Goal: Task Accomplishment & Management: Complete application form

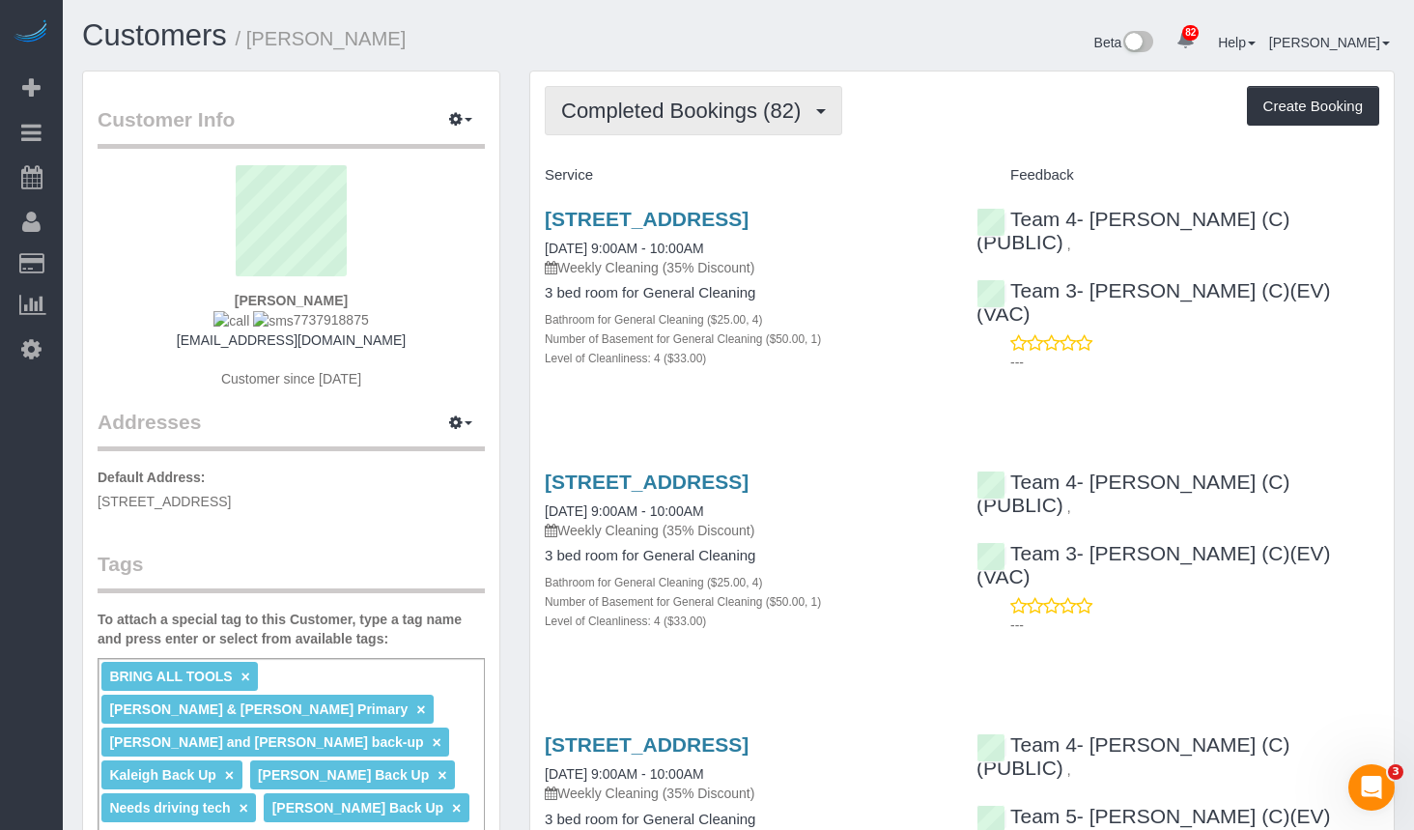
click at [772, 127] on button "Completed Bookings (82)" at bounding box center [693, 110] width 297 height 49
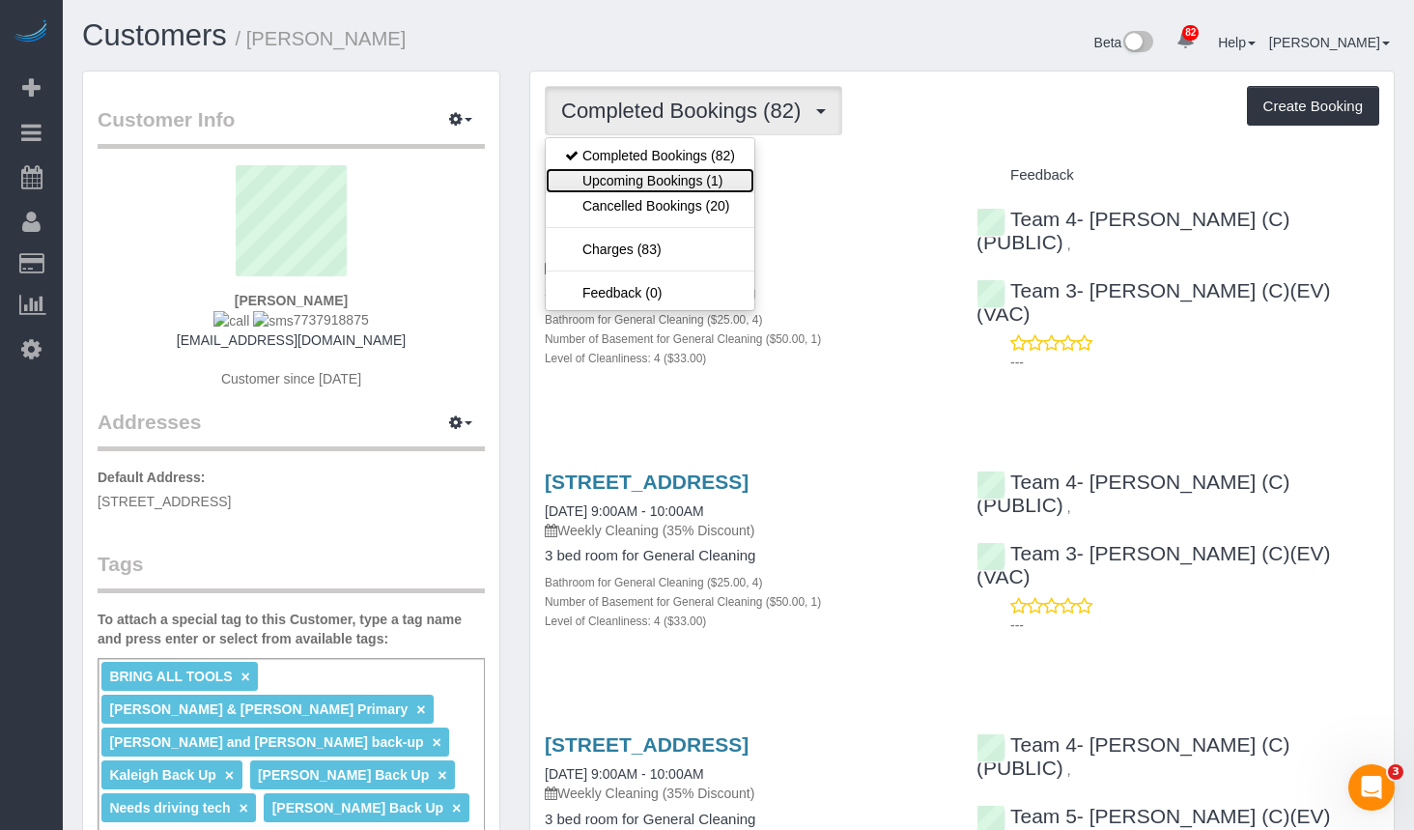
click at [672, 183] on link "Upcoming Bookings (1)" at bounding box center [650, 180] width 209 height 25
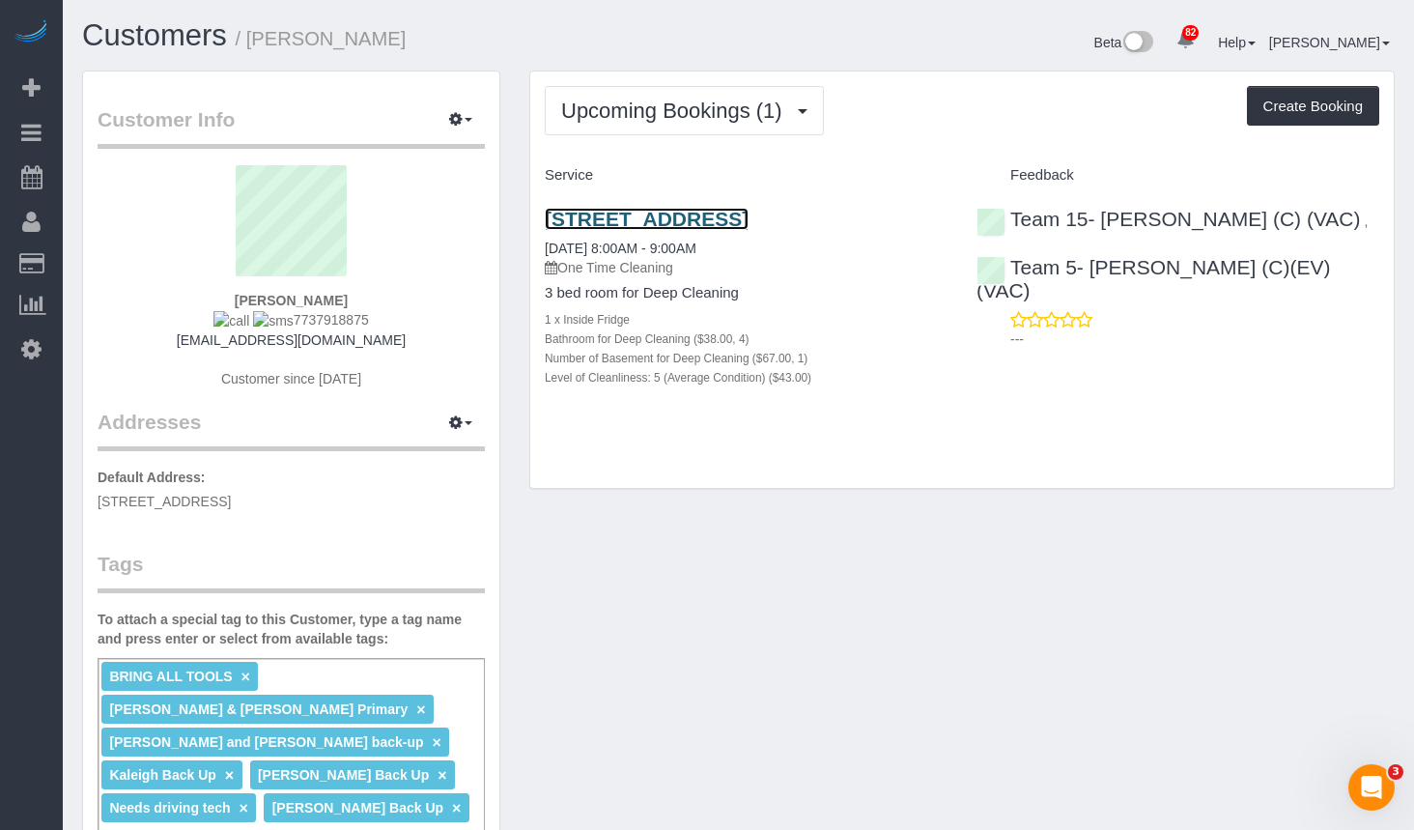
click at [743, 214] on link "3122 N Paulina, Chicago, IL 60657" at bounding box center [647, 219] width 204 height 22
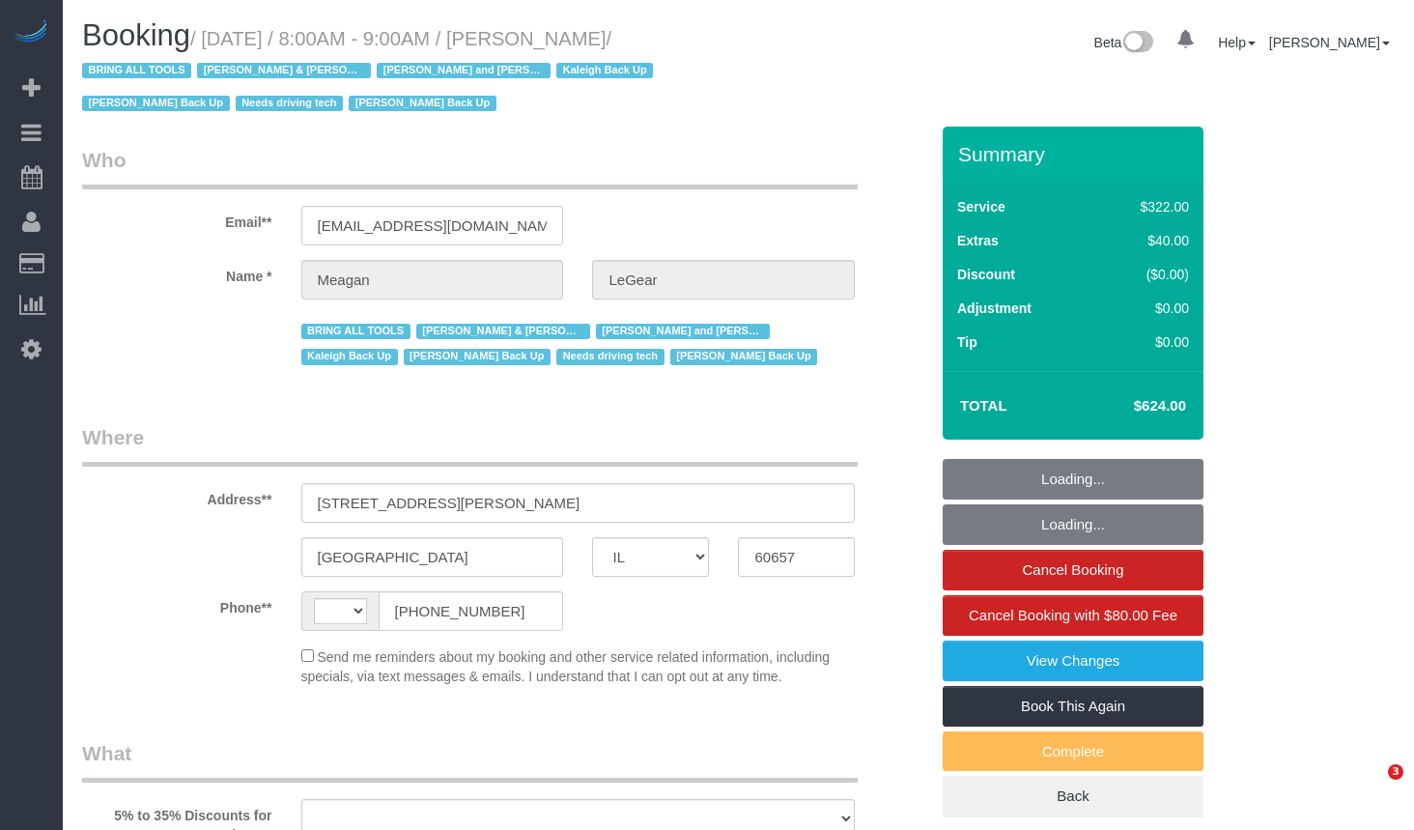
select select "IL"
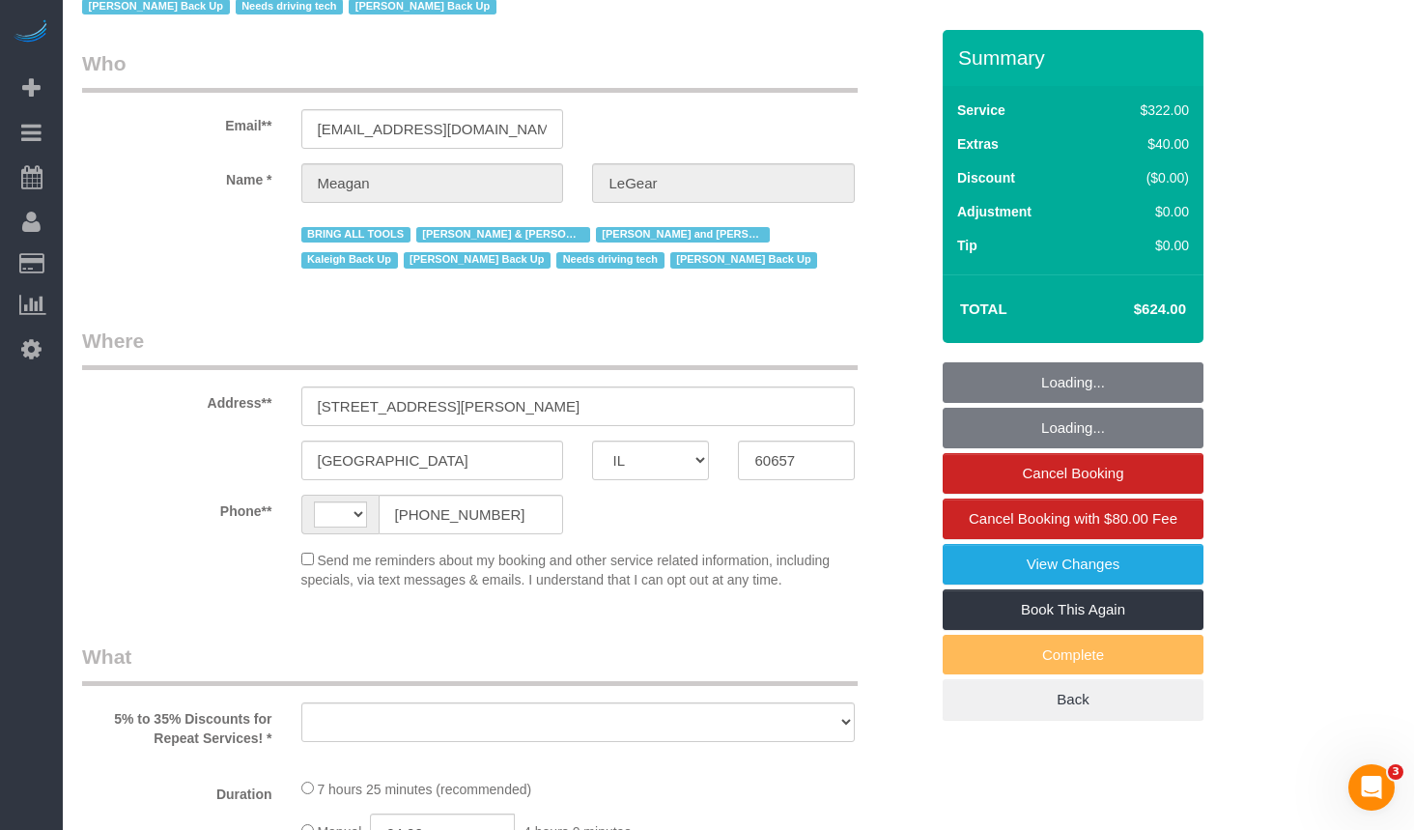
select select "string:[GEOGRAPHIC_DATA]"
select select "string:fspay-75437b10-abe1-4c6d-bad6-0331875d6a23"
select select "object:843"
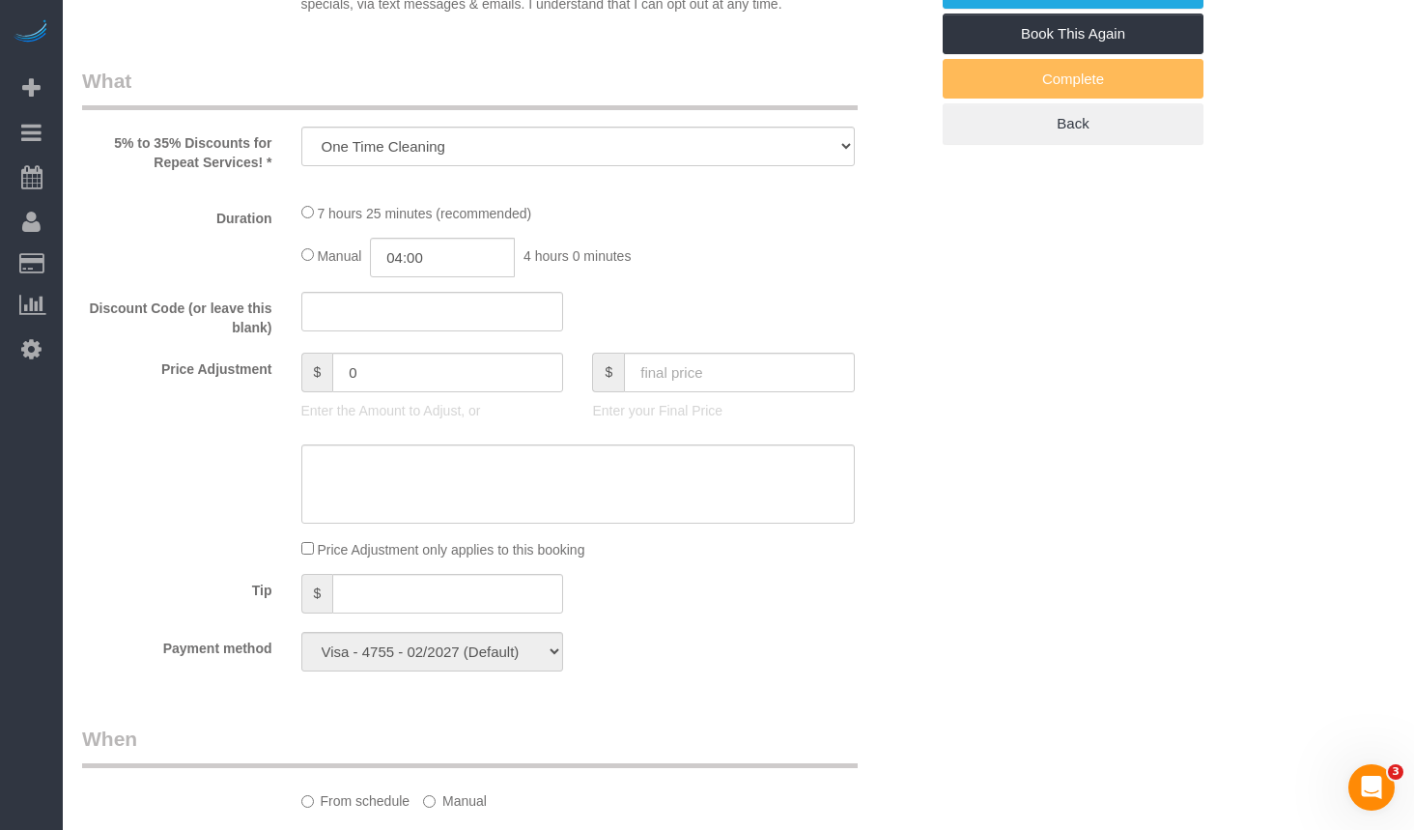
select select "number:1"
select select "number:57"
select select "number:139"
select select "number:104"
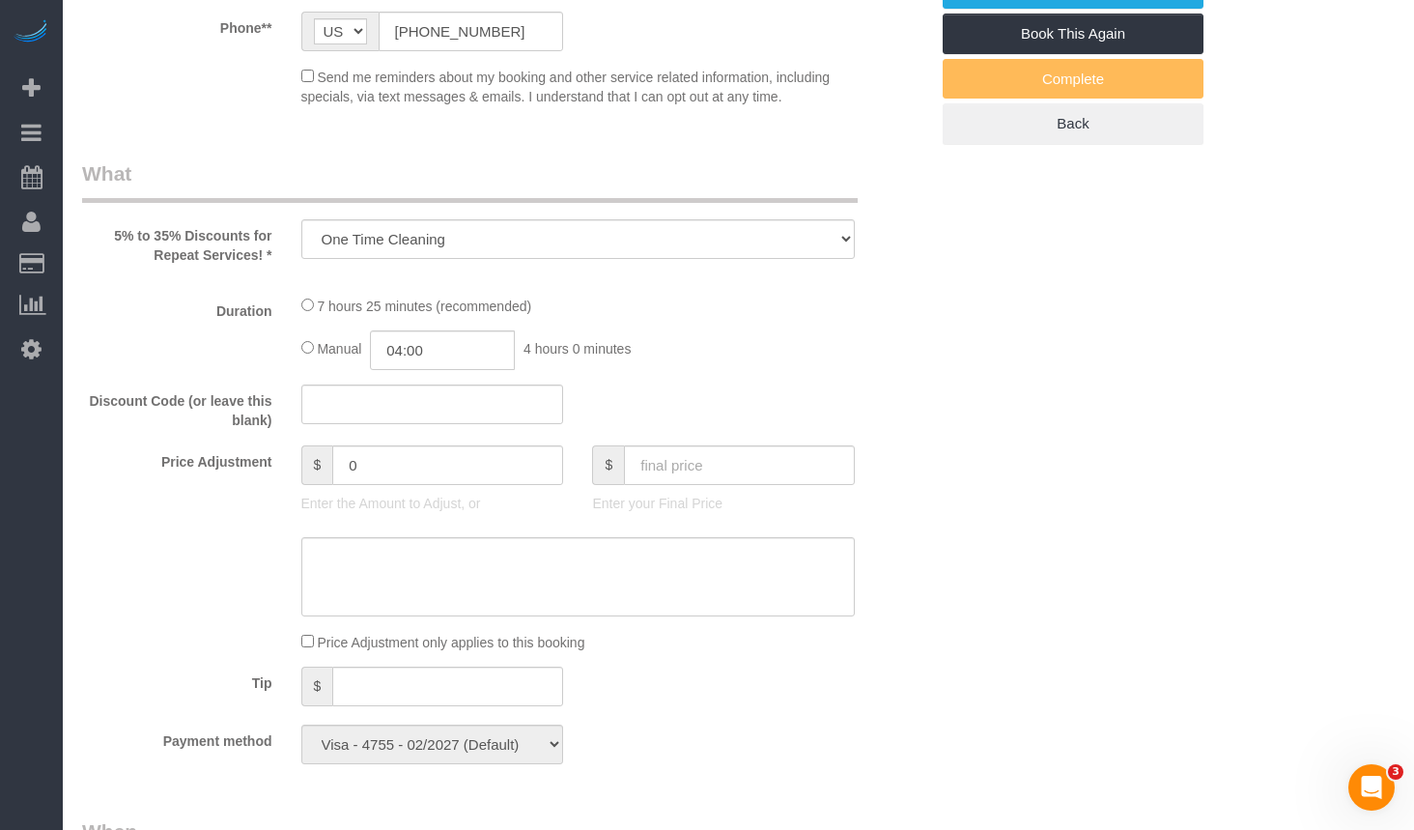
select select "513"
select select "4"
select select "1"
select select "5"
select select "spot1"
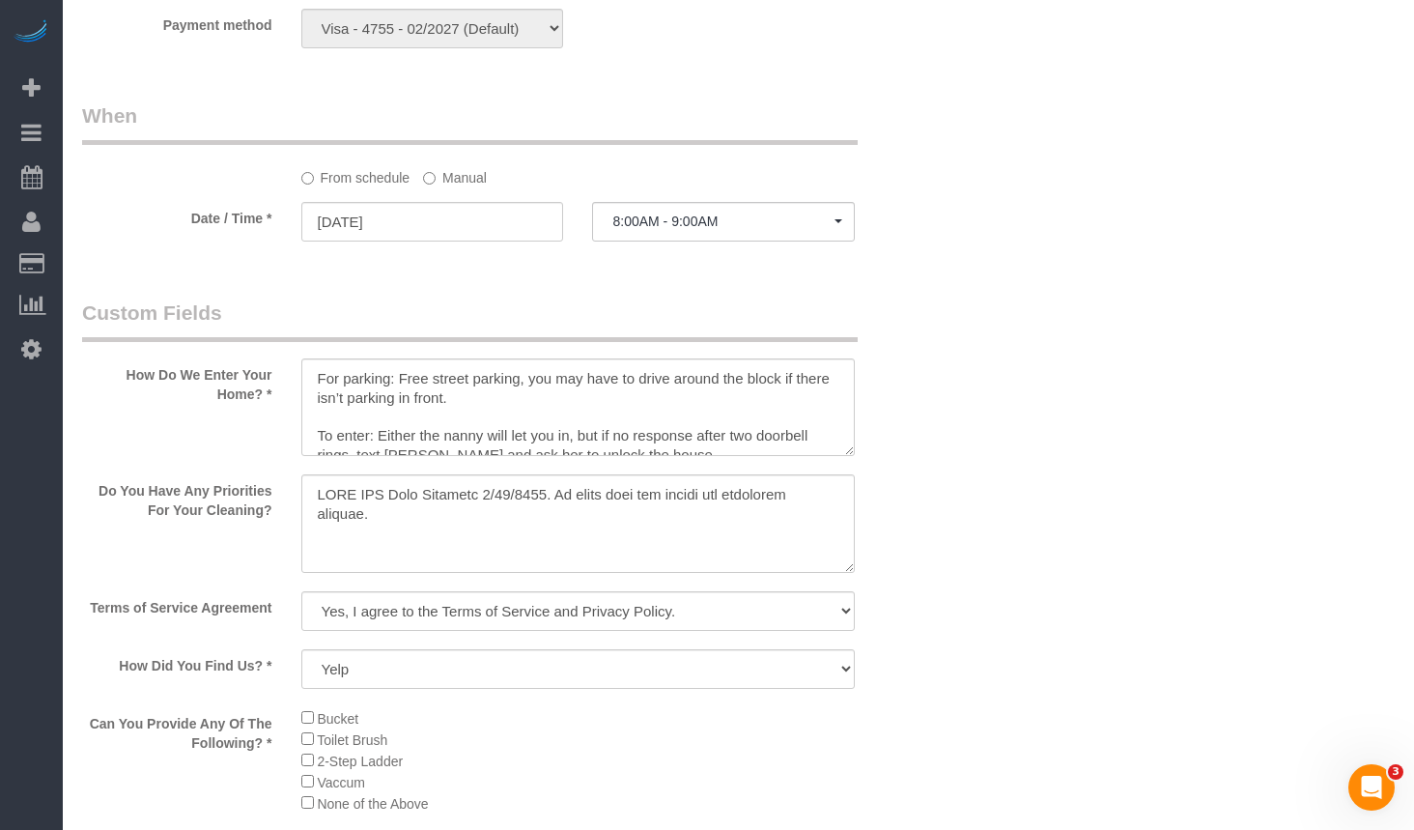
scroll to position [19, 0]
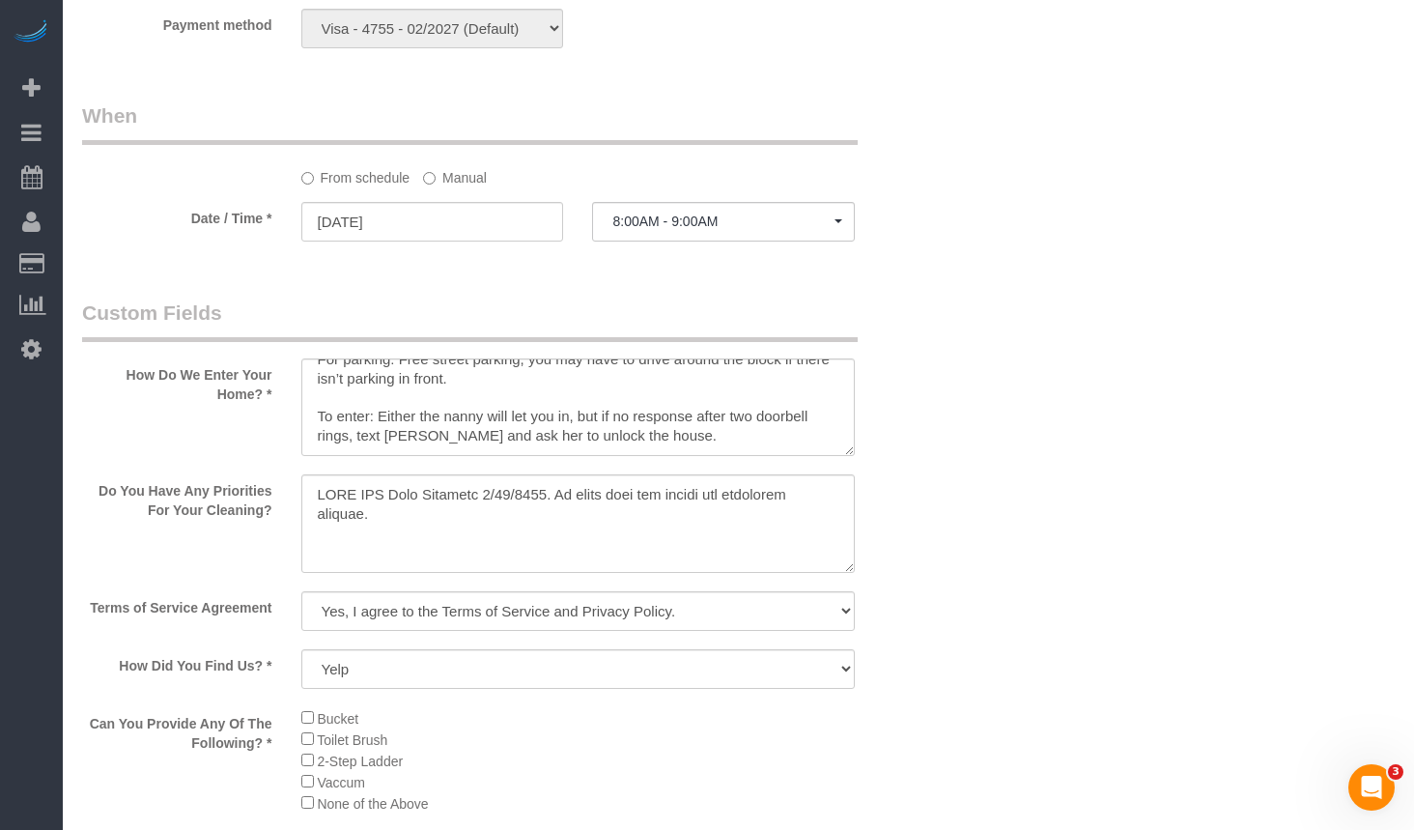
select select "object:1319"
select select "4"
select select "1"
select select "5"
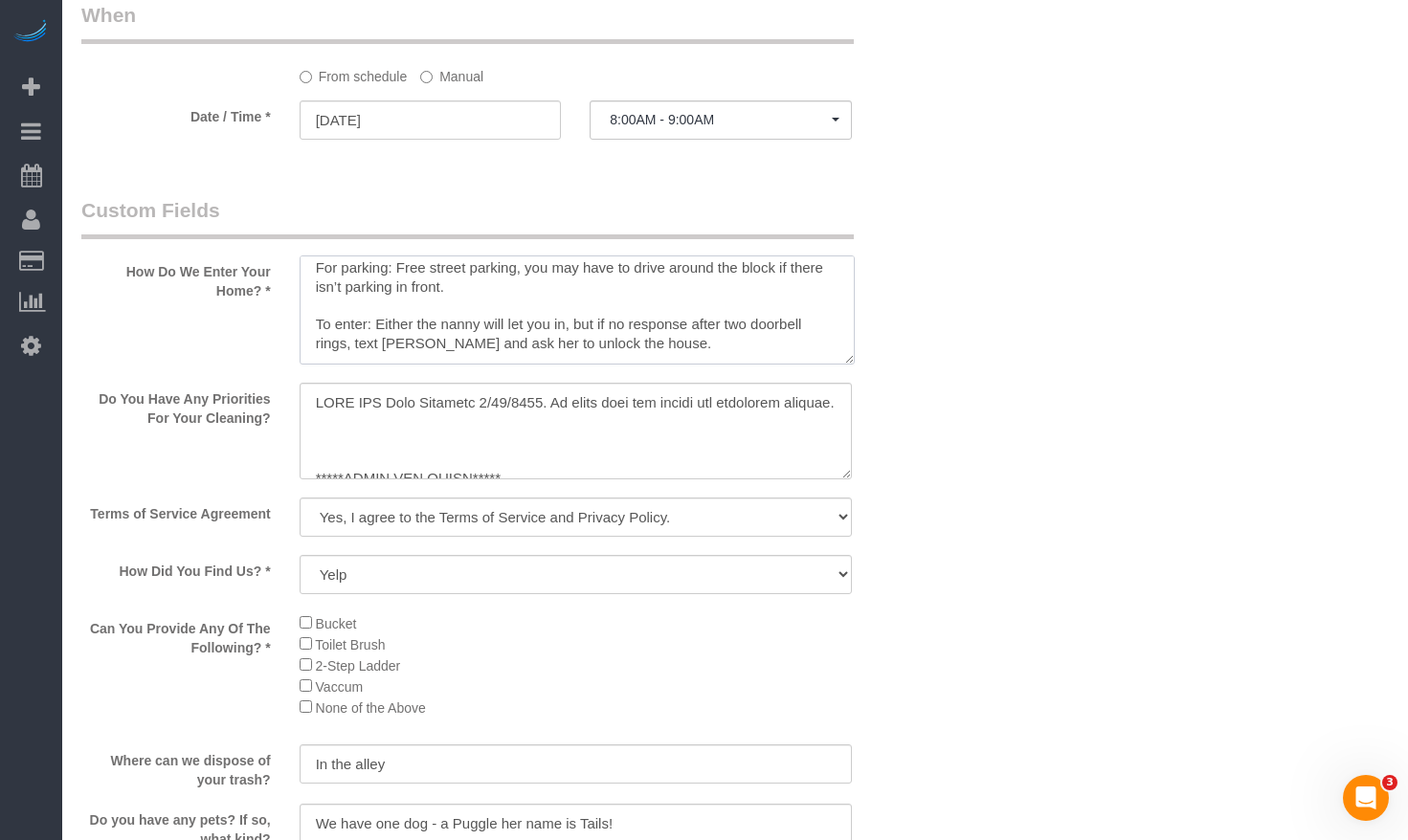
scroll to position [0, 0]
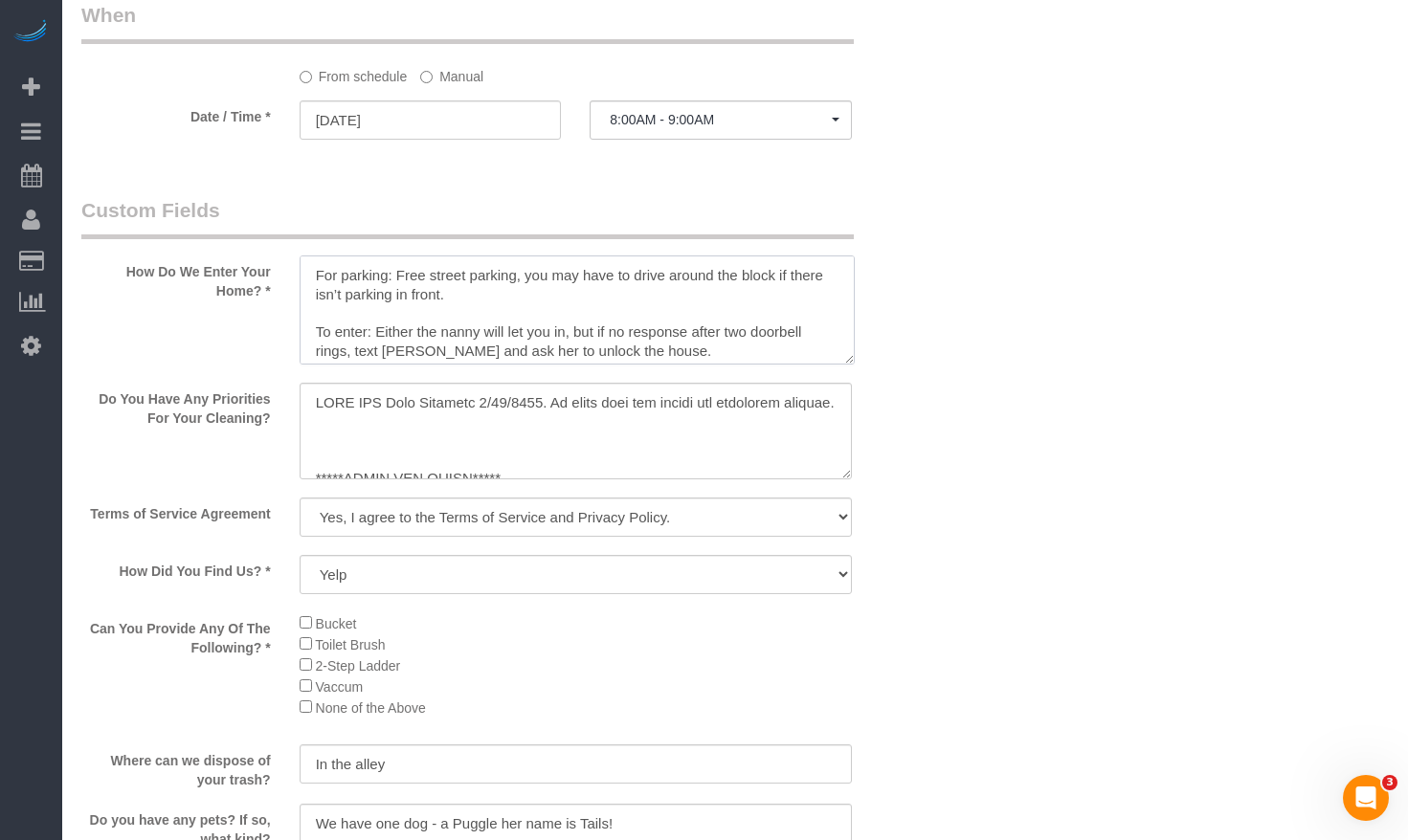
drag, startPoint x: 843, startPoint y: 349, endPoint x: 872, endPoint y: 579, distance: 231.8
click at [854, 365] on textarea at bounding box center [577, 310] width 555 height 109
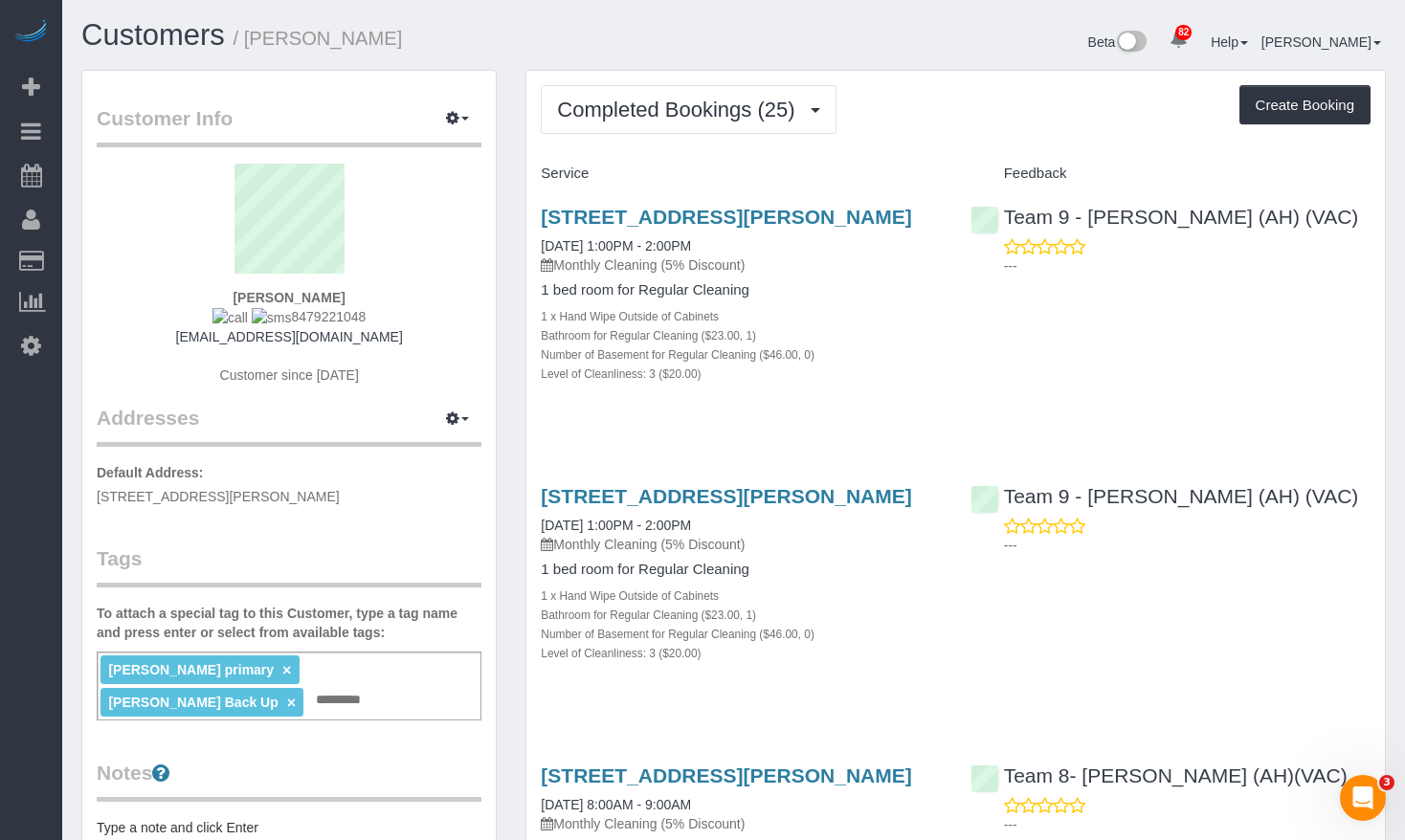
click at [229, 298] on div "Terry Guzowski 8479221048 tguzowski@comcast.net Customer since 2023" at bounding box center [289, 283] width 384 height 240
click at [383, 292] on div "Terry Guzowski 8479221048 tguzowski@comcast.net Customer since 2023" at bounding box center [289, 283] width 384 height 240
drag, startPoint x: 383, startPoint y: 293, endPoint x: 209, endPoint y: 293, distance: 174.0
click at [209, 293] on div "Terry Guzowski 8479221048 tguzowski@comcast.net Customer since 2023" at bounding box center [289, 283] width 384 height 240
copy div "Terry Guzowski"
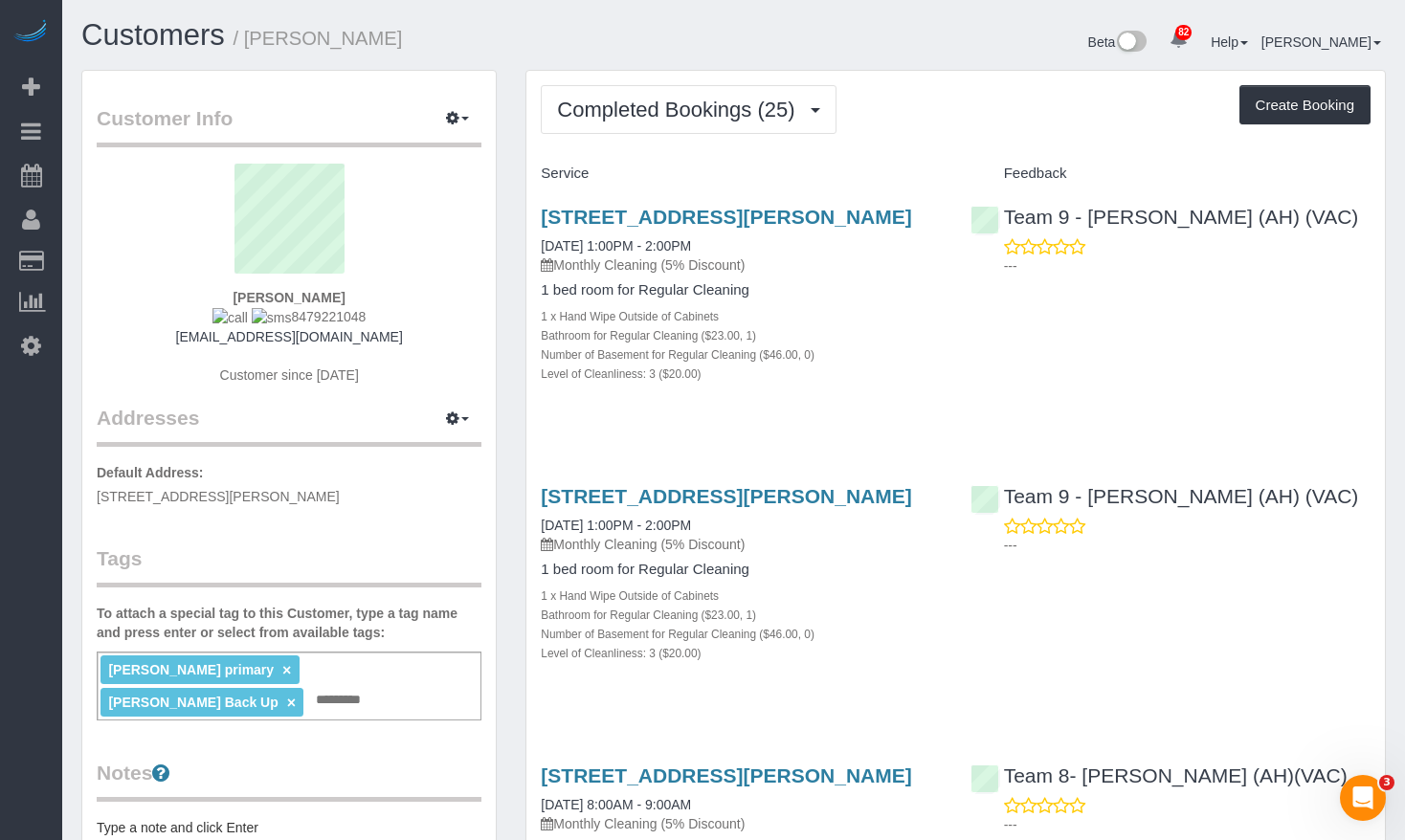
click at [569, 65] on div "Customers / Terry Guzowski Beta 82 Your Notifications You have 0 alerts × You h…" at bounding box center [733, 44] width 1333 height 51
click at [608, 106] on span "Completed Bookings (25)" at bounding box center [680, 109] width 247 height 24
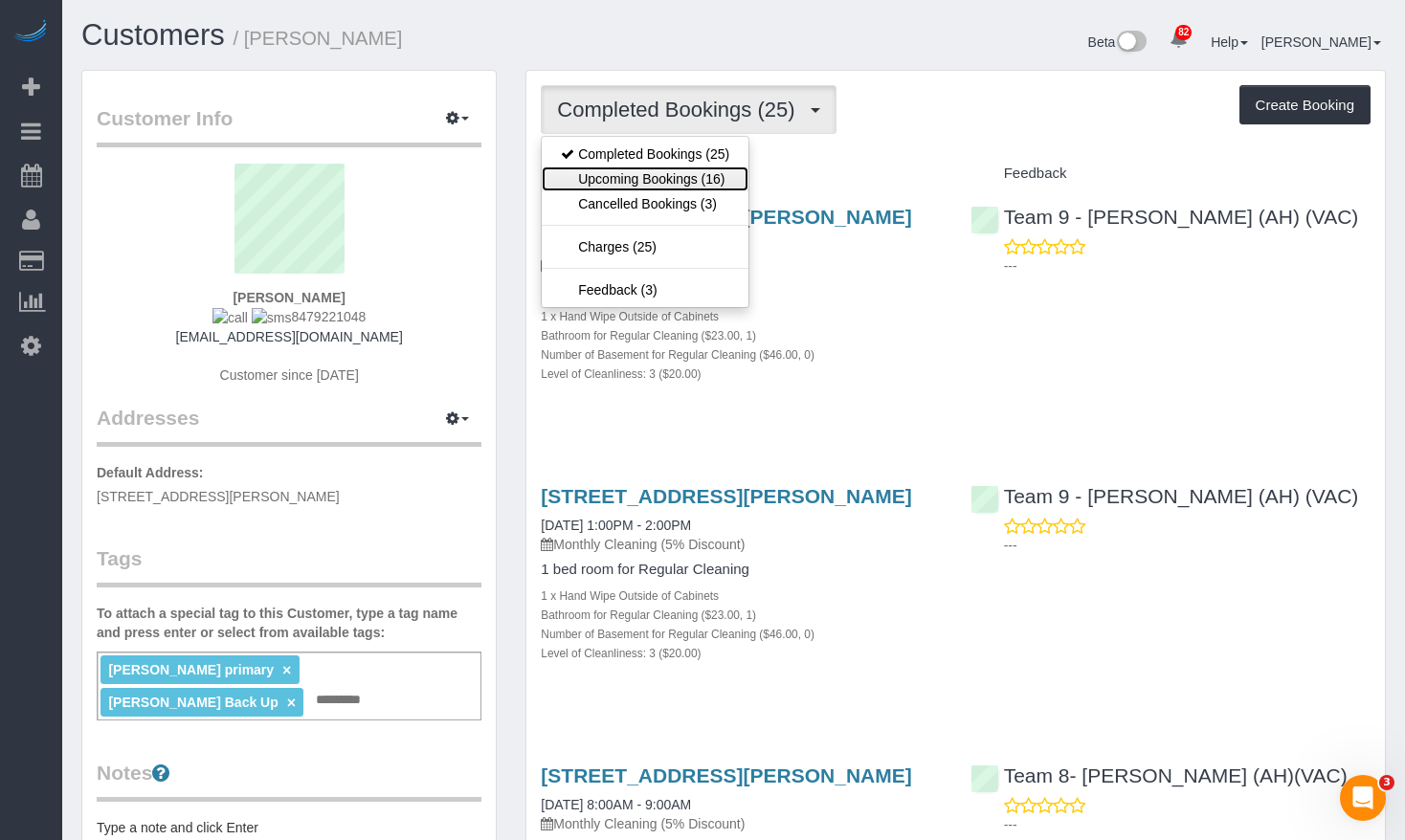
click at [618, 181] on link "Upcoming Bookings (16)" at bounding box center [645, 178] width 207 height 25
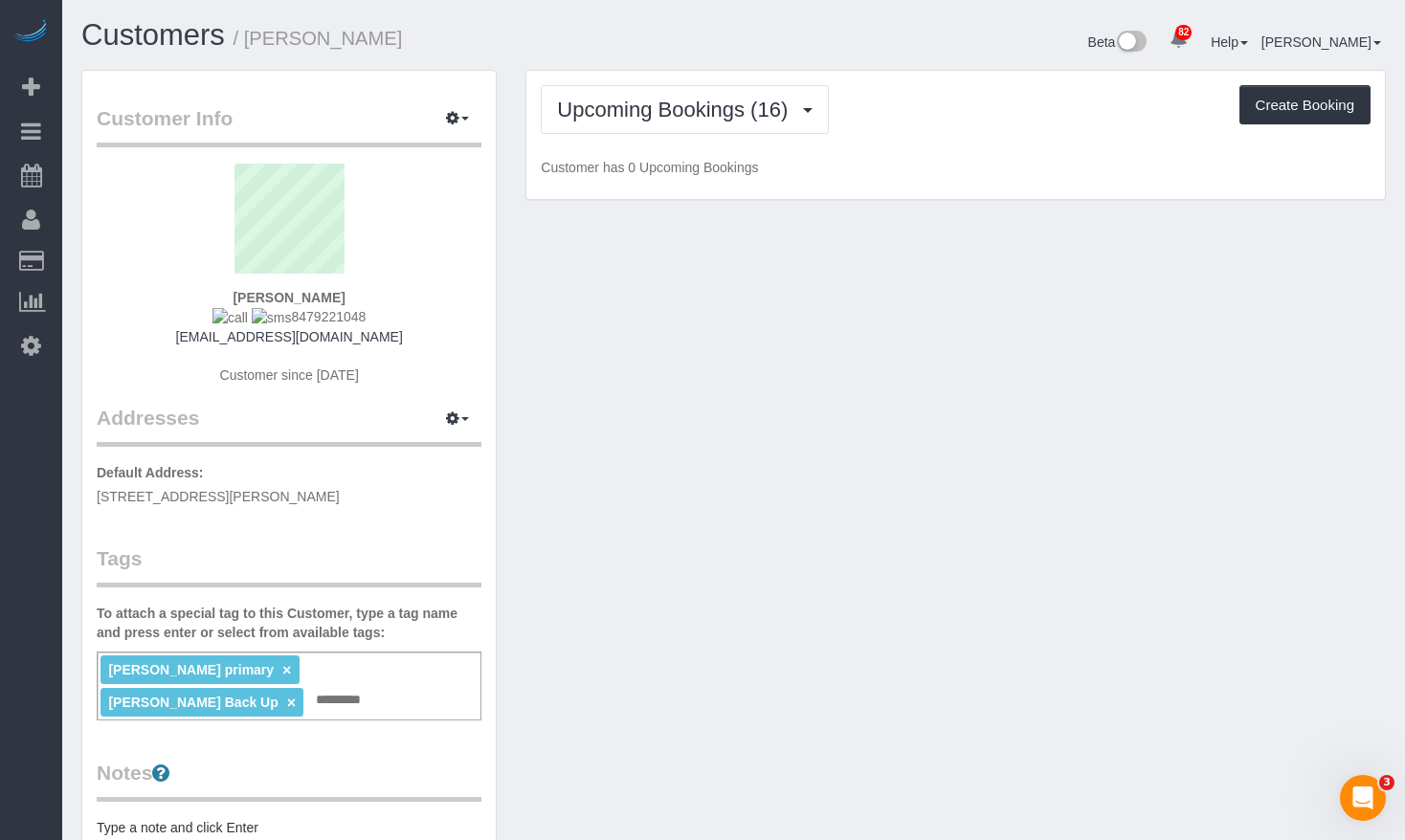
click at [721, 39] on div "Customers / Terry Guzowski" at bounding box center [400, 40] width 667 height 42
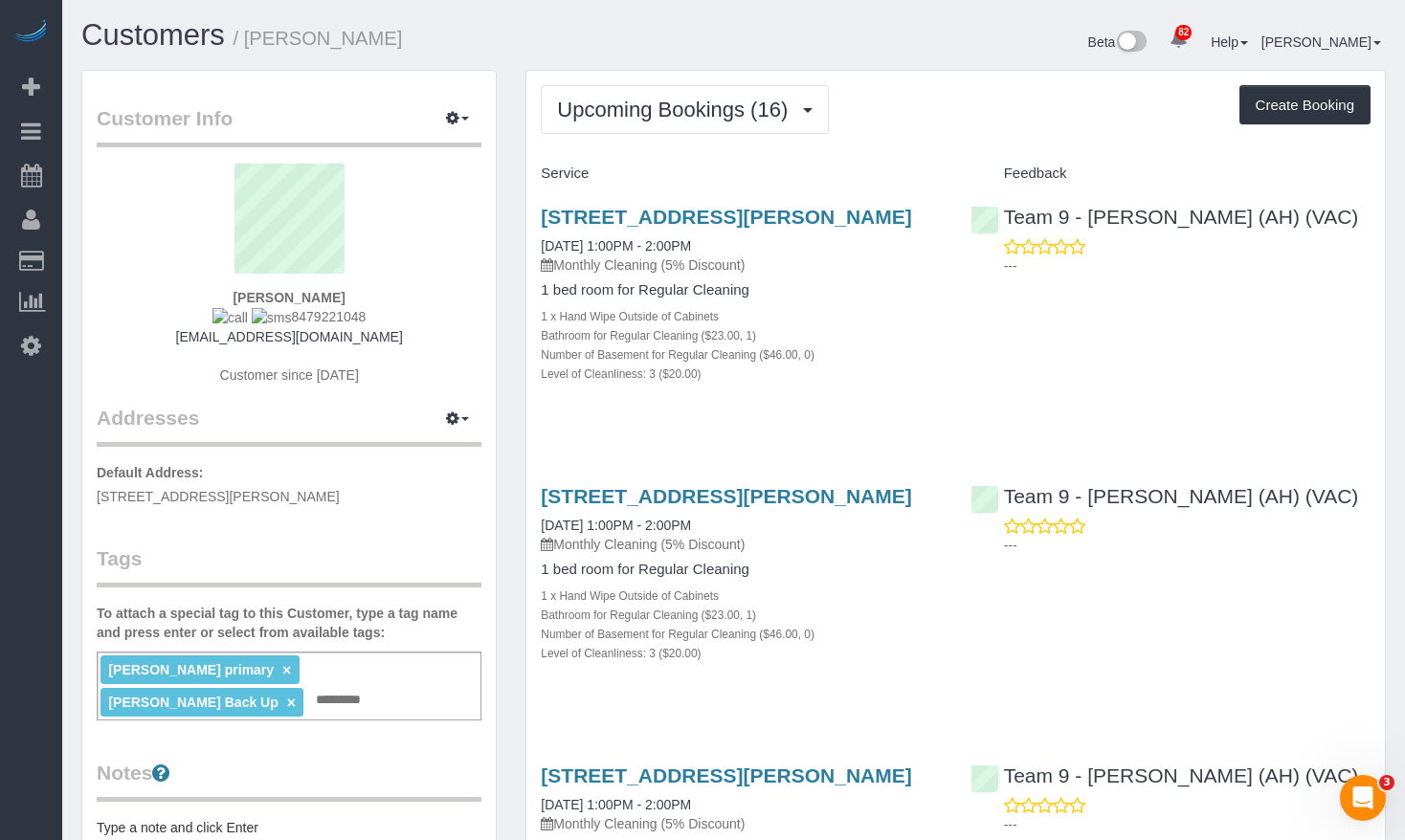
click at [176, 32] on link "Customers" at bounding box center [153, 35] width 144 height 34
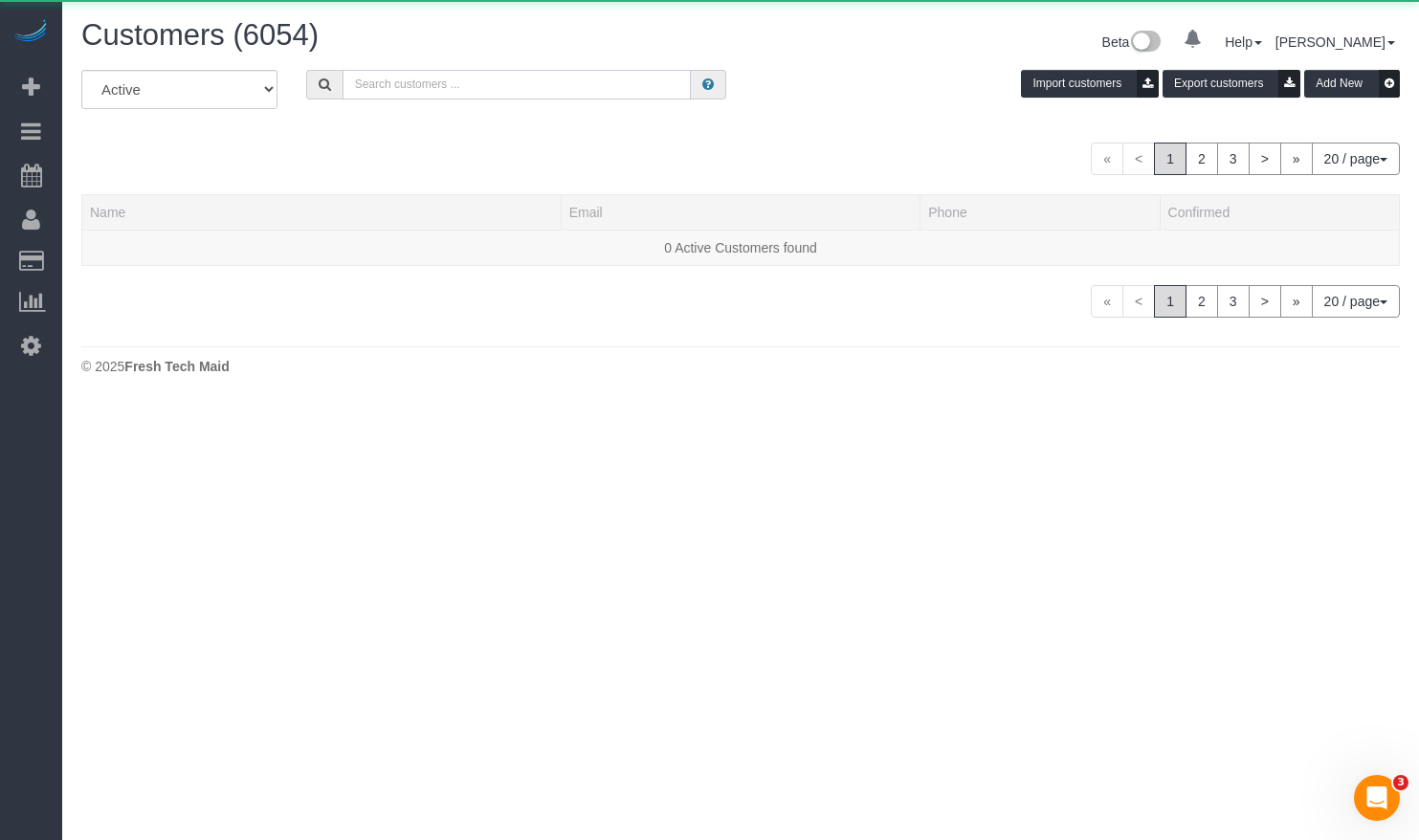
click at [462, 79] on input "text" at bounding box center [517, 84] width 349 height 30
paste input "Julia Doyle"
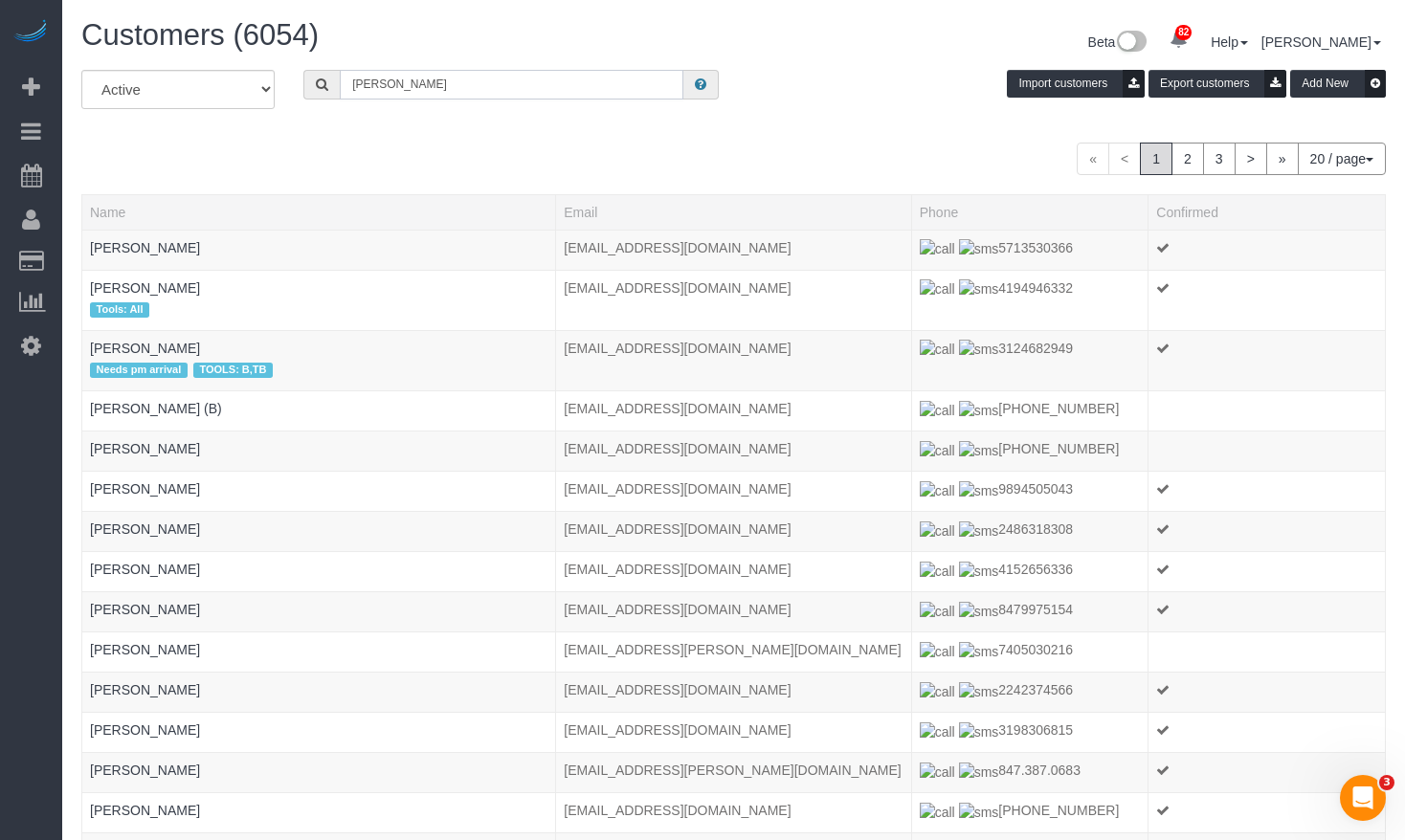
type input "Julia doyle"
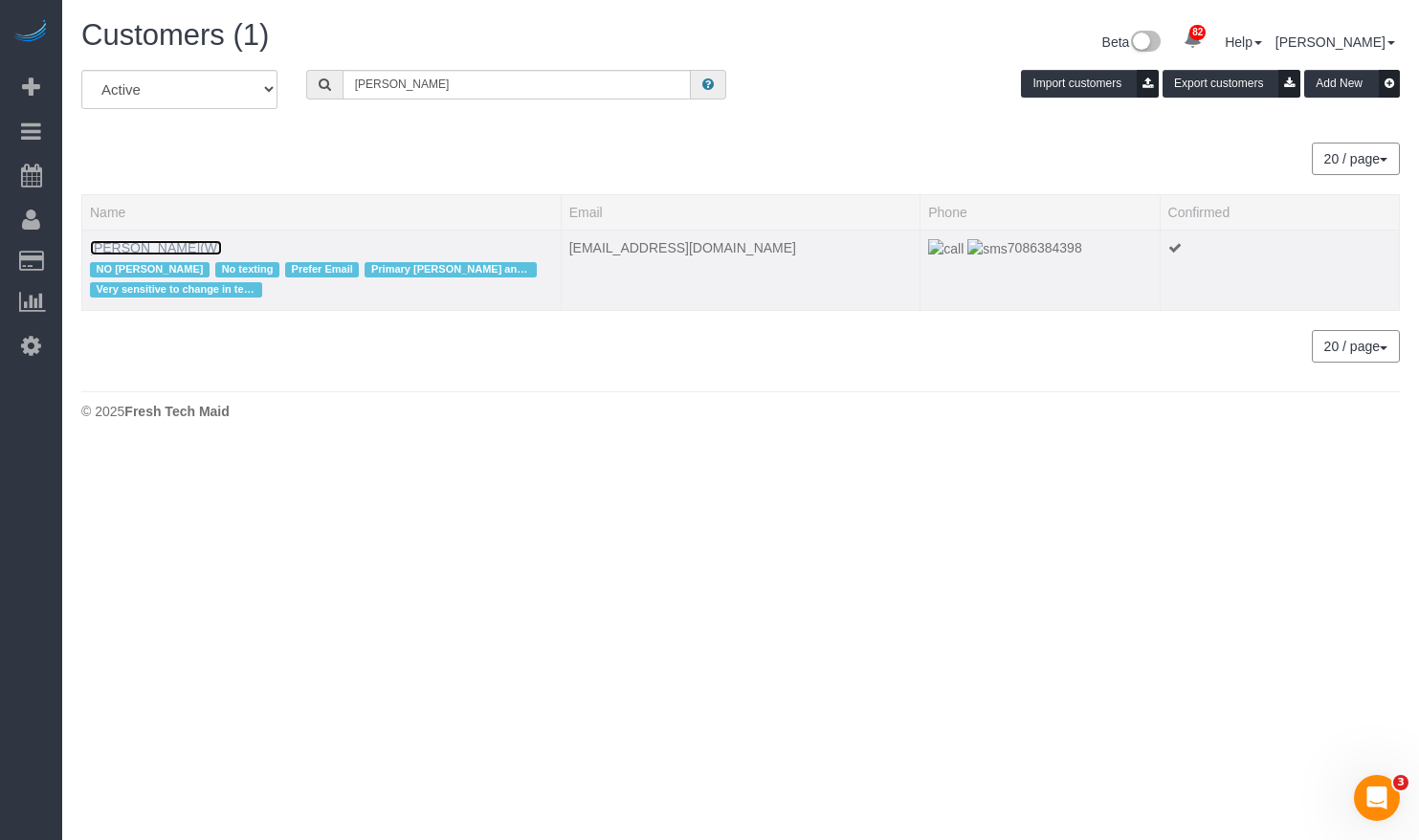
click at [119, 244] on link "Julia Doyle(W)" at bounding box center [156, 247] width 132 height 15
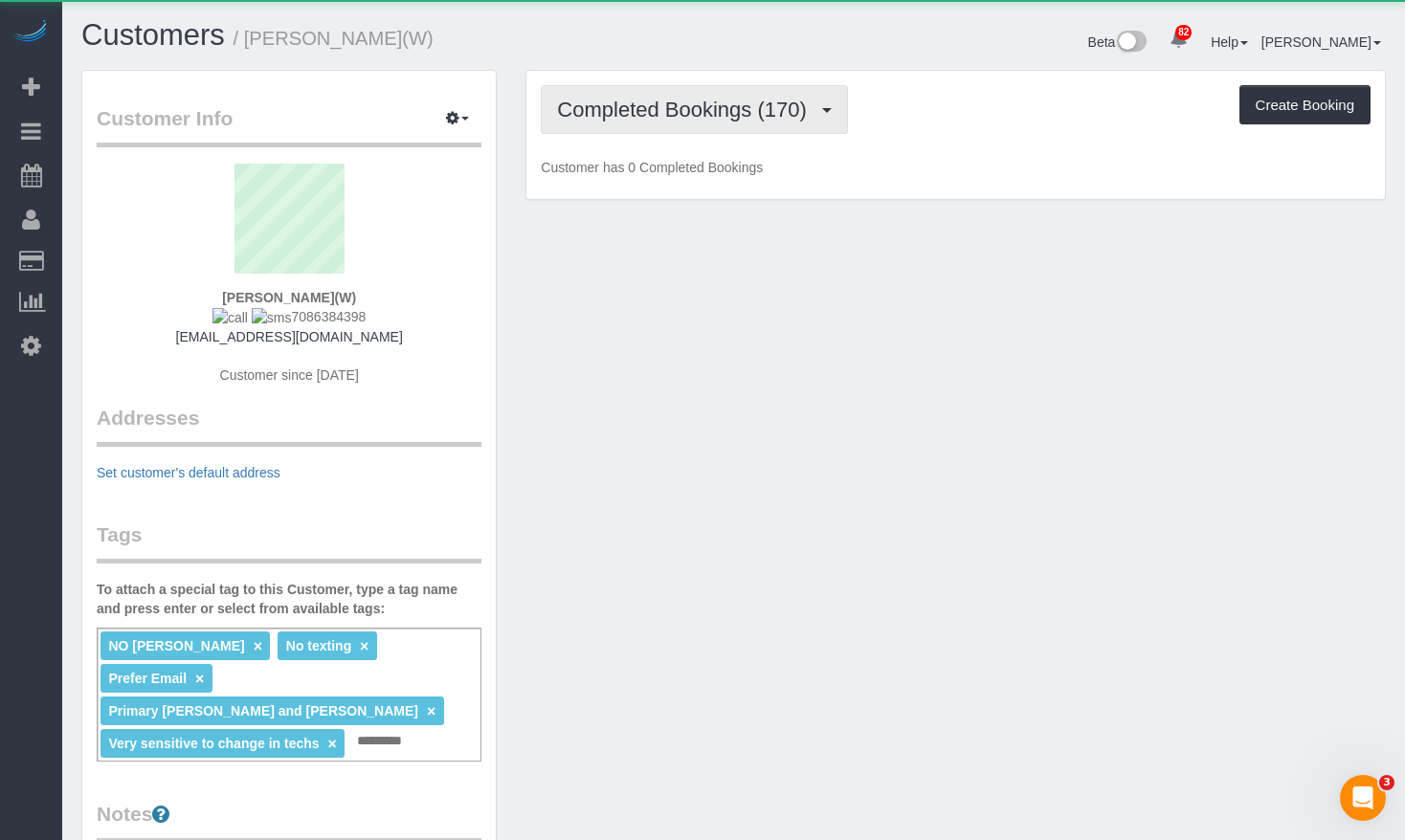
click at [727, 113] on span "Completed Bookings (170)" at bounding box center [686, 109] width 259 height 24
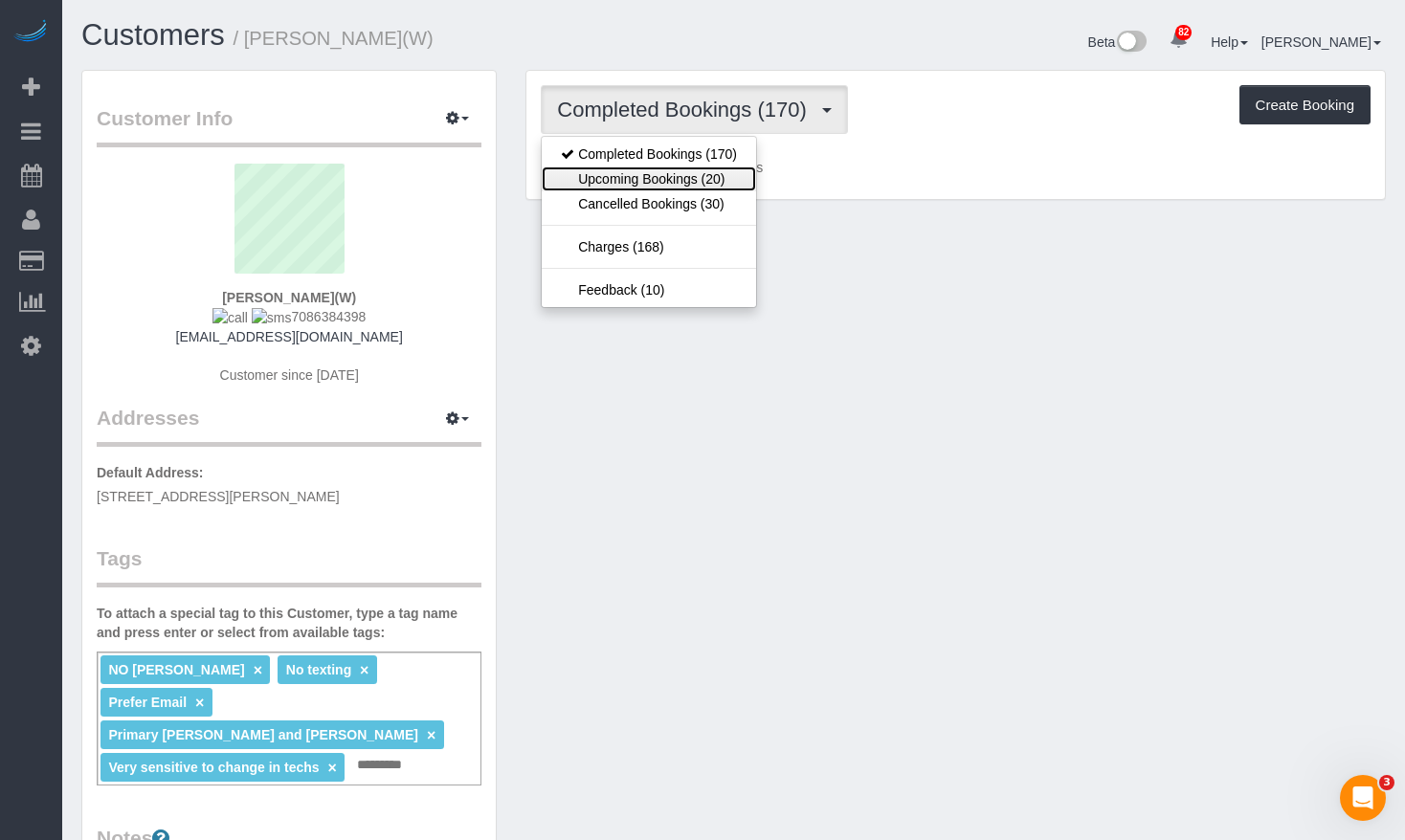
click at [690, 175] on link "Upcoming Bookings (20)" at bounding box center [649, 178] width 214 height 25
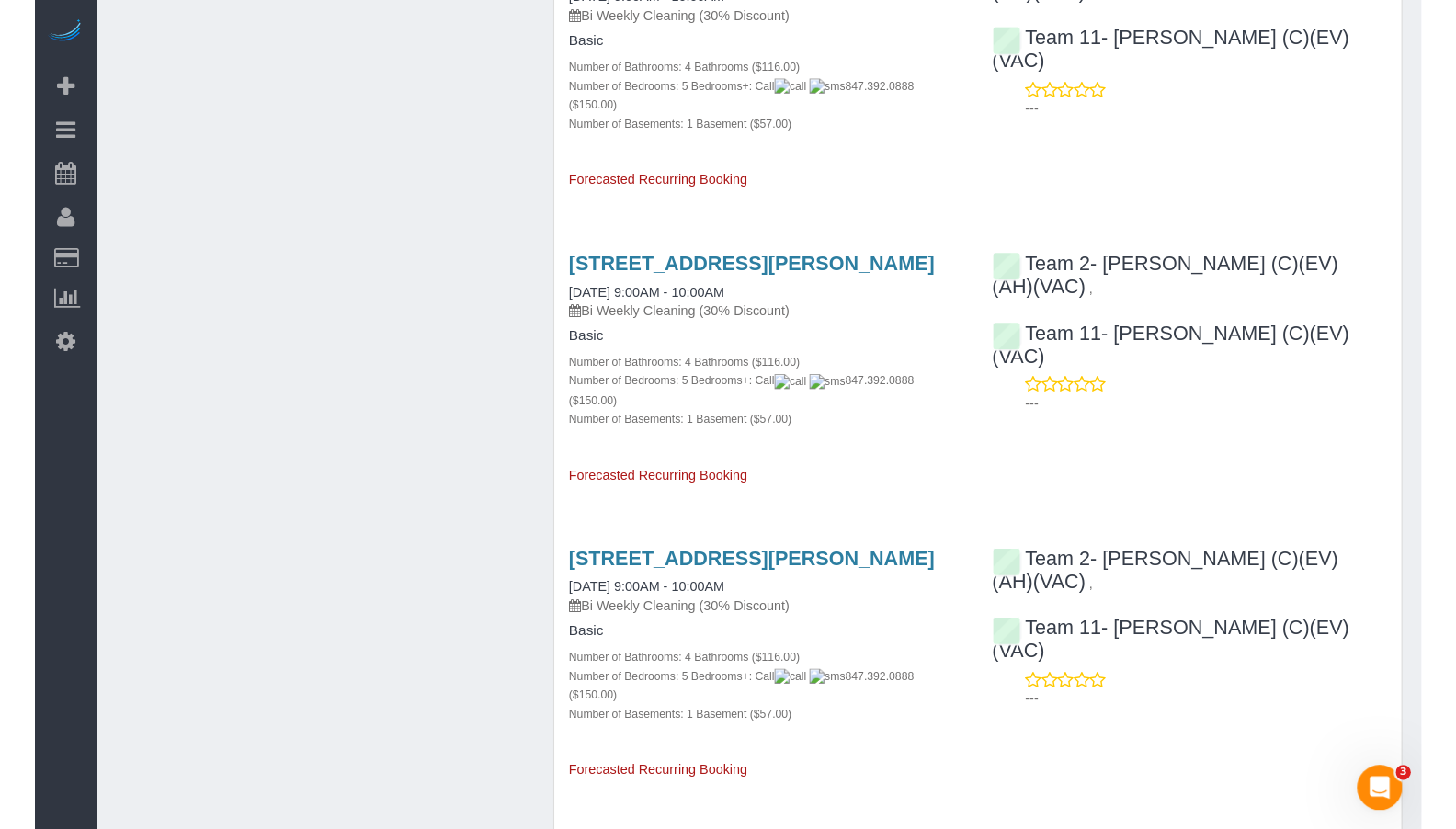
scroll to position [2022, 0]
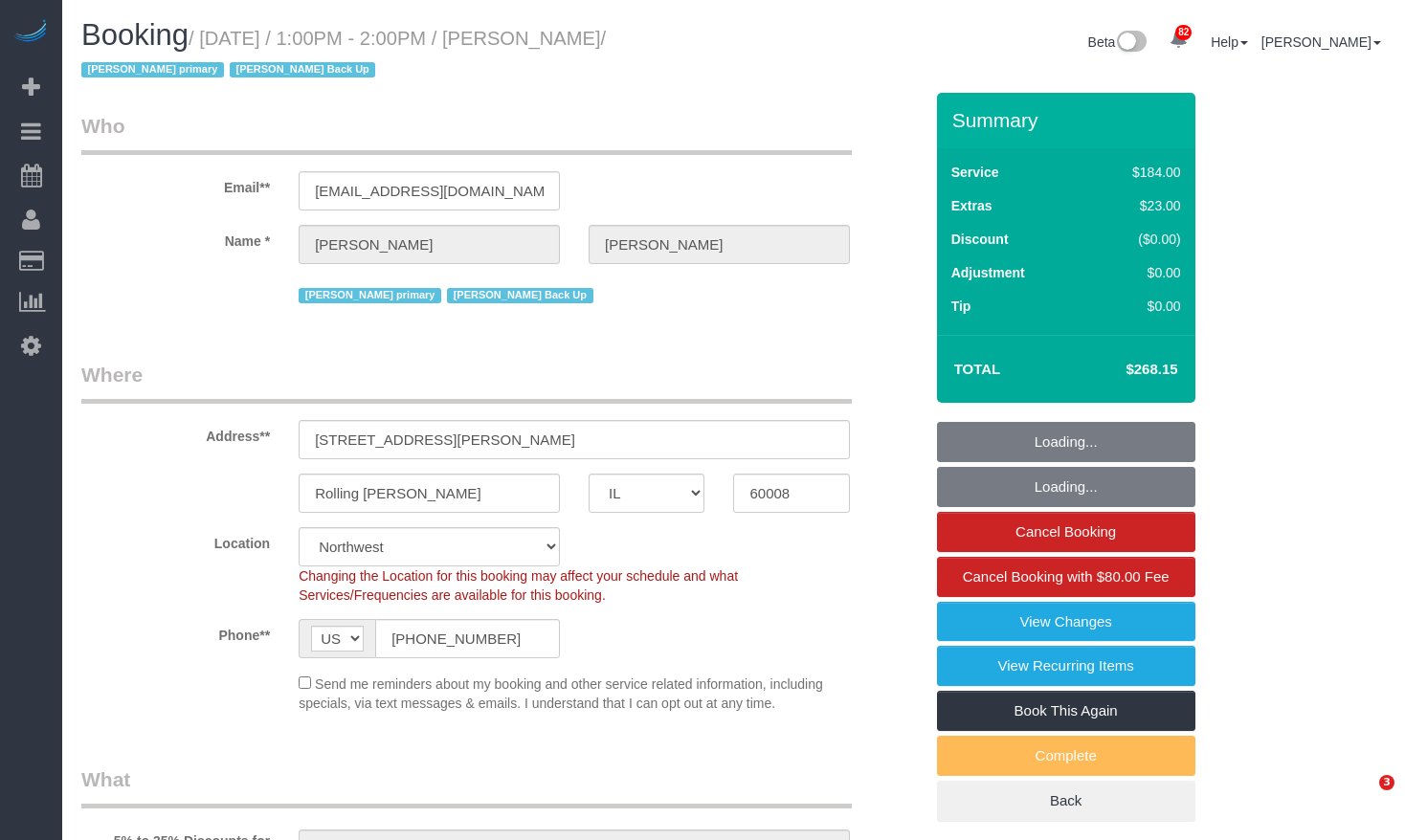
select select "IL"
select select "512"
select select "number:1"
select select "number:63"
select select "number:139"
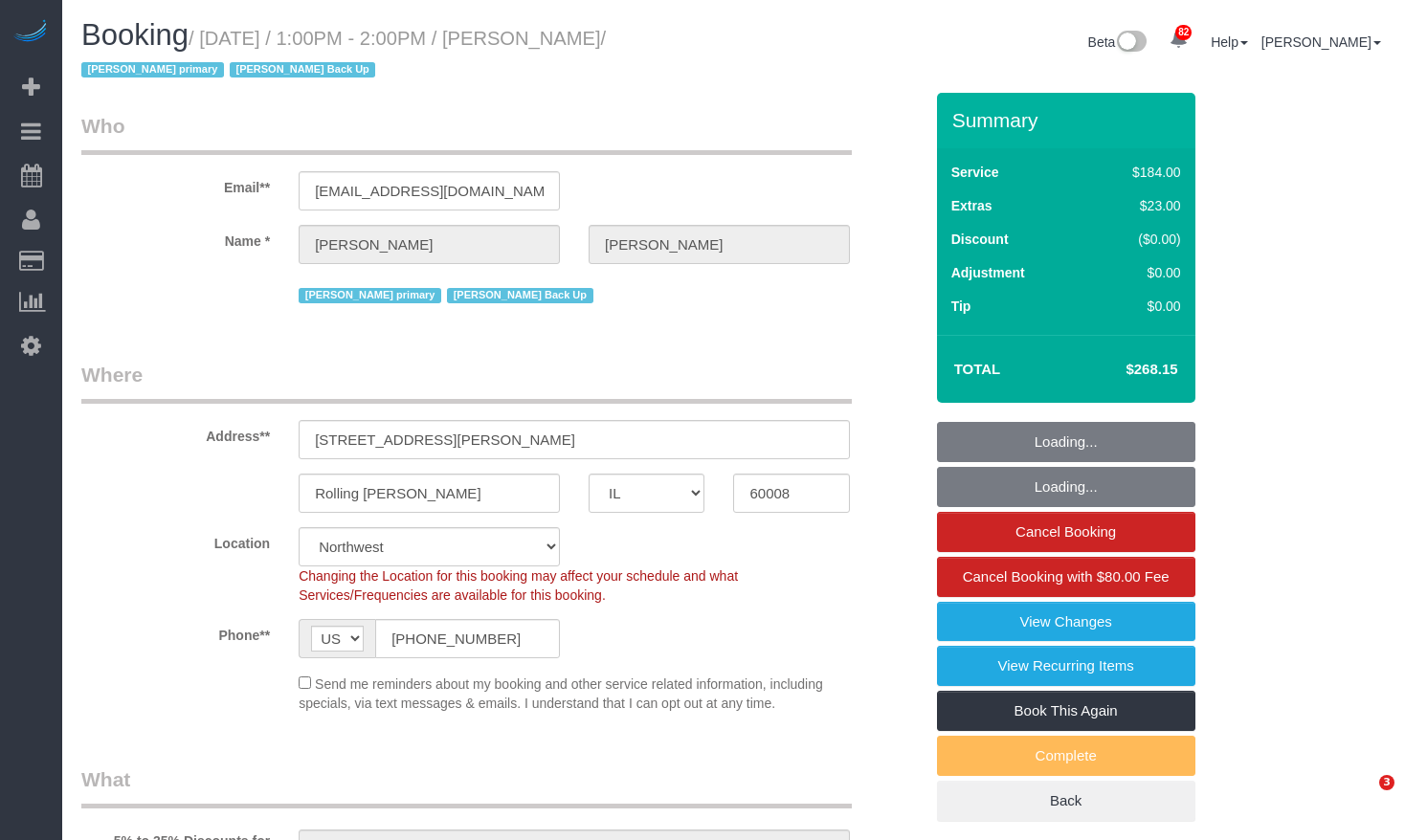
select select "number:105"
select select "3"
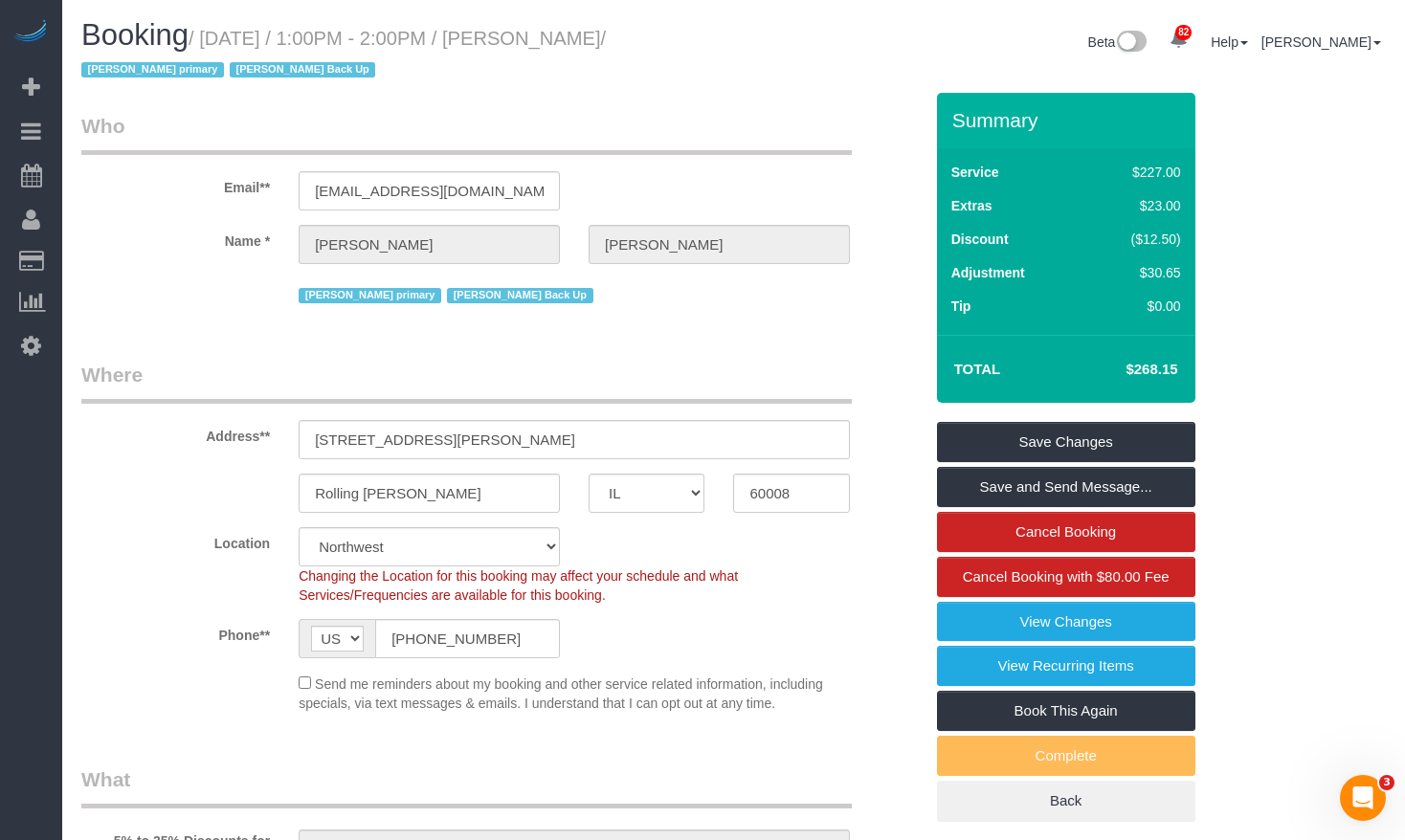
drag, startPoint x: 1119, startPoint y: 364, endPoint x: 1180, endPoint y: 363, distance: 61.0
click at [1180, 363] on td "$268.15" at bounding box center [1123, 369] width 125 height 48
copy h4 "$268.15"
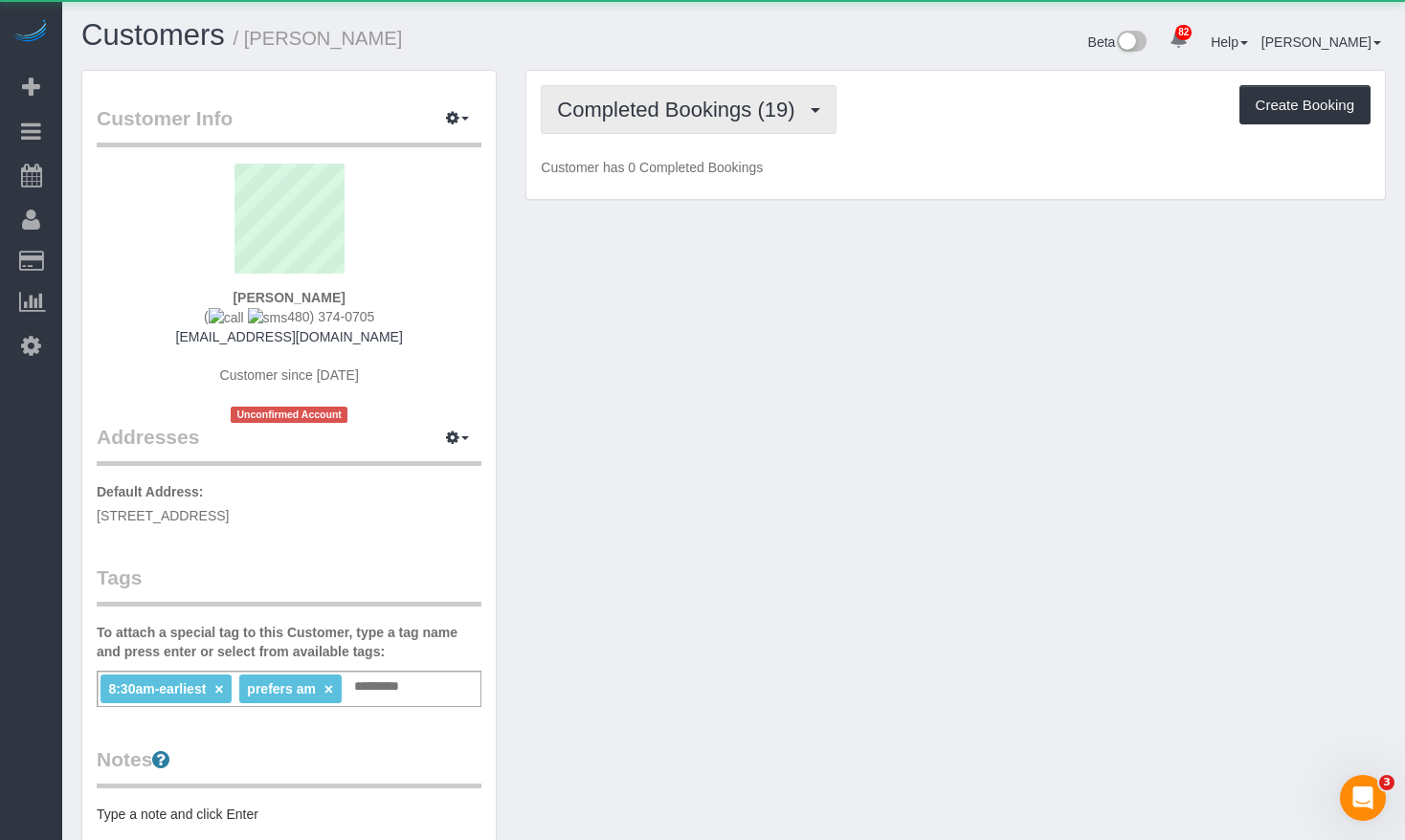
click at [761, 99] on span "Completed Bookings (19)" at bounding box center [680, 109] width 247 height 24
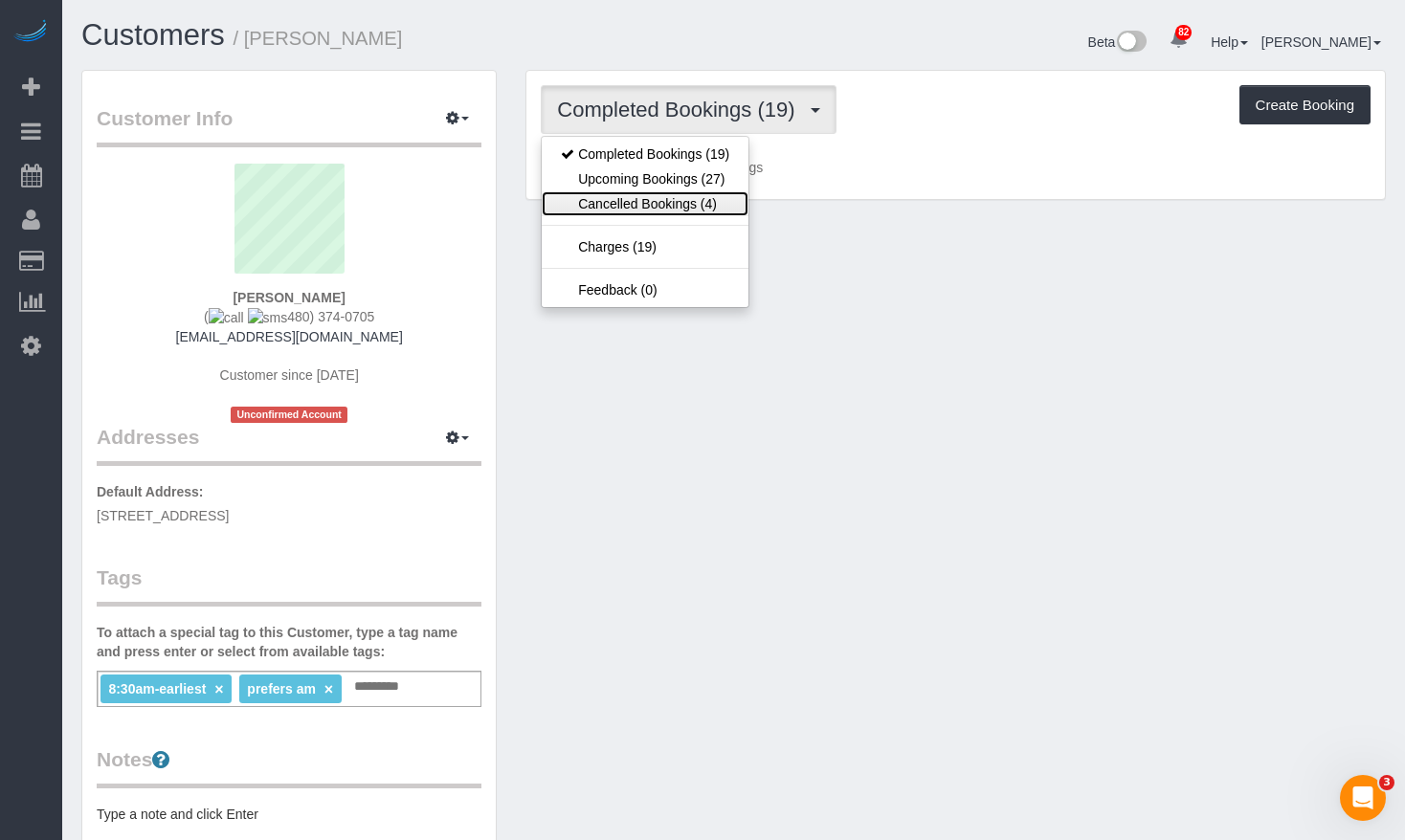
click at [711, 192] on link "Cancelled Bookings (4)" at bounding box center [645, 203] width 207 height 25
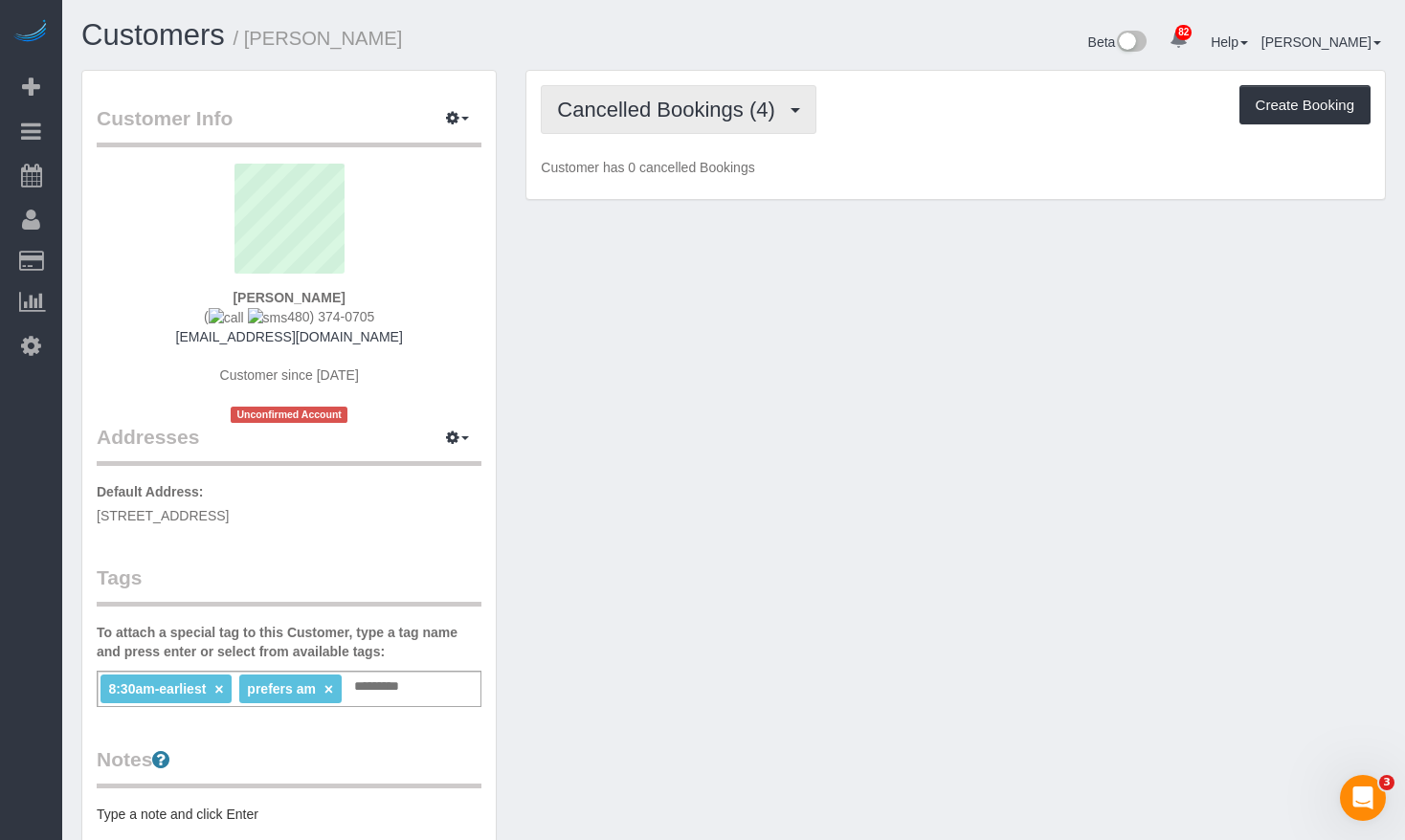
click at [723, 110] on span "Cancelled Bookings (4)" at bounding box center [670, 109] width 227 height 24
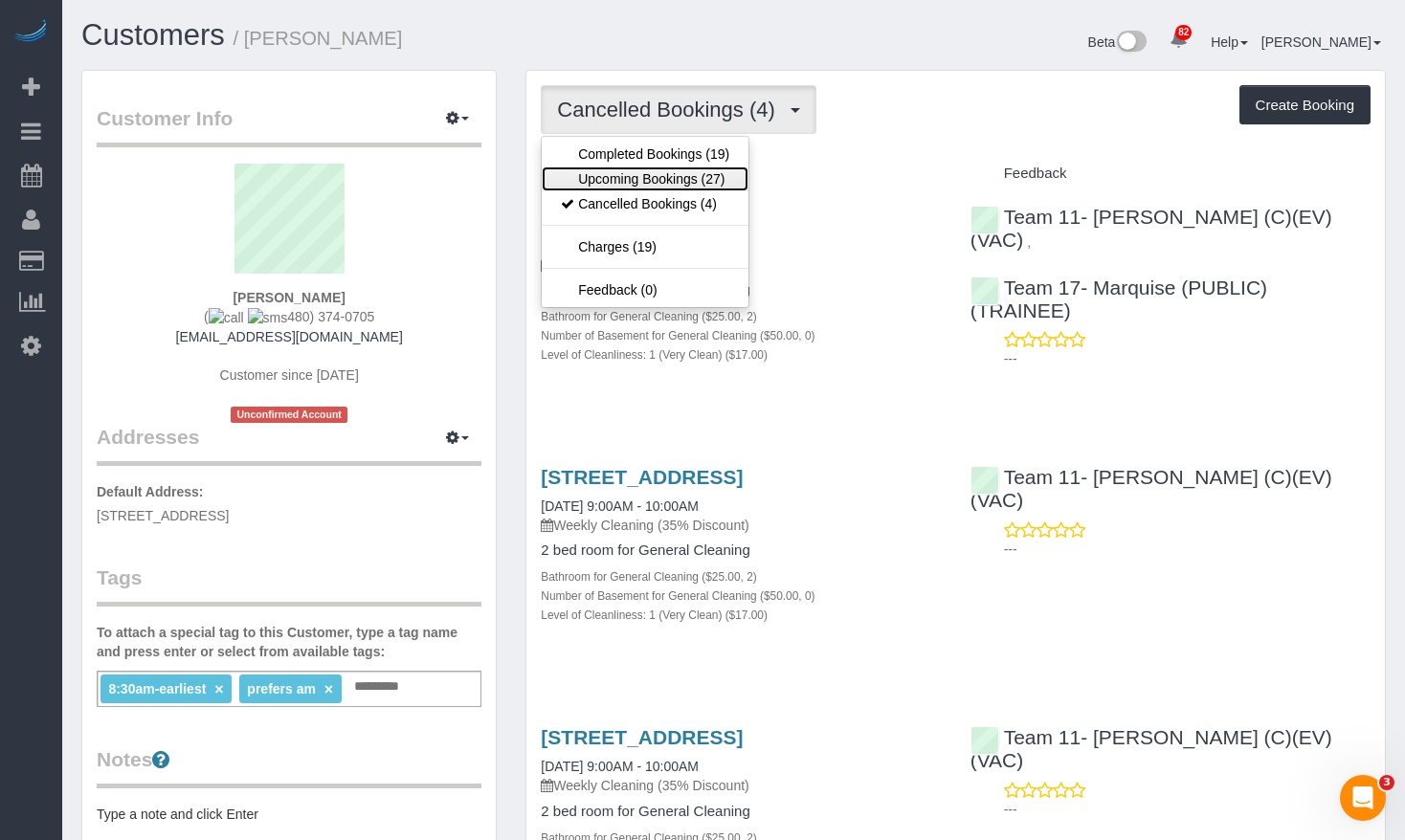
click at [708, 170] on link "Upcoming Bookings (27)" at bounding box center [645, 178] width 207 height 25
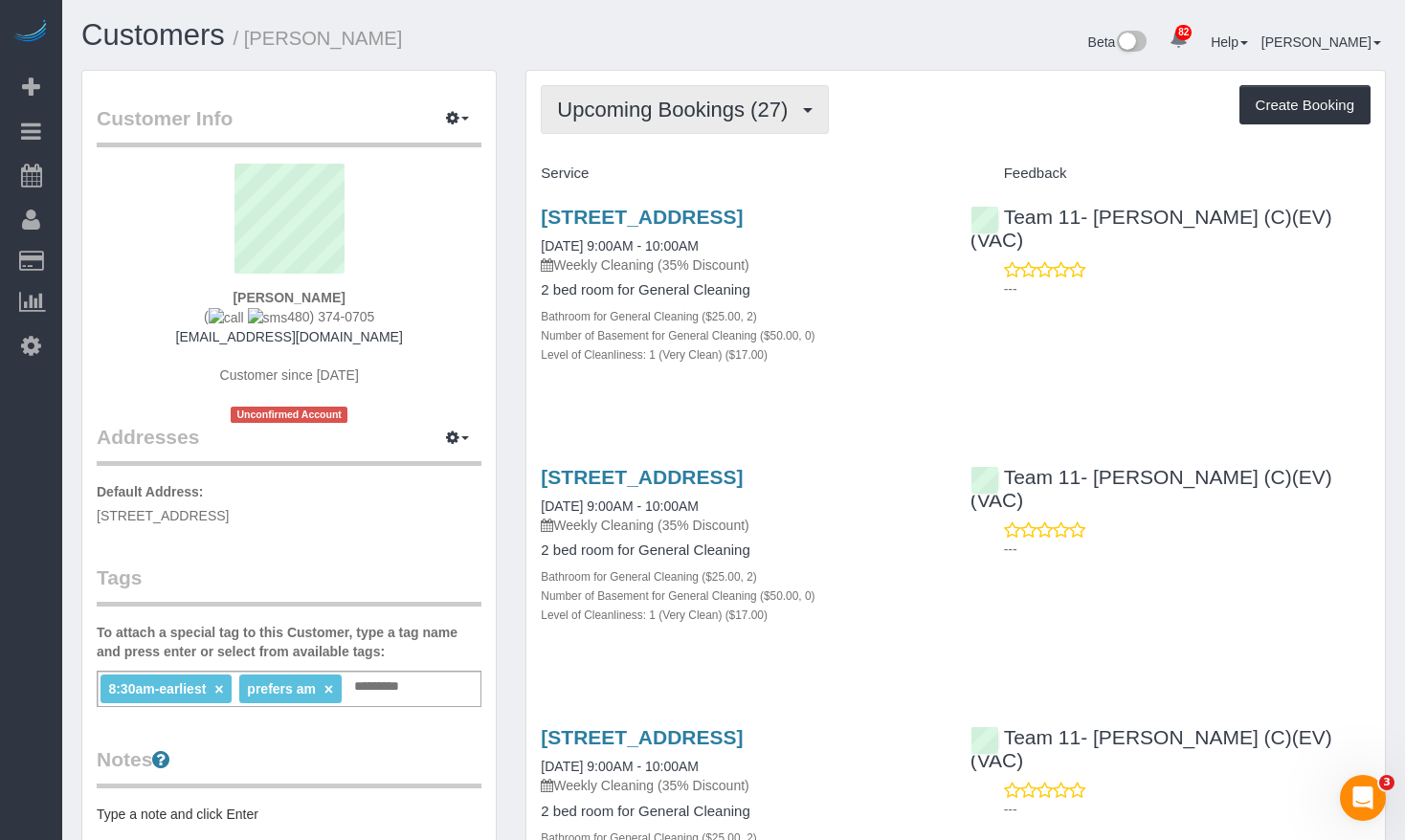
click at [706, 105] on span "Upcoming Bookings (27)" at bounding box center [677, 109] width 240 height 24
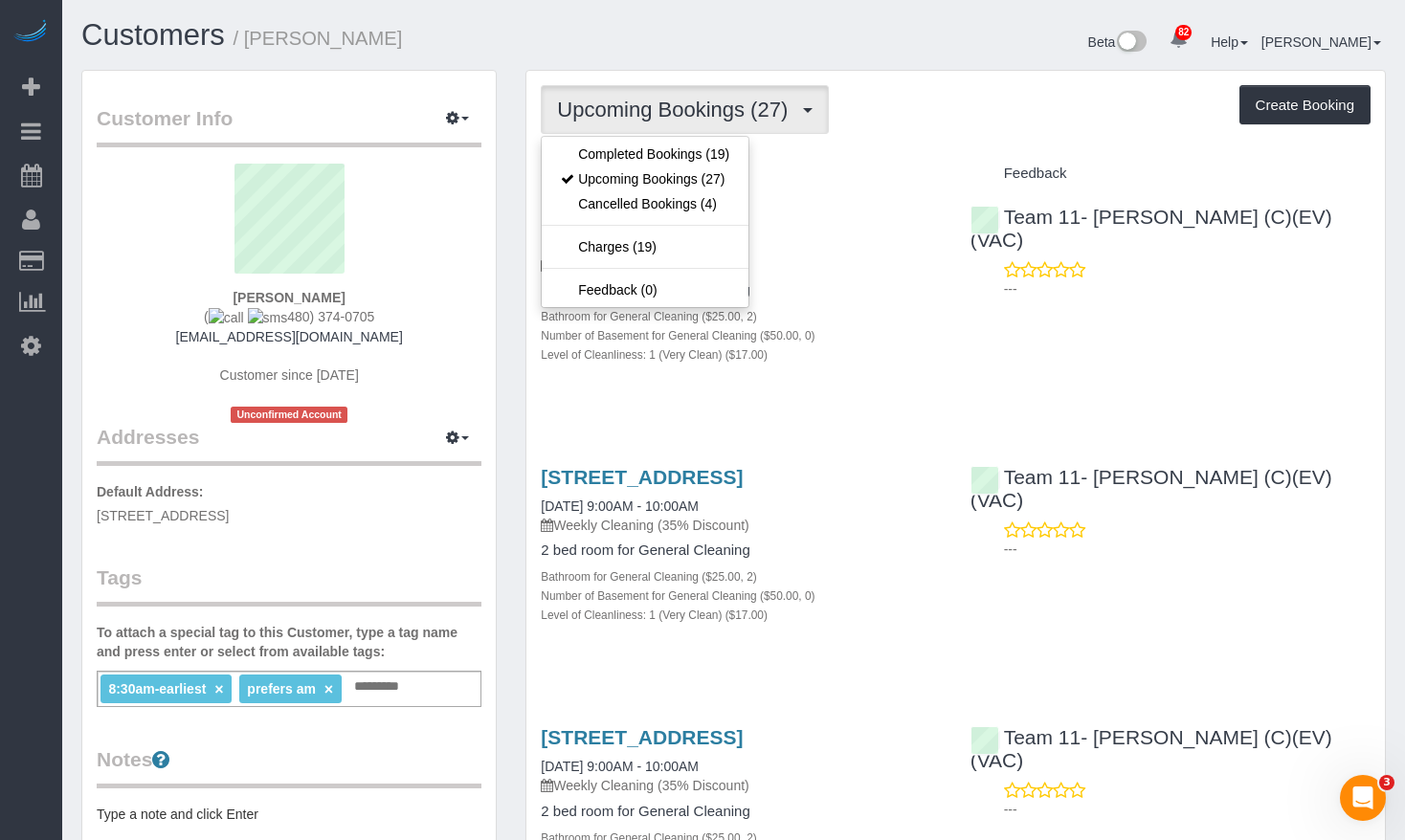
click at [638, 66] on div "Customers / Avinash Gadok Beta 82 Your Notifications You have 0 alerts × You ha…" at bounding box center [733, 44] width 1333 height 51
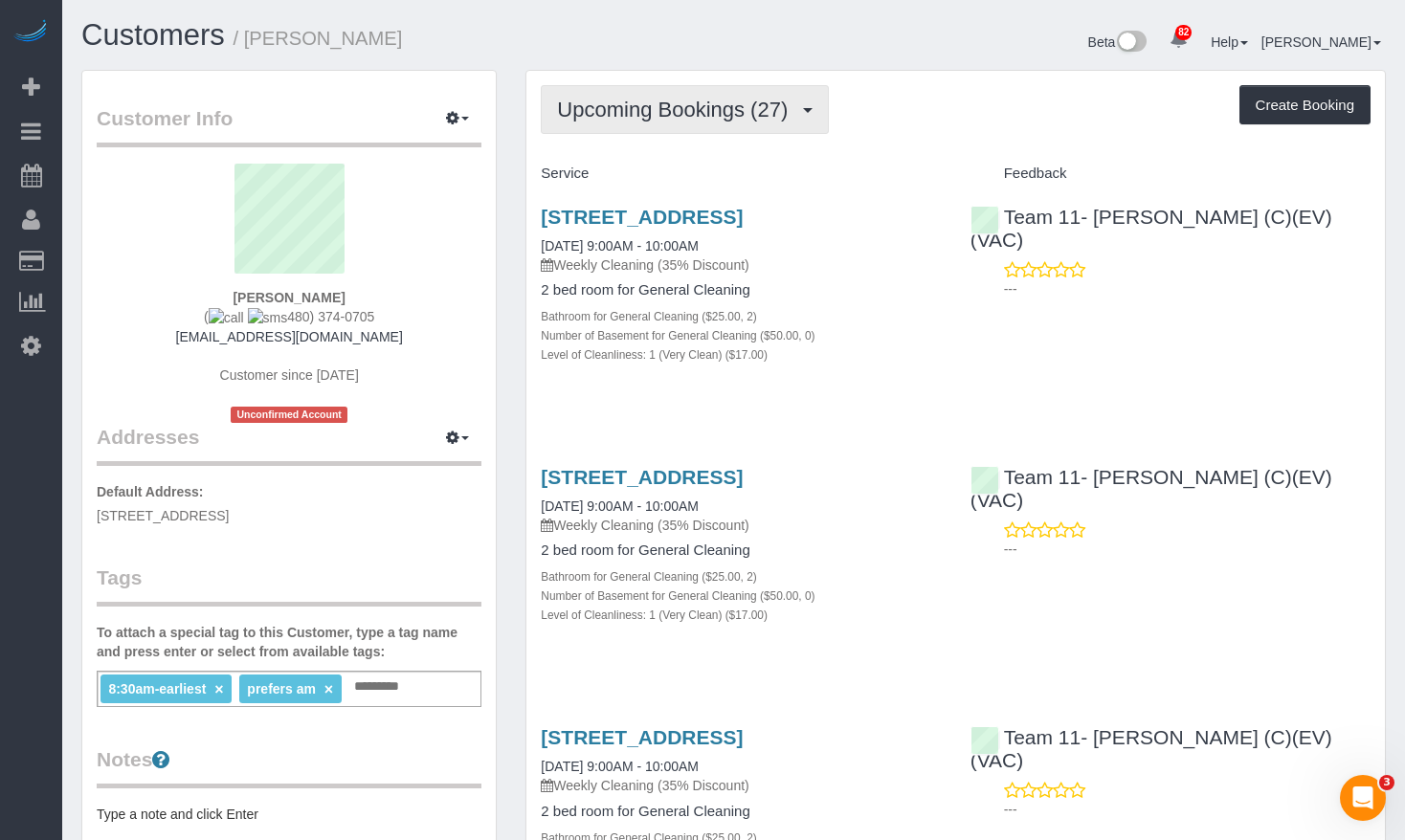
click at [675, 118] on span "Upcoming Bookings (27)" at bounding box center [677, 109] width 240 height 24
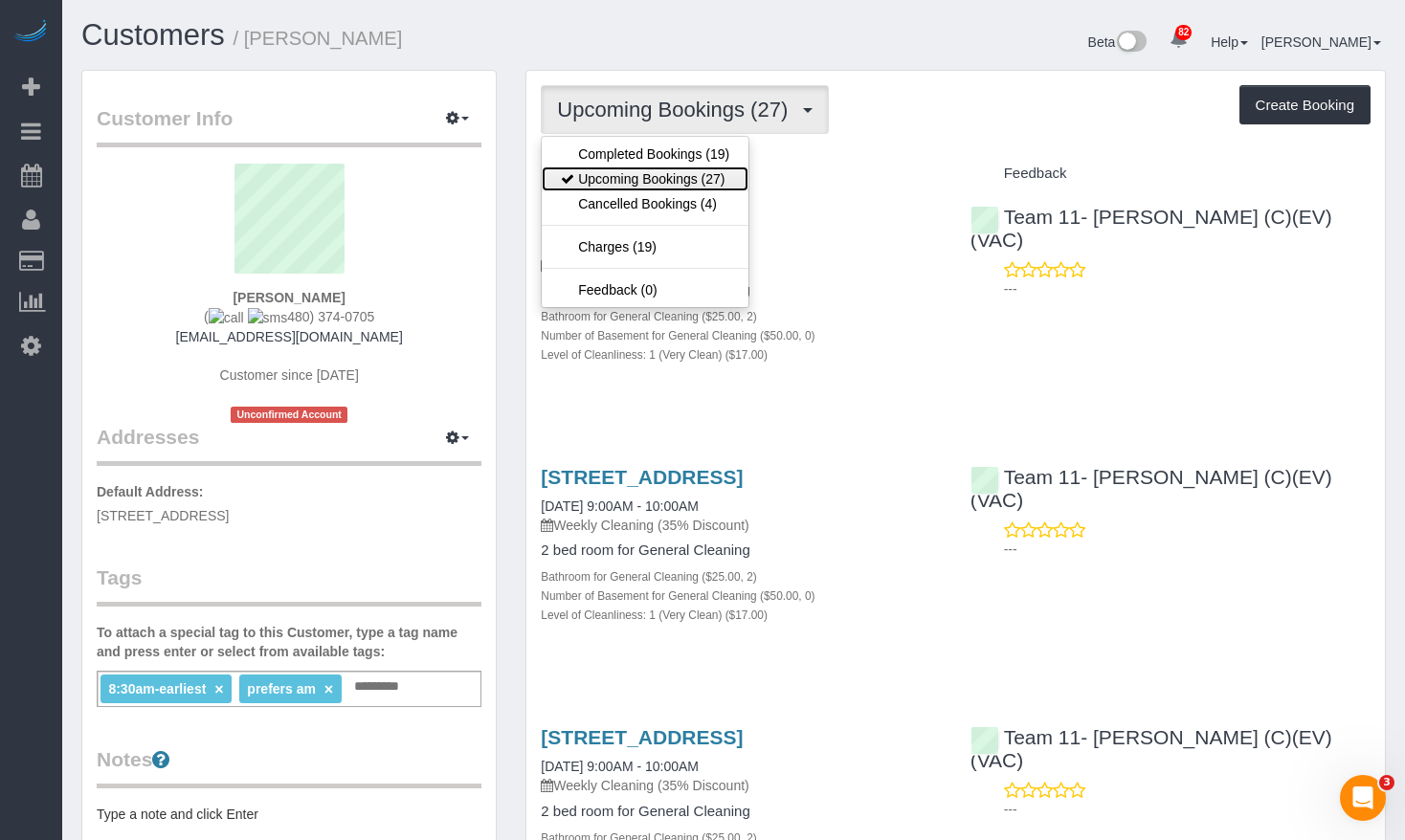
click at [685, 171] on link "Upcoming Bookings (27)" at bounding box center [645, 178] width 207 height 25
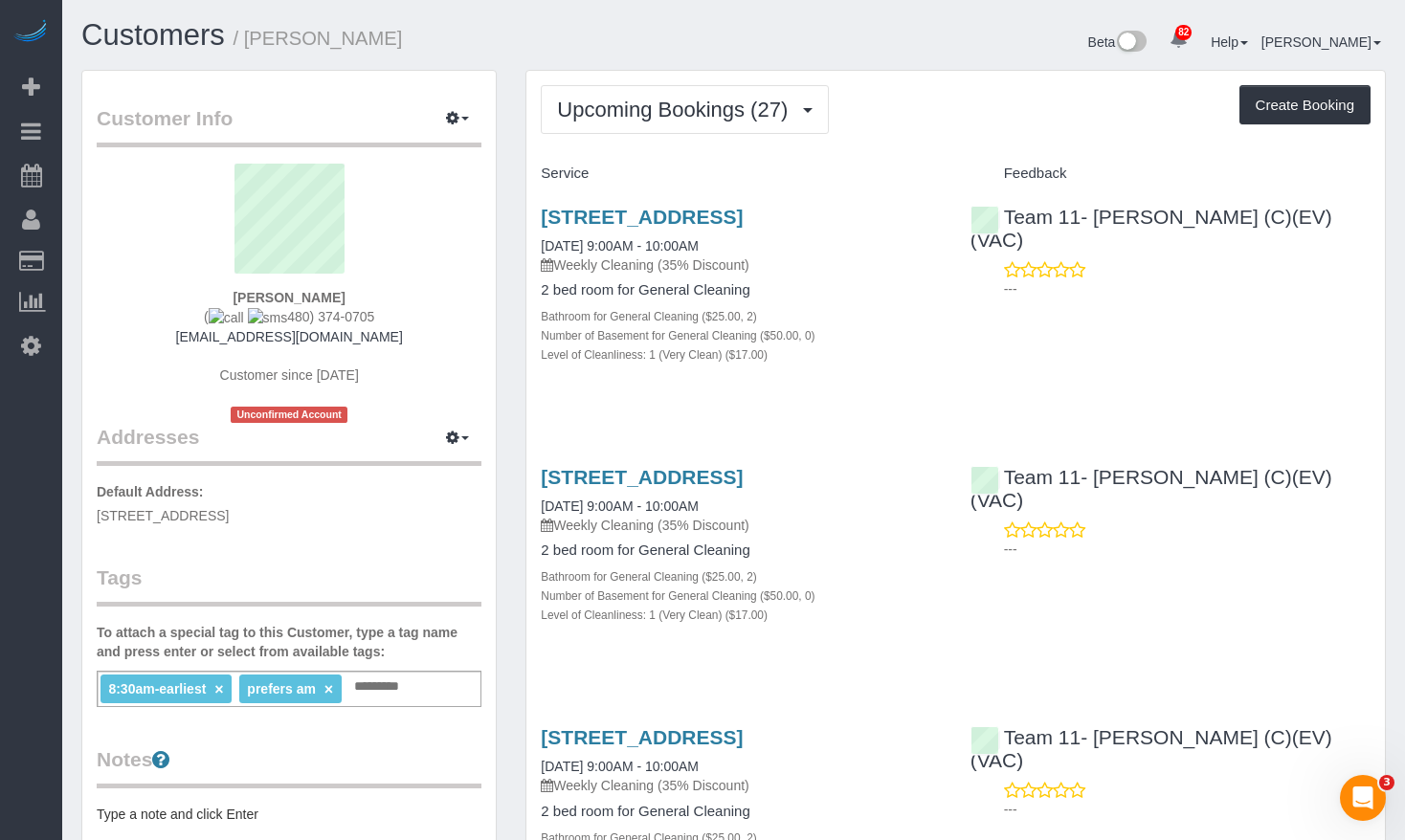
drag, startPoint x: 593, startPoint y: 235, endPoint x: 531, endPoint y: 223, distance: 63.2
click at [531, 223] on div "550 Sheridan Square, 102, Evanston, IL 60202 09/19/2025 9:00AM - 10:00AM Weekly…" at bounding box center [740, 295] width 429 height 212
copy link "550 Sheridan Square, 102, Evanston, IL 60202"
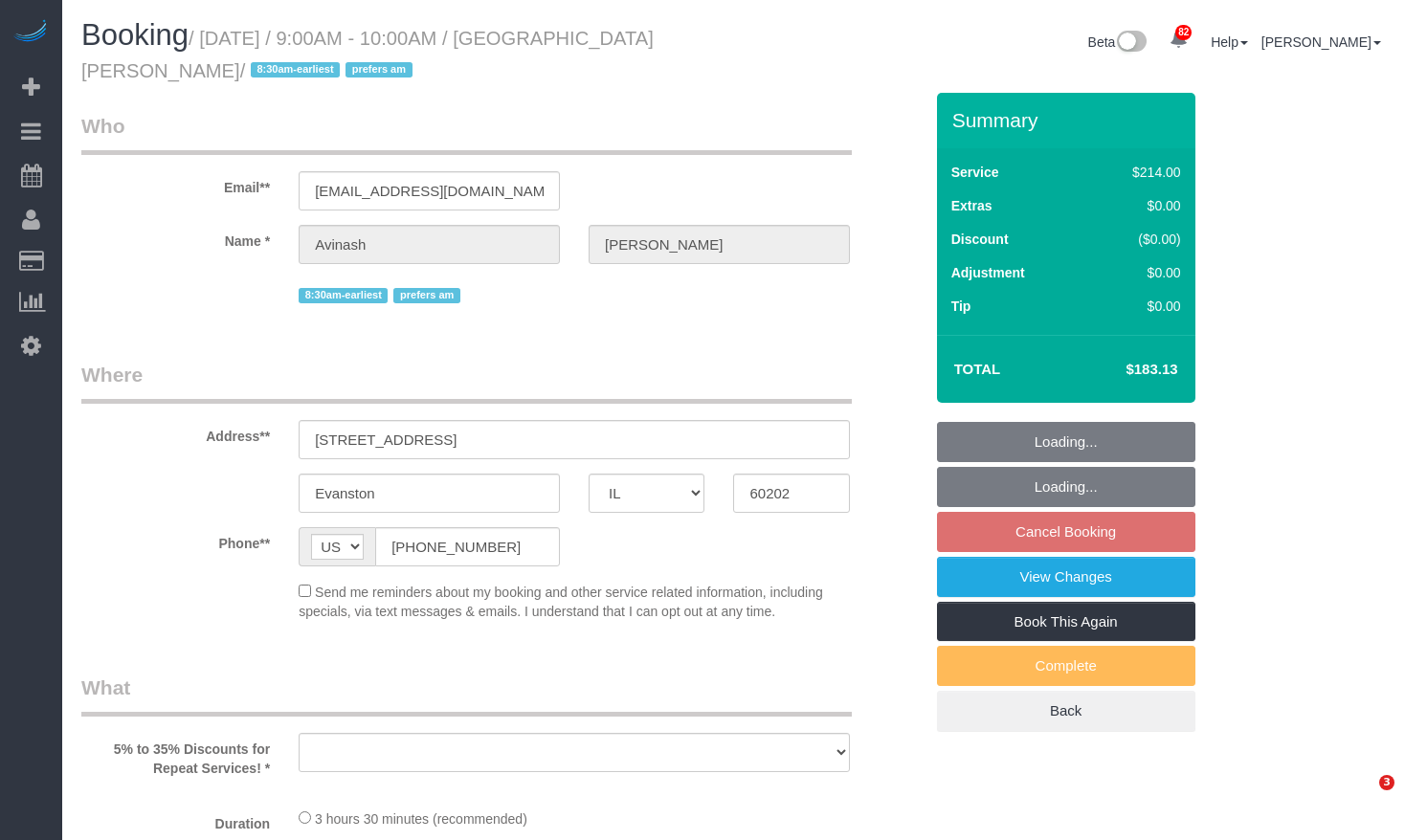
select select "IL"
select select "string:fspay-0c5b9879-da17-4785-acd9-5465d77a9964"
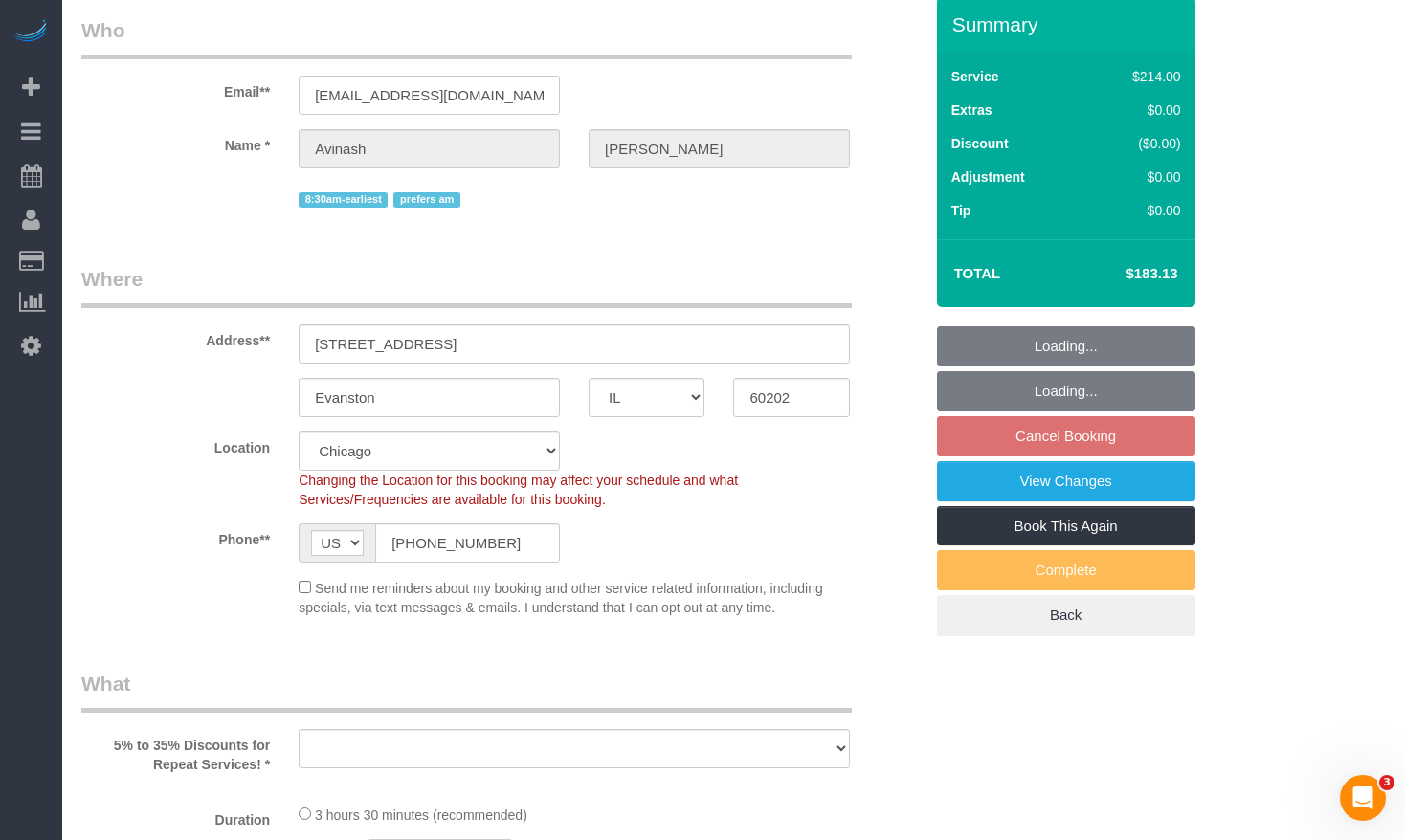
select select "object:821"
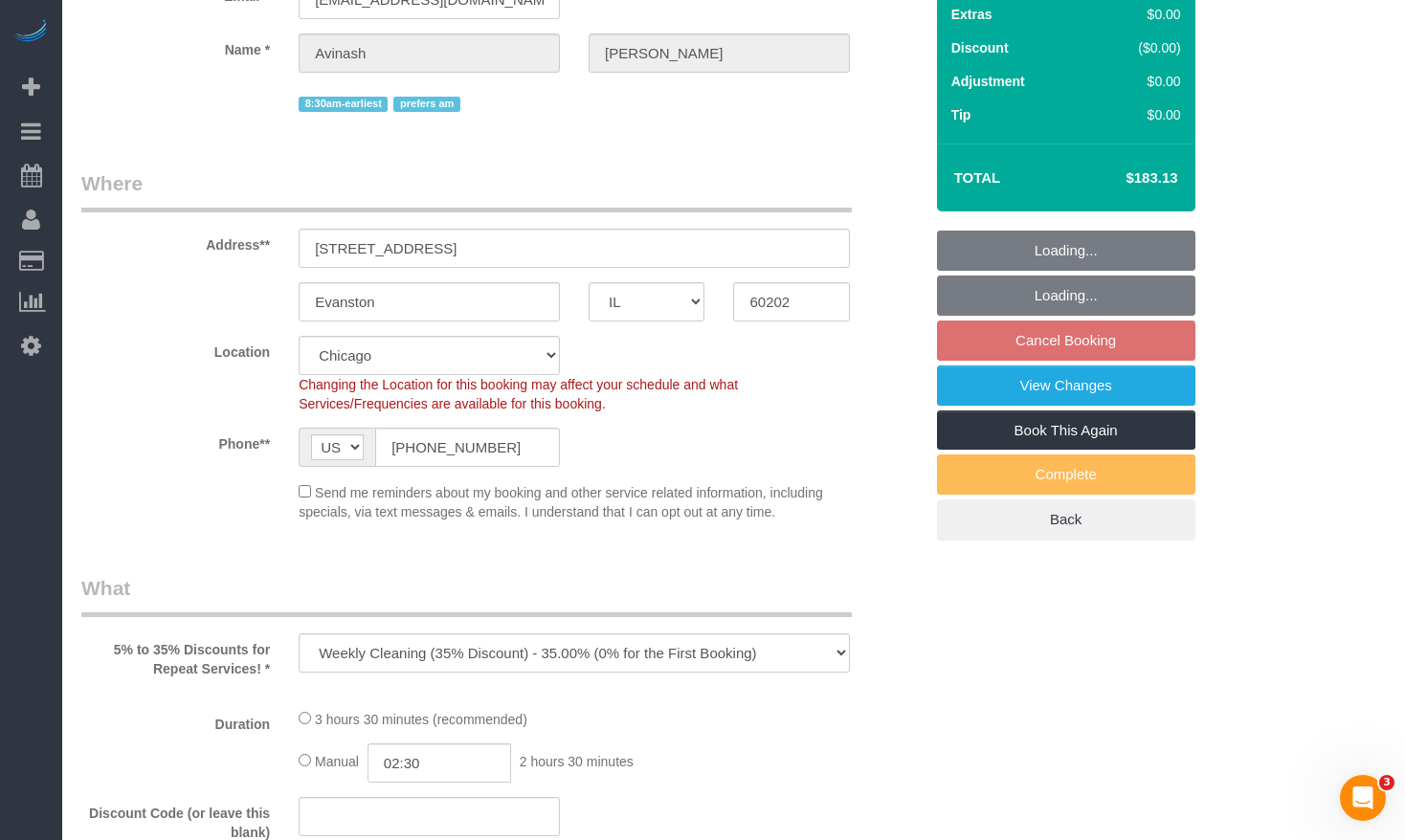
select select "number:1"
select select "number:58"
select select "number:139"
select select "number:106"
select select "object:1288"
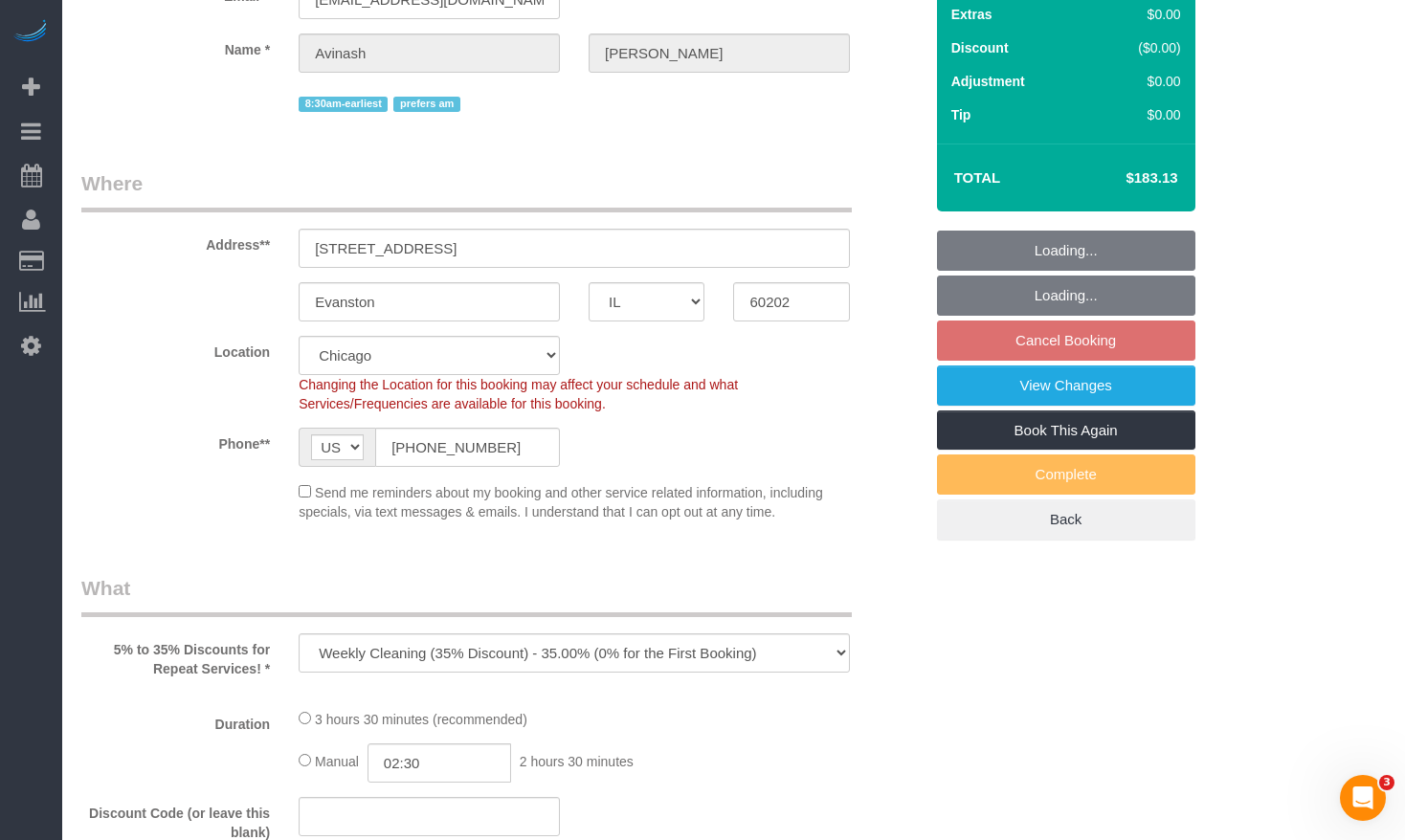
select select "512"
select select "2"
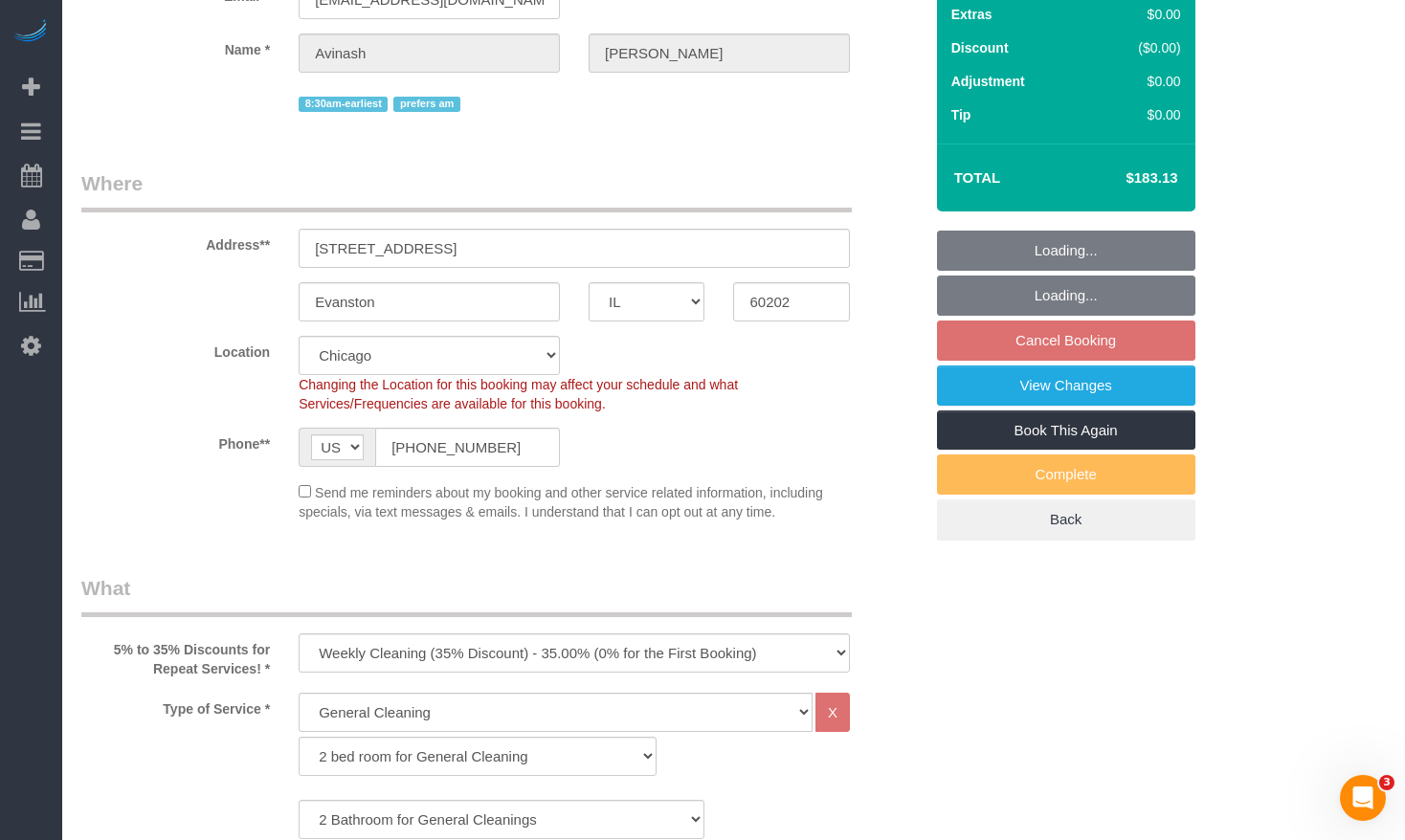
scroll to position [0, 0]
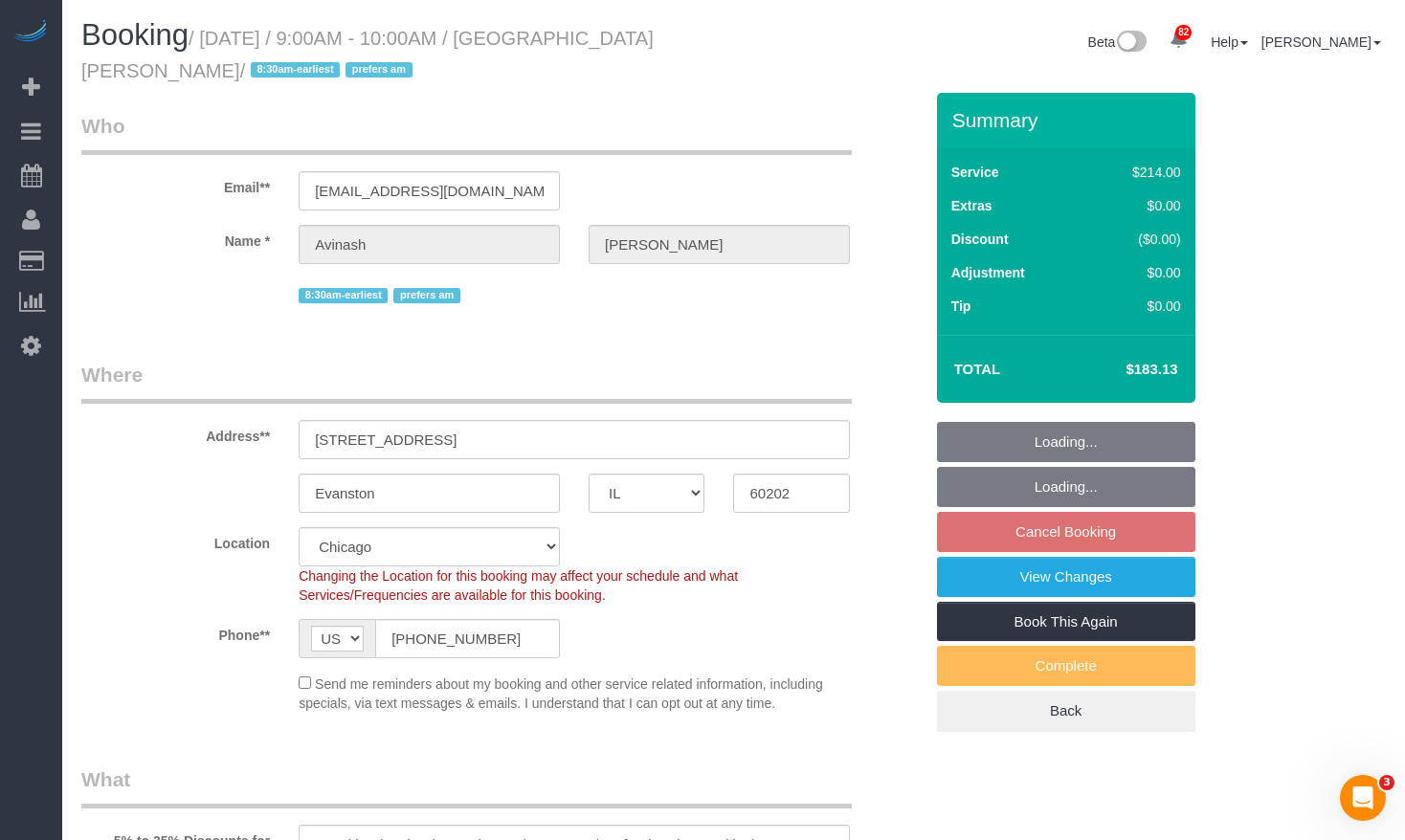
select select "2"
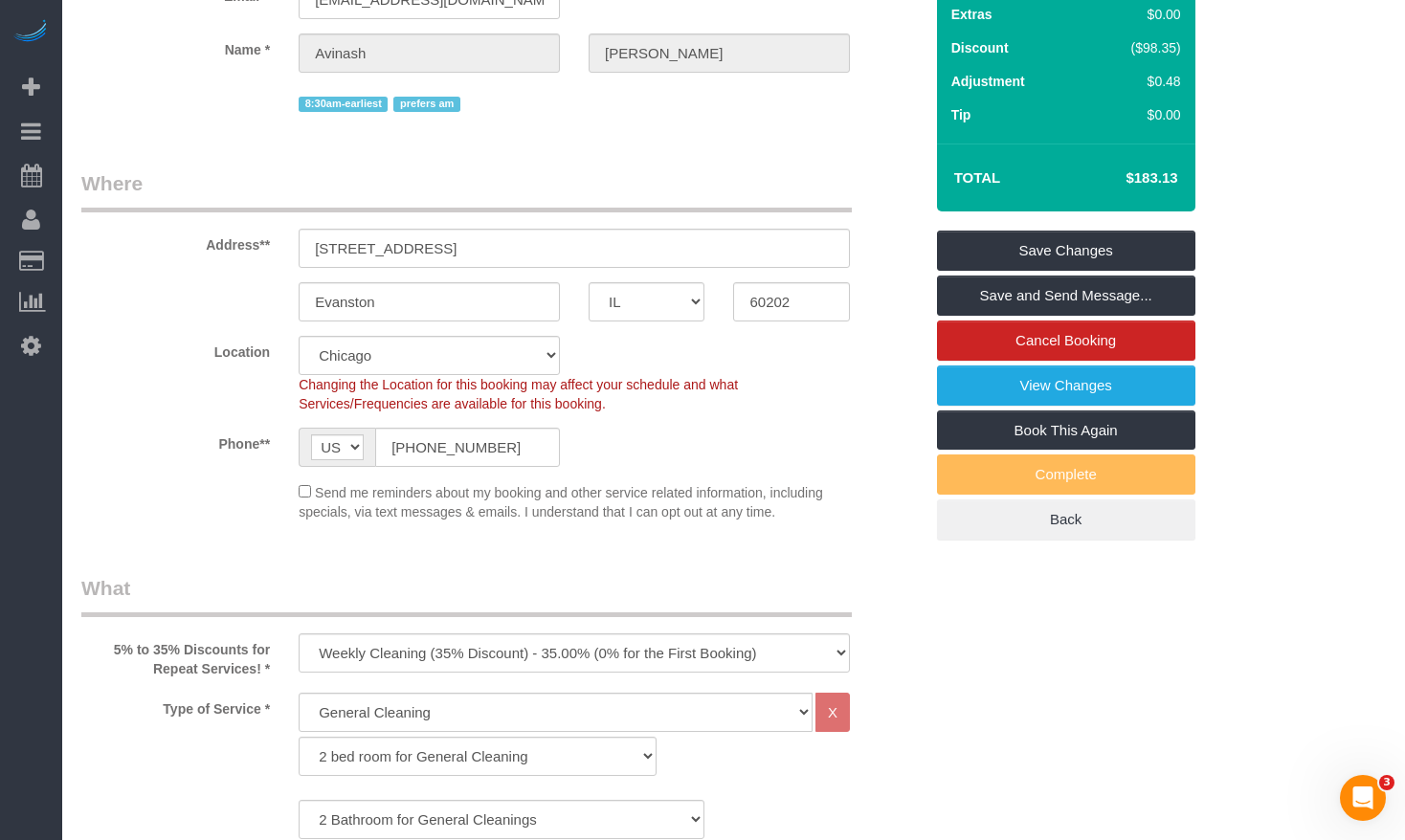
scroll to position [287, 0]
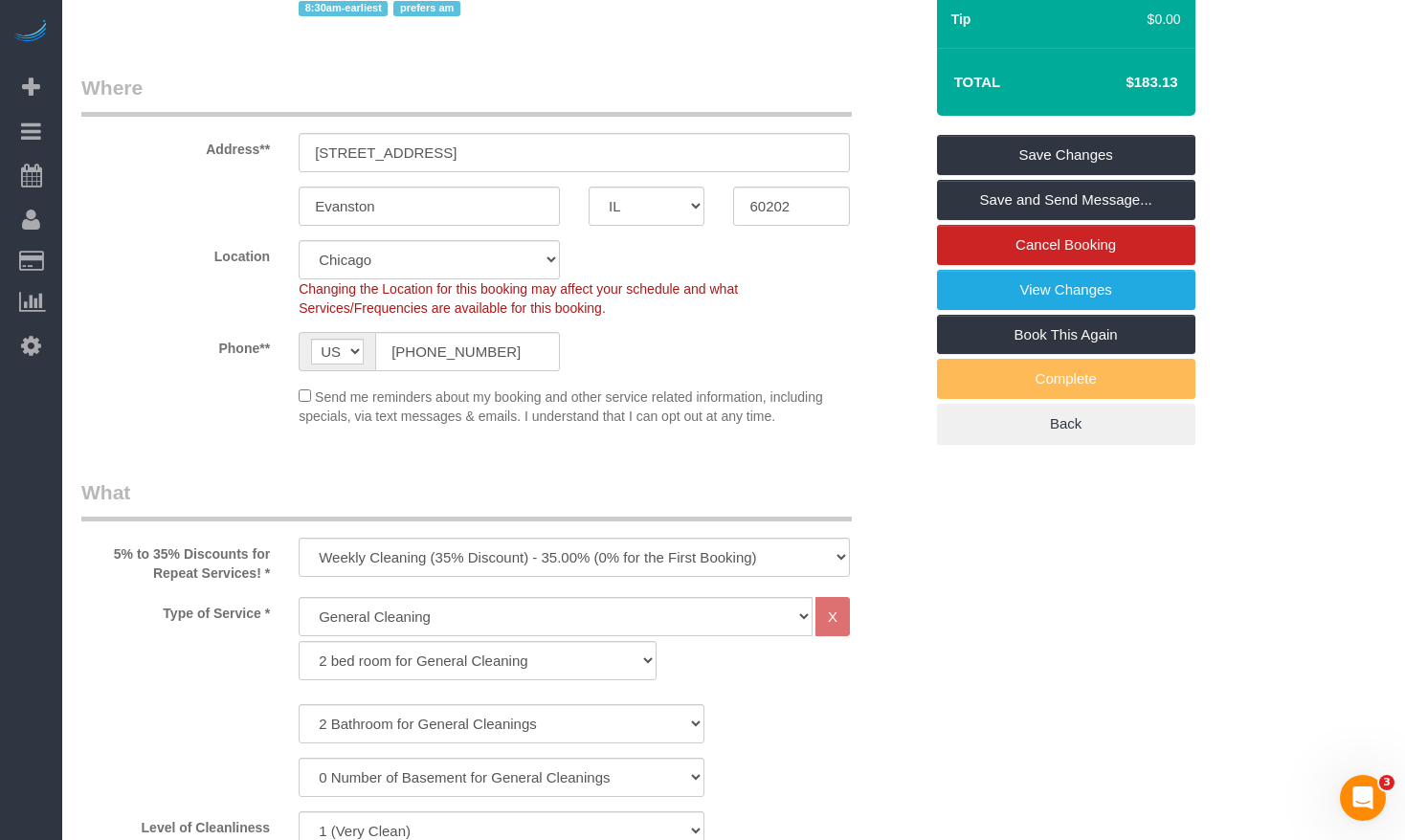
drag, startPoint x: 1117, startPoint y: 74, endPoint x: 1185, endPoint y: 84, distance: 68.7
click at [1185, 84] on td "$183.13" at bounding box center [1123, 82] width 125 height 48
copy h4 "$183.13"
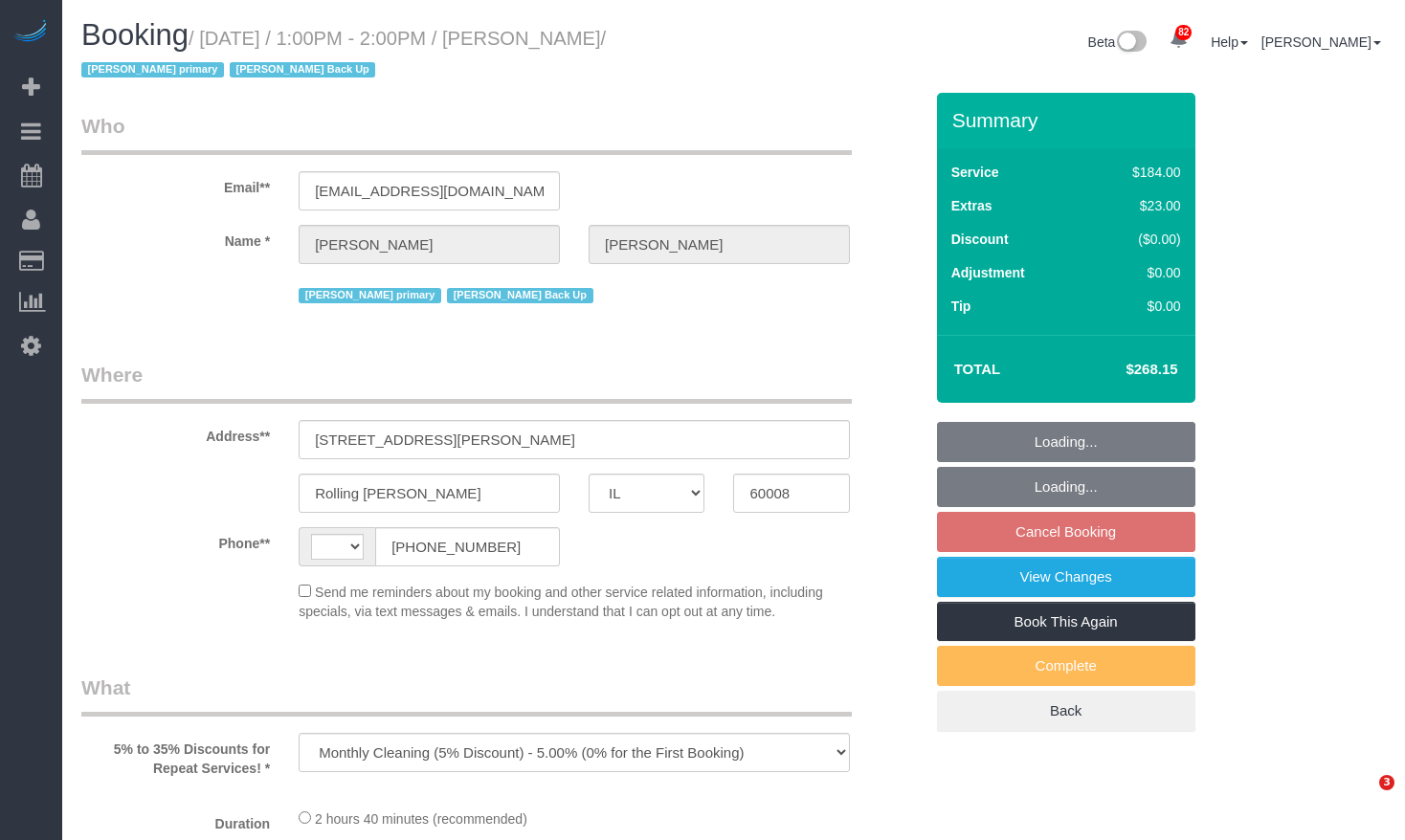
select select "IL"
select select "number:1"
select select "number:63"
select select "number:139"
select select "number:105"
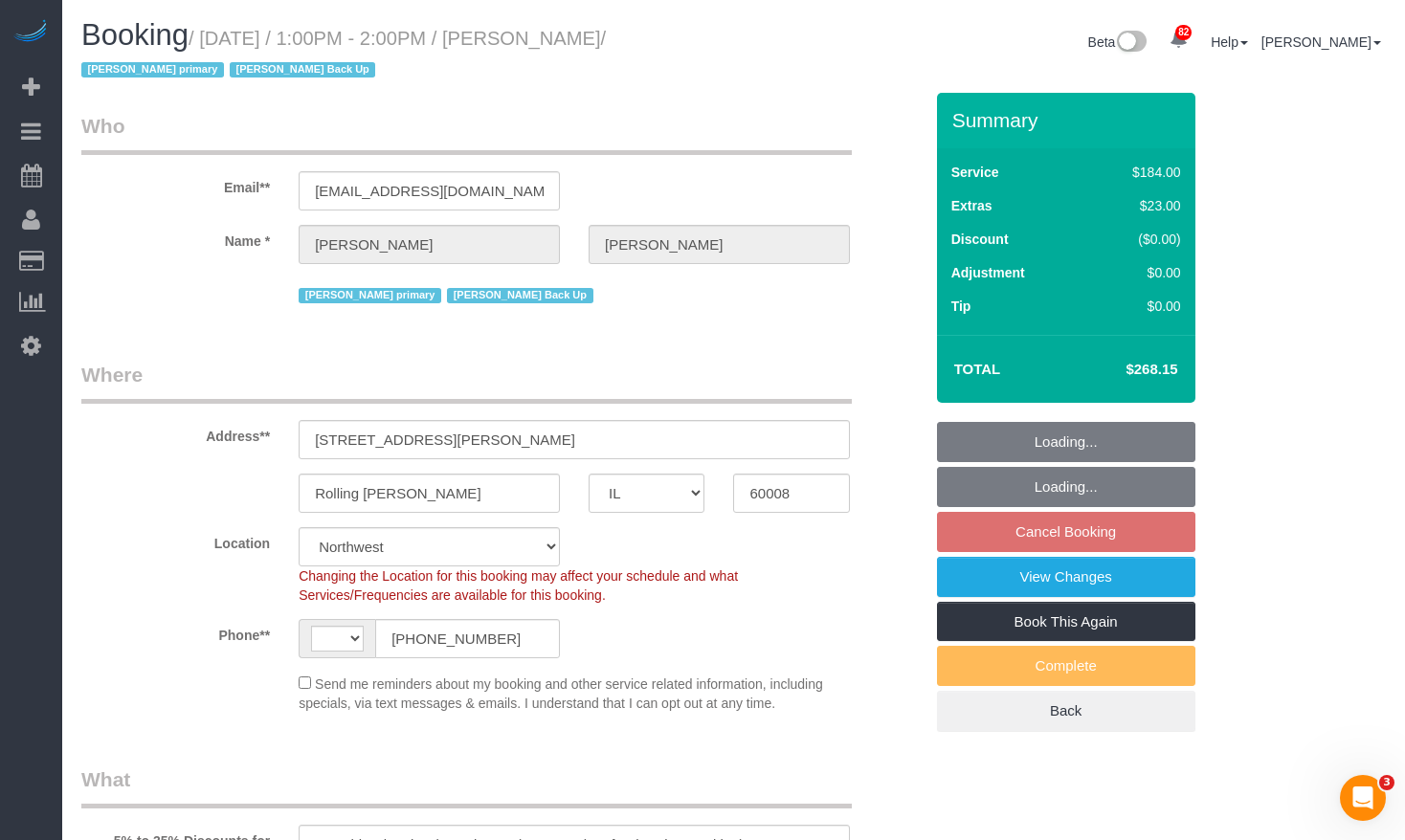
select select "object:1050"
select select "string:[GEOGRAPHIC_DATA]"
select select "512"
select select "3"
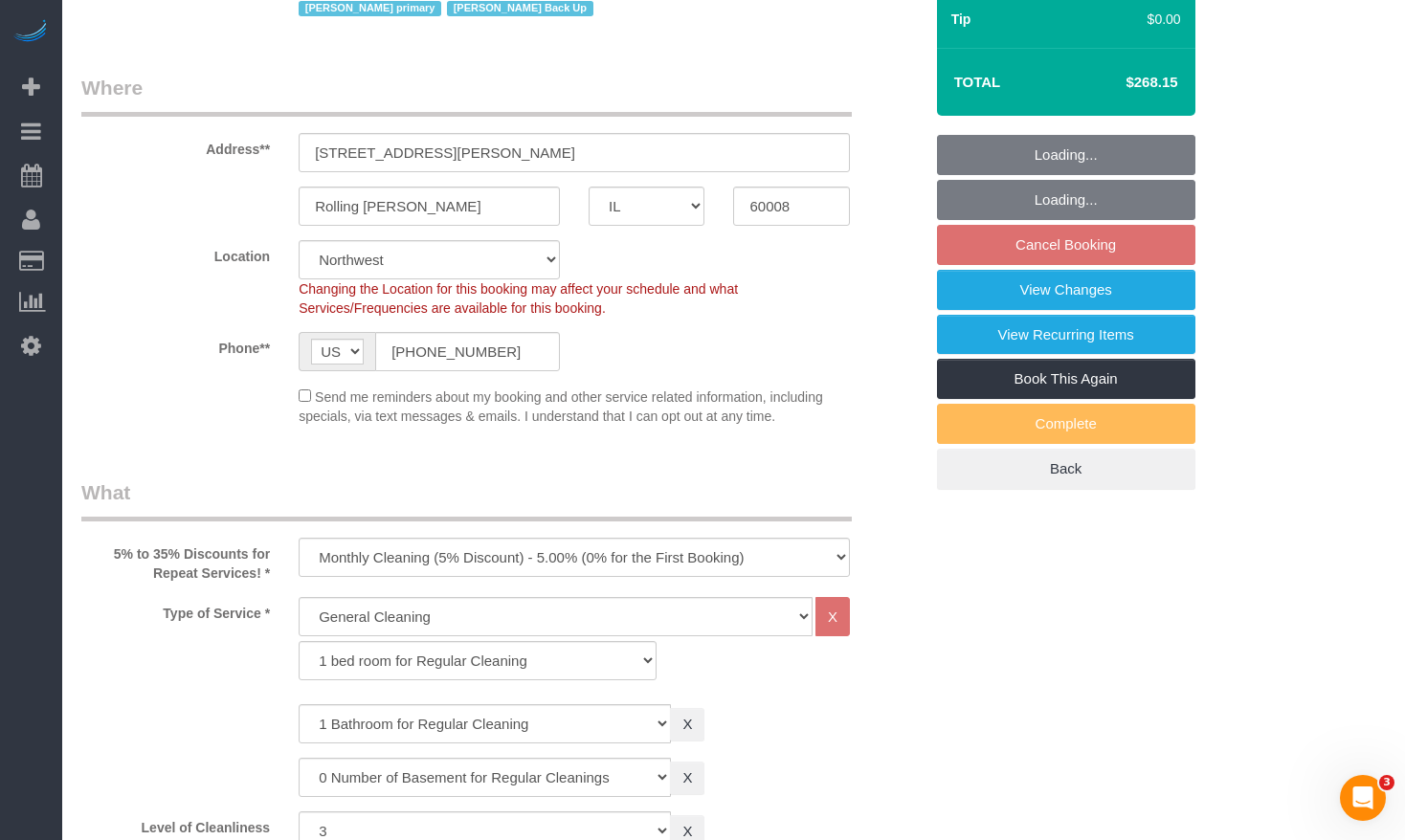
select select "3"
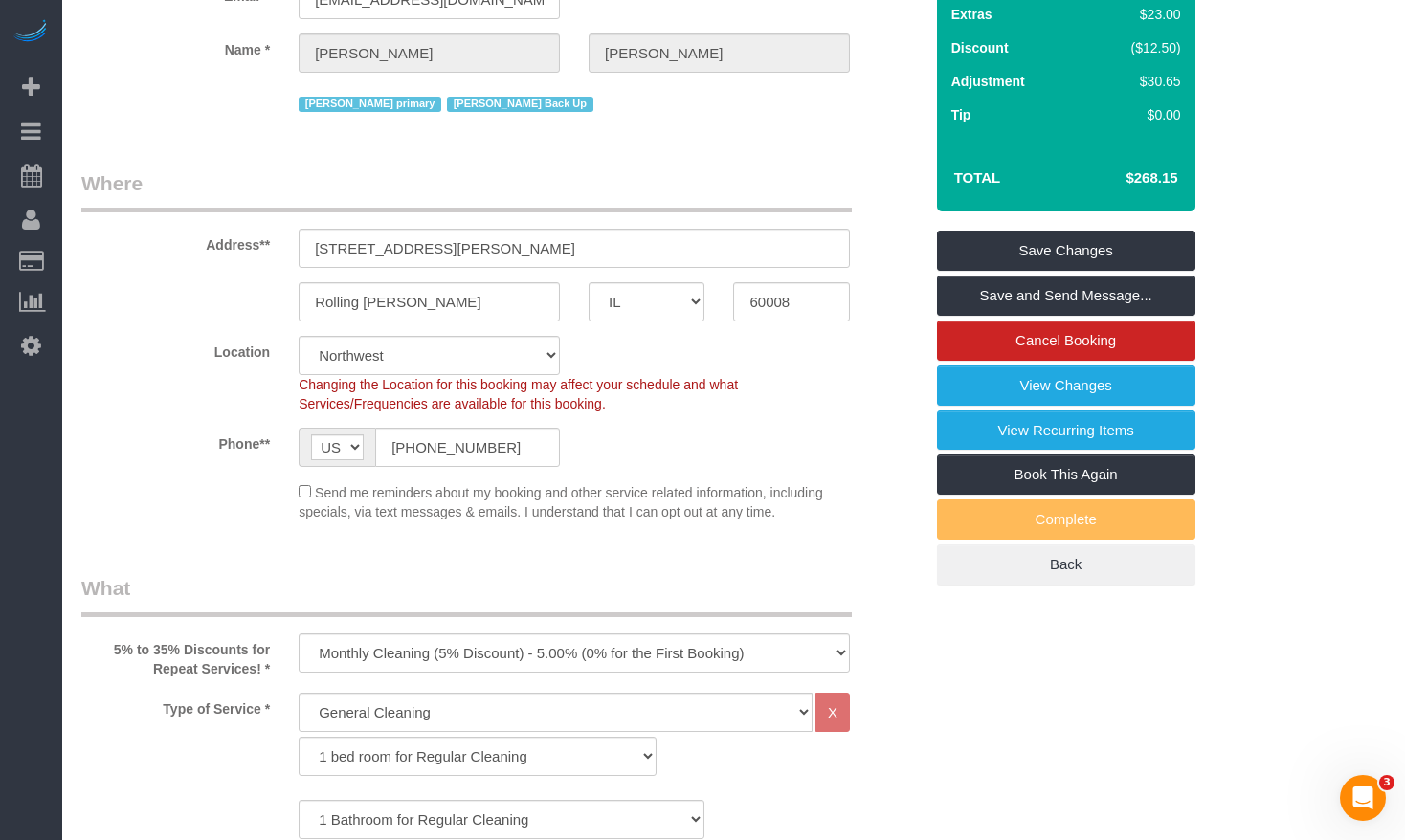
scroll to position [287, 0]
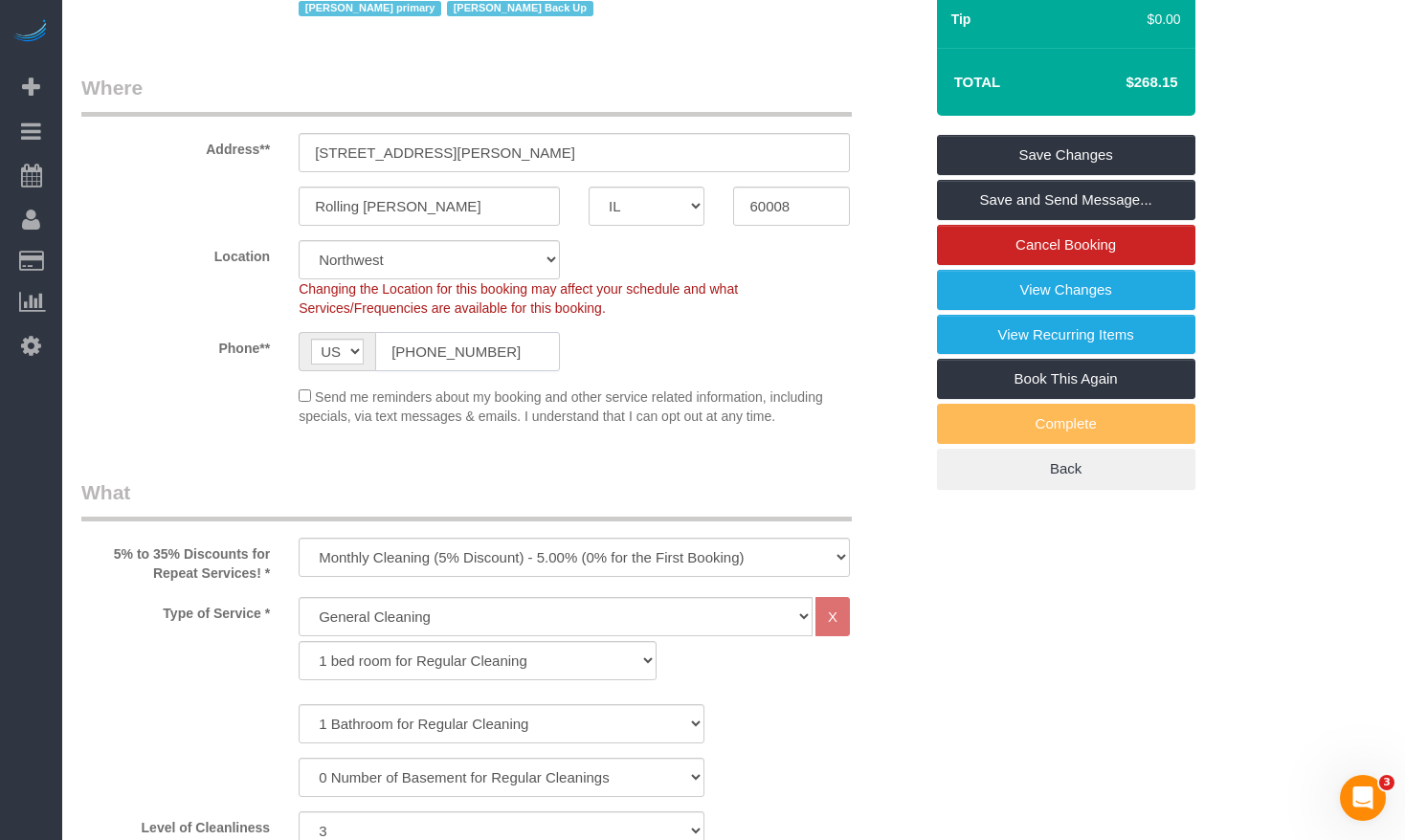
drag, startPoint x: 471, startPoint y: 352, endPoint x: 323, endPoint y: 342, distance: 148.3
click at [325, 342] on div "AF AL DZ AD AO AI AQ AG AR AM AW AU AT AZ BS BH BD BB BY BE BZ BJ BM BT BO BA B…" at bounding box center [429, 352] width 262 height 40
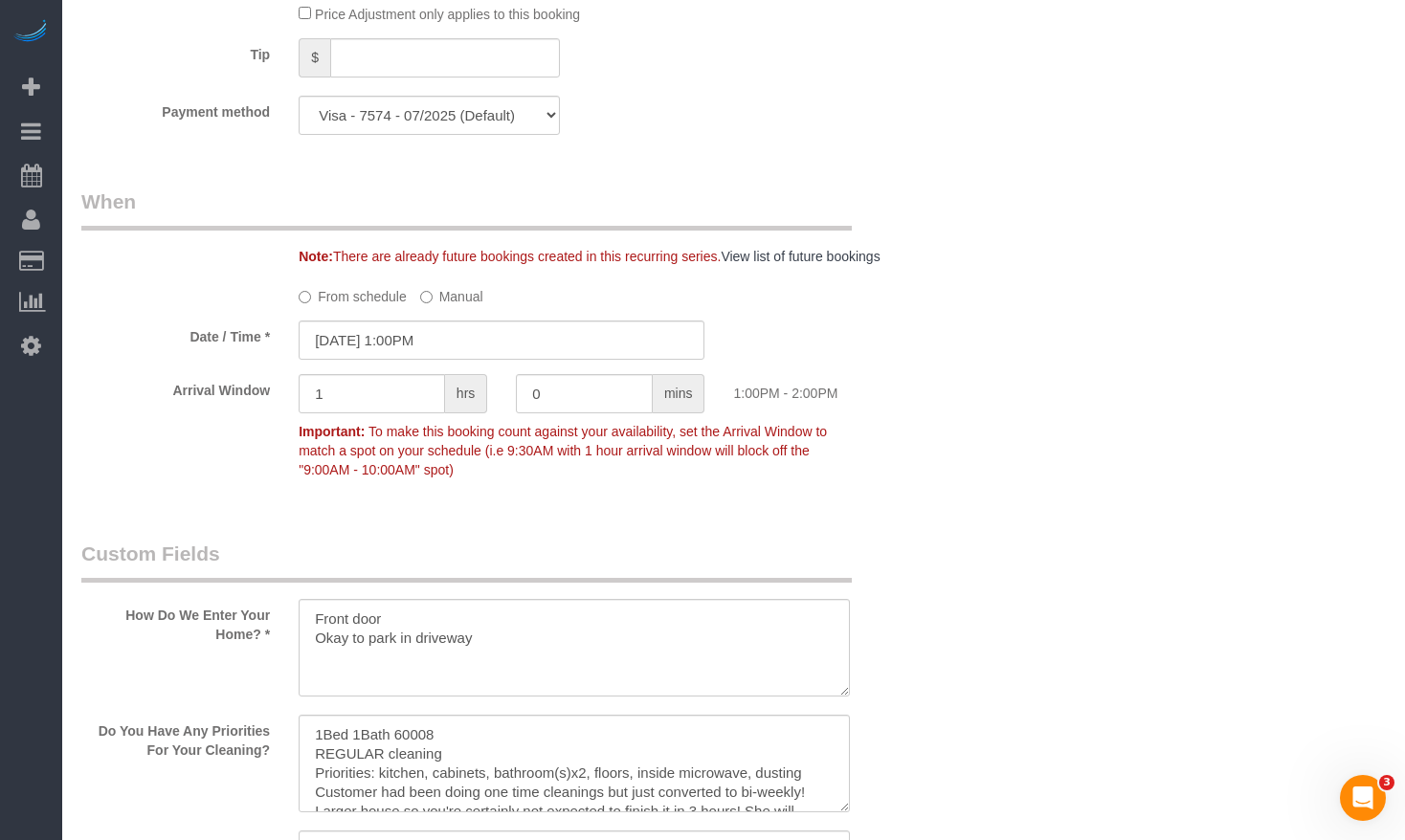
scroll to position [2009, 0]
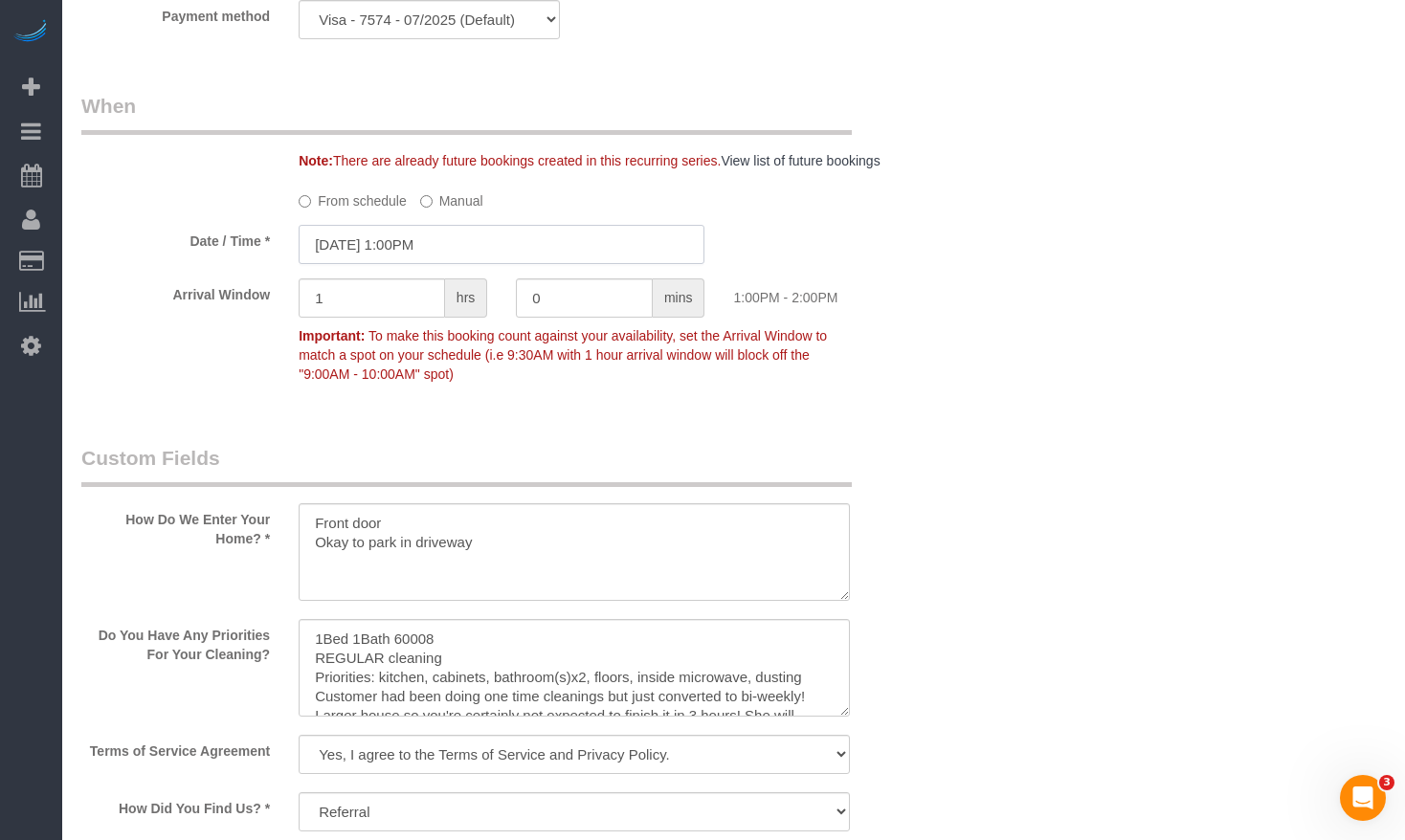
click at [369, 242] on input "[DATE] 1:00PM" at bounding box center [500, 245] width 405 height 40
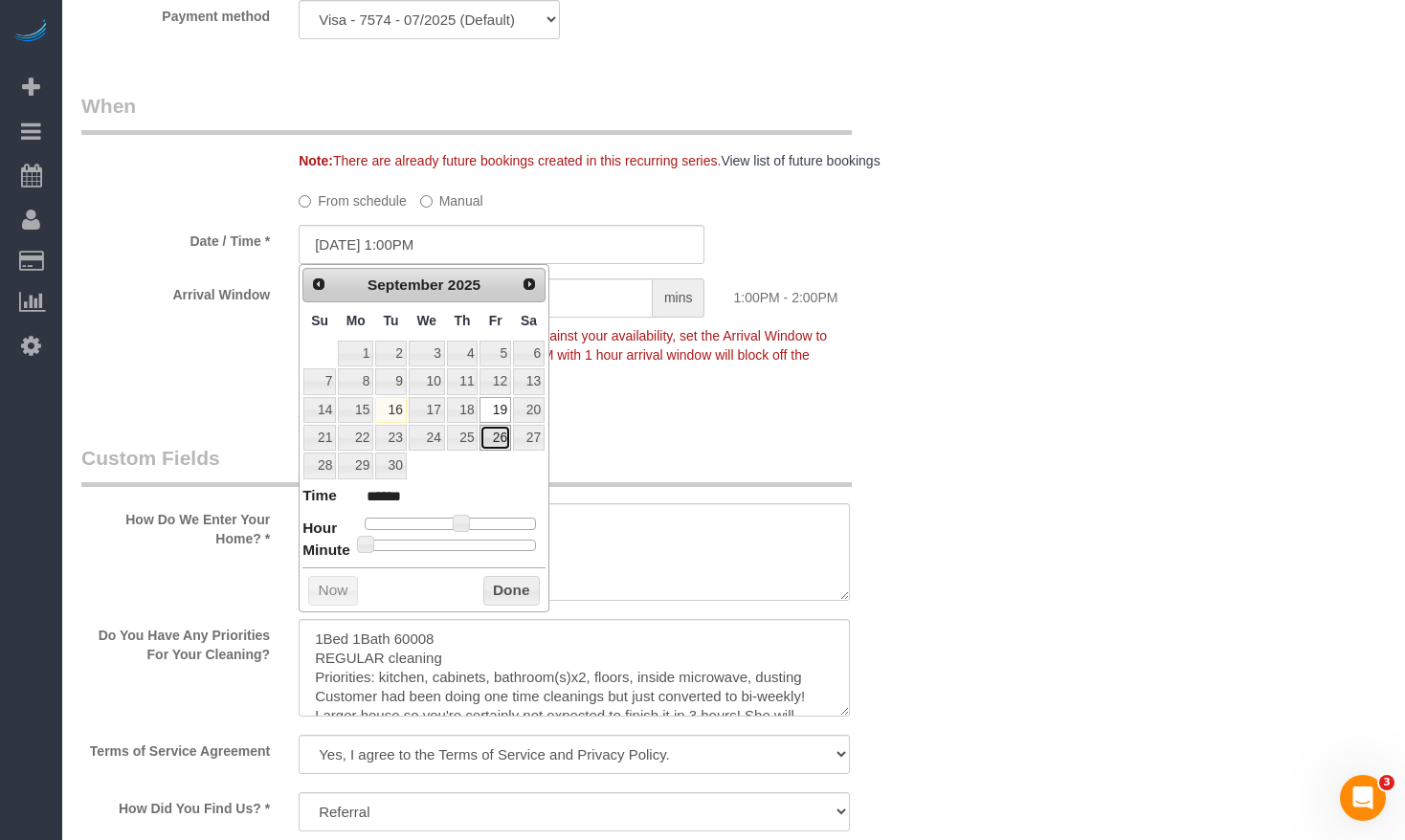
click at [498, 449] on link "26" at bounding box center [494, 438] width 31 height 26
type input "[DATE] 1:00PM"
click at [517, 583] on button "Done" at bounding box center [511, 590] width 56 height 31
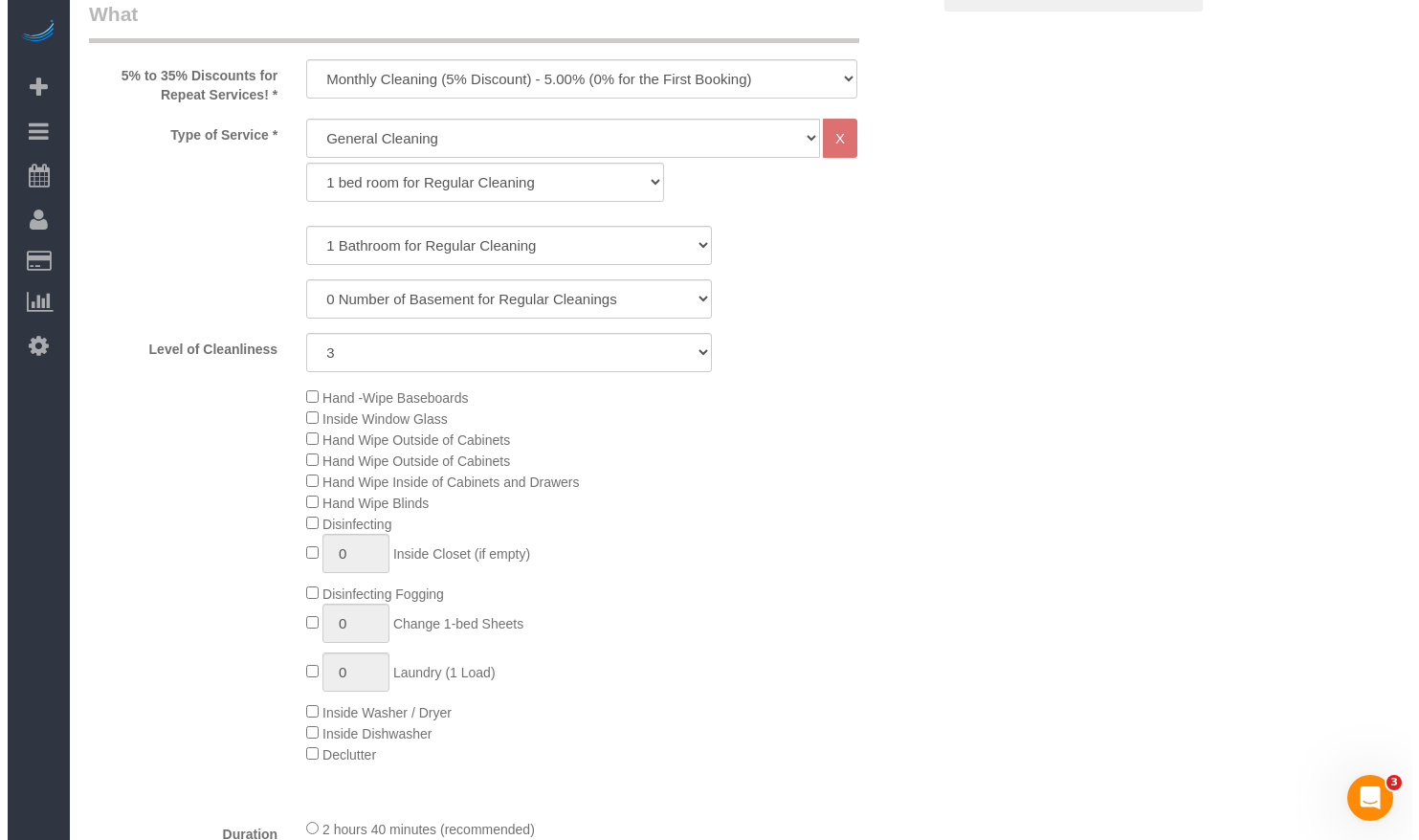
scroll to position [382, 0]
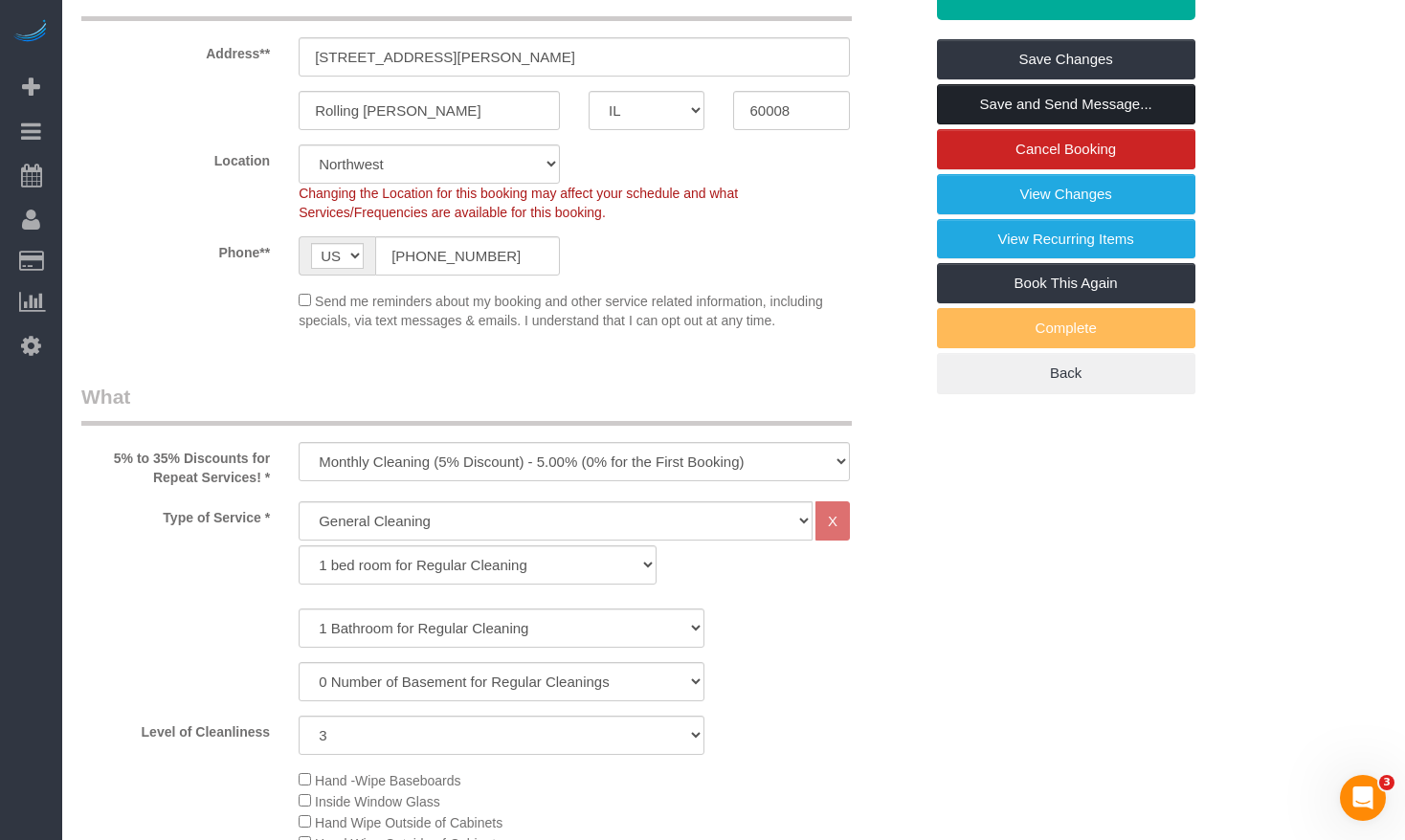
click at [1090, 111] on link "Save and Send Message..." at bounding box center [1065, 104] width 259 height 41
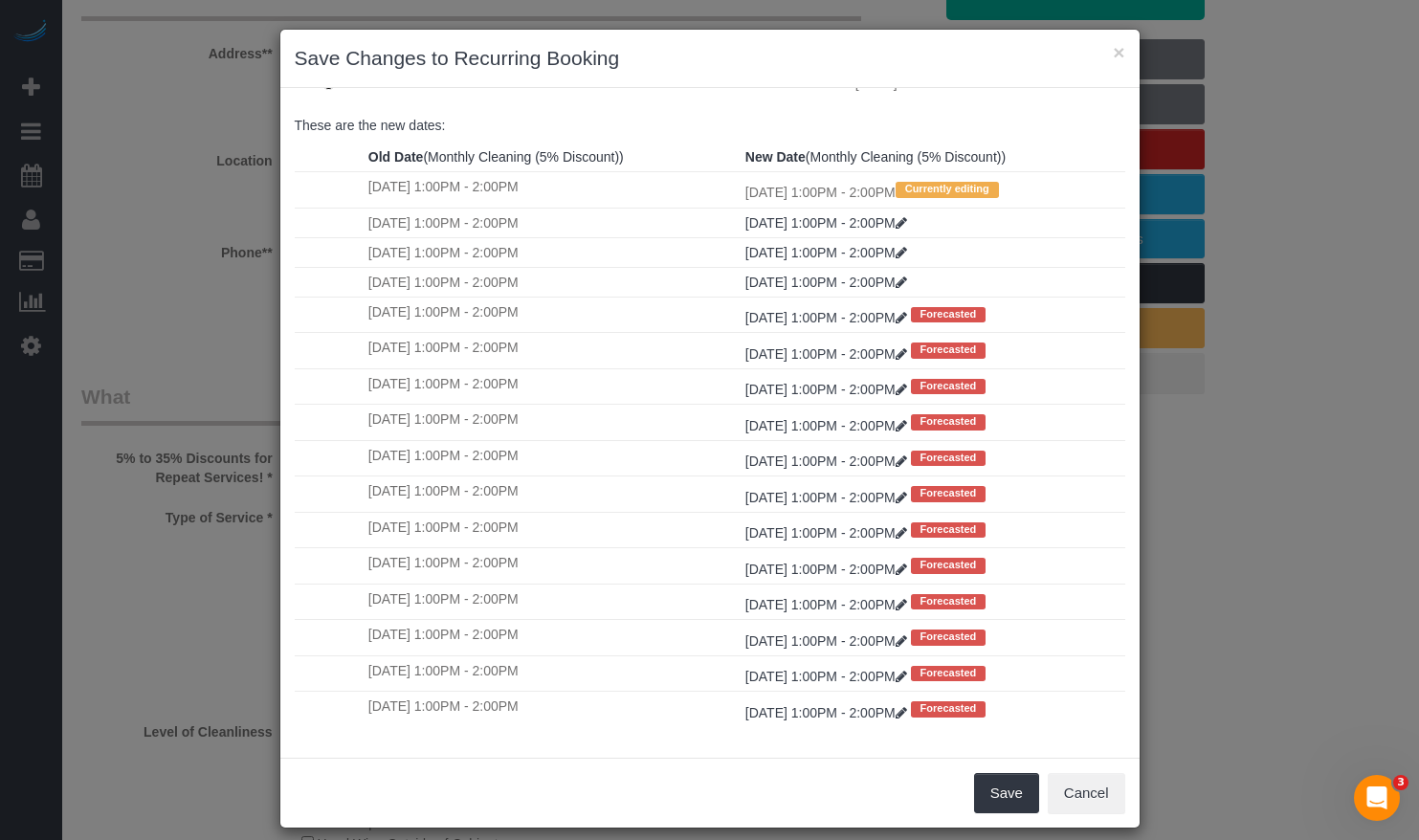
scroll to position [17, 0]
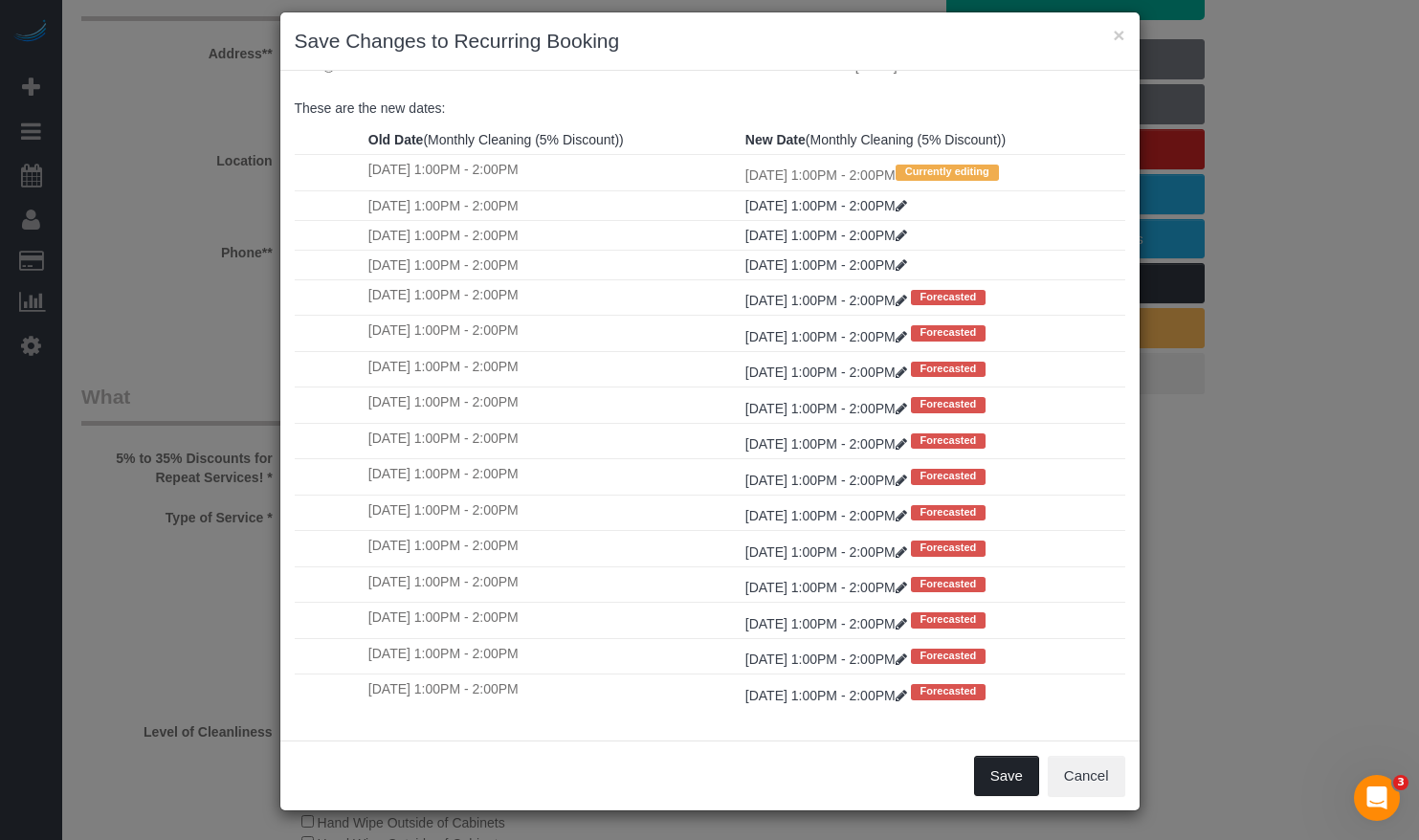
click at [984, 767] on button "Save" at bounding box center [1007, 776] width 65 height 41
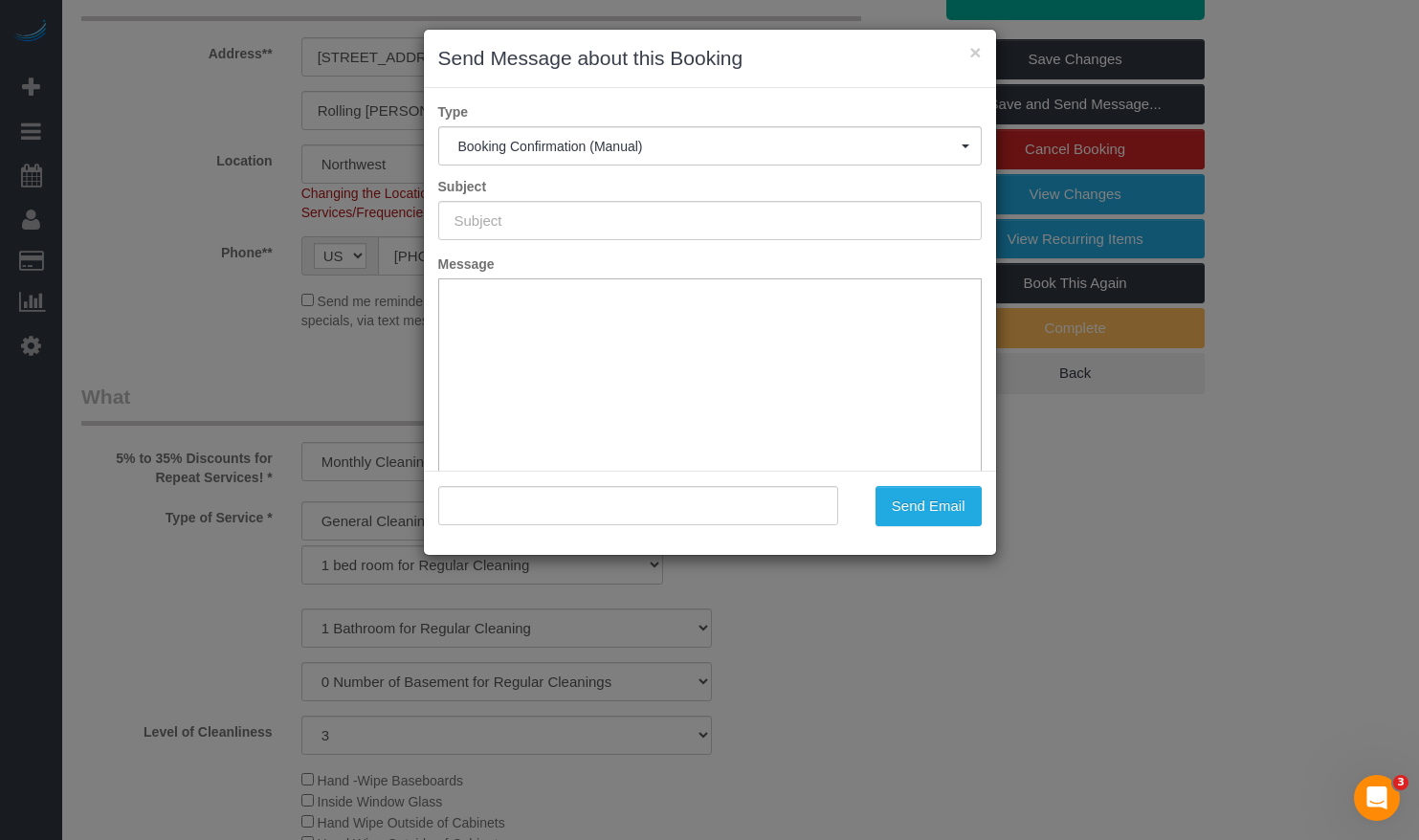
scroll to position [0, 0]
type input "Your Booking With Fresh Tech Maid, Confirmed!"
type input ""[PERSON_NAME]" <[EMAIL_ADDRESS][DOMAIN_NAME]>"
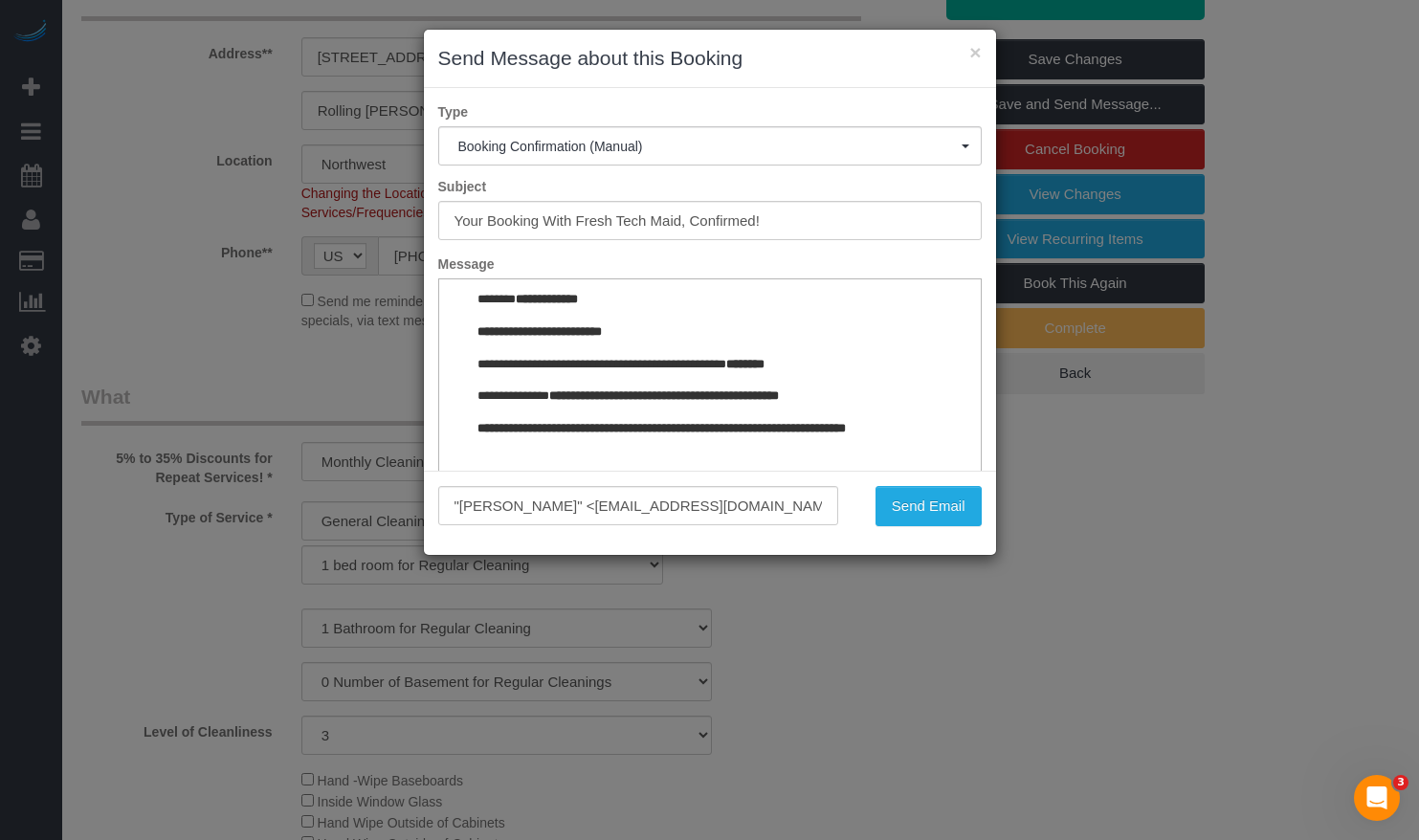
scroll to position [2348, 0]
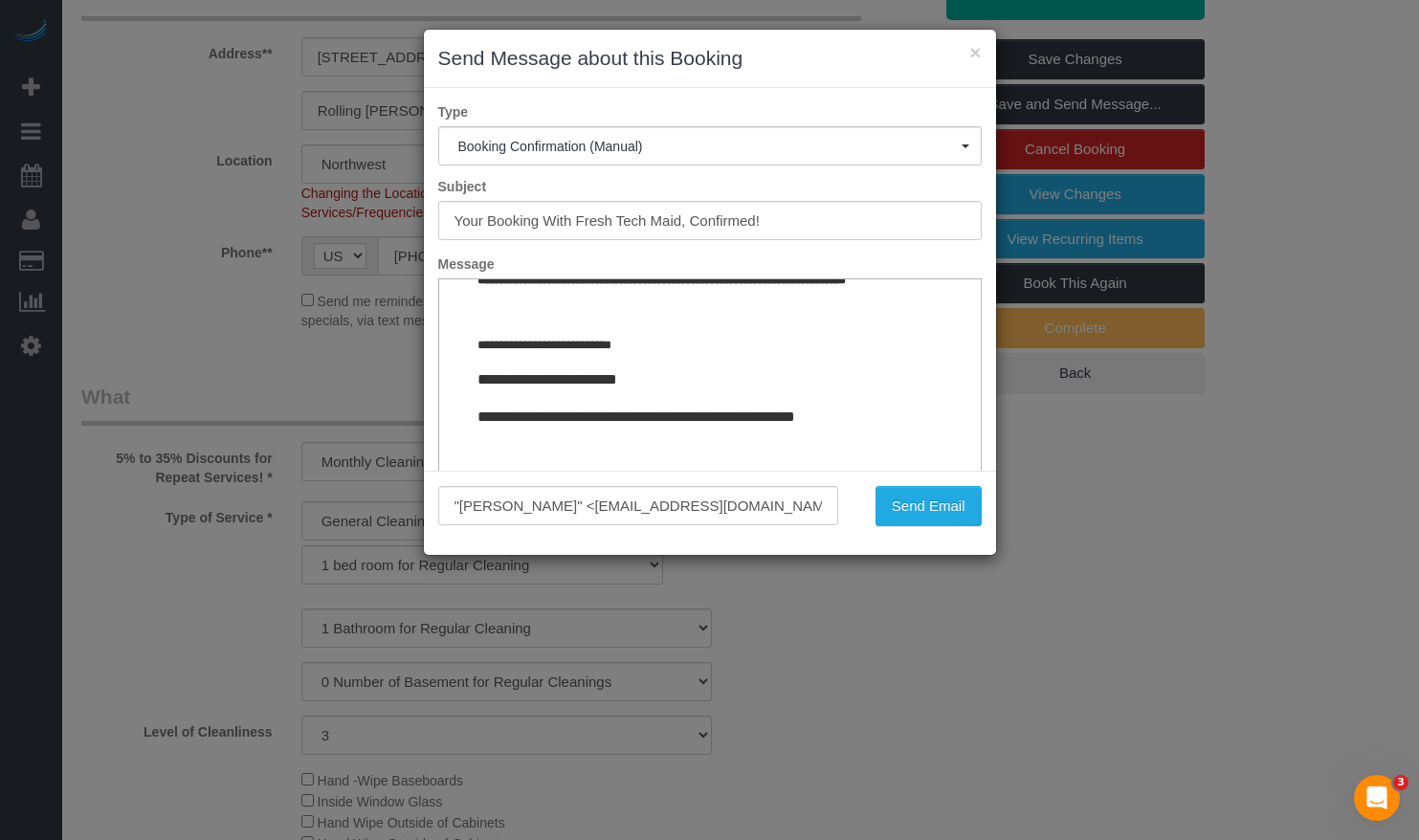
drag, startPoint x: 953, startPoint y: 314, endPoint x: 1352, endPoint y: 794, distance: 624.2
click at [913, 508] on button "Send Email" at bounding box center [928, 506] width 106 height 41
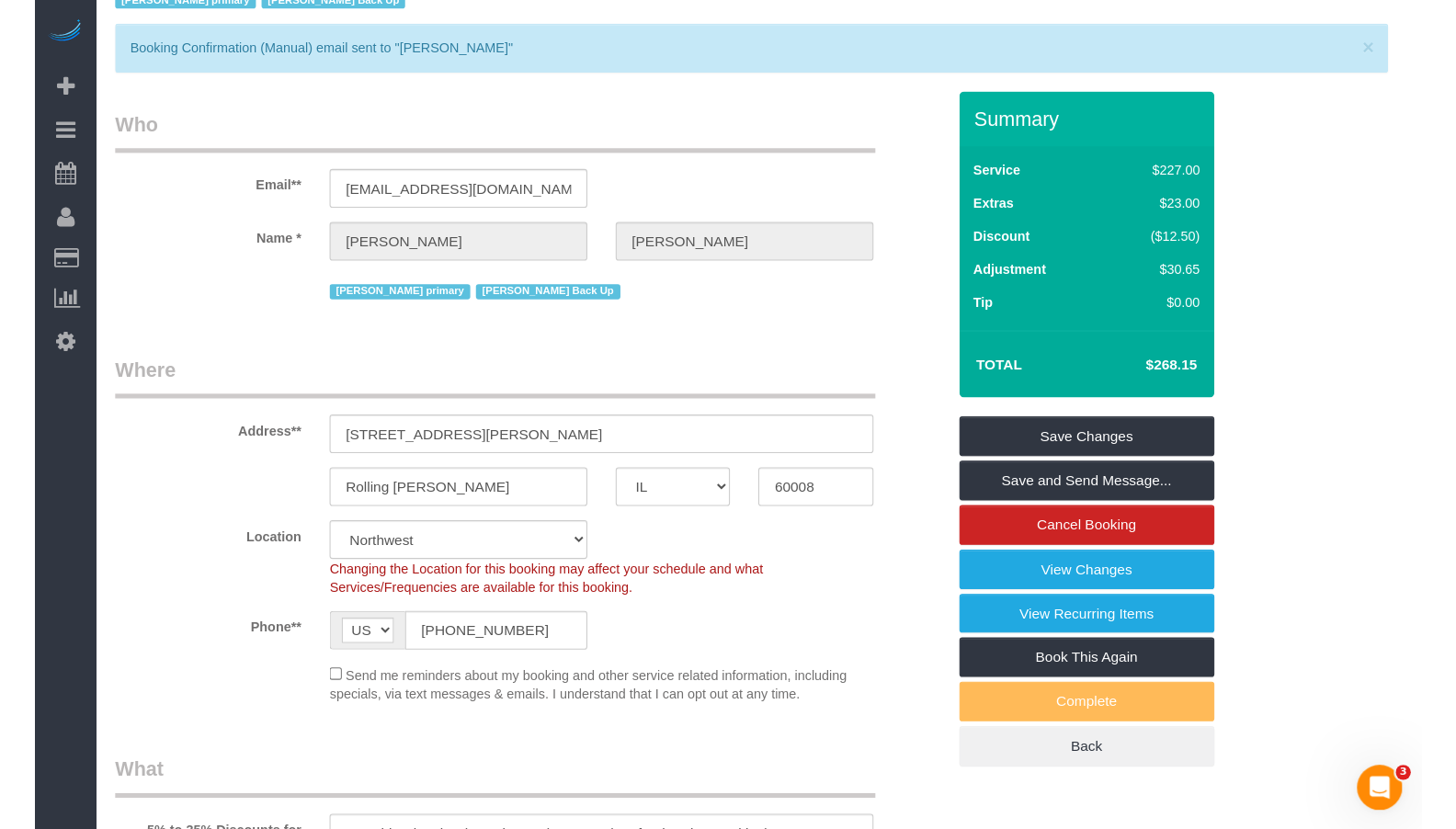
scroll to position [0, 0]
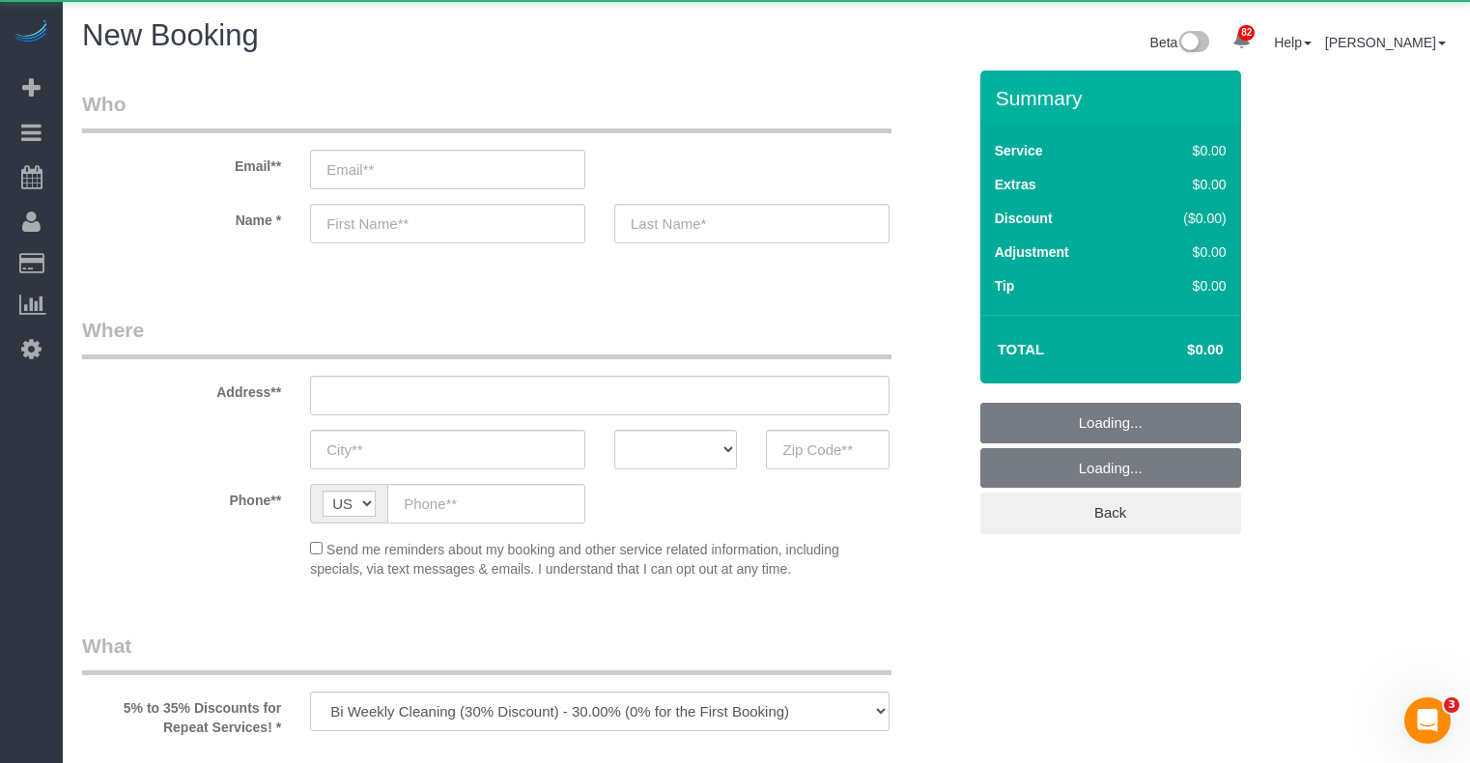
select select "512"
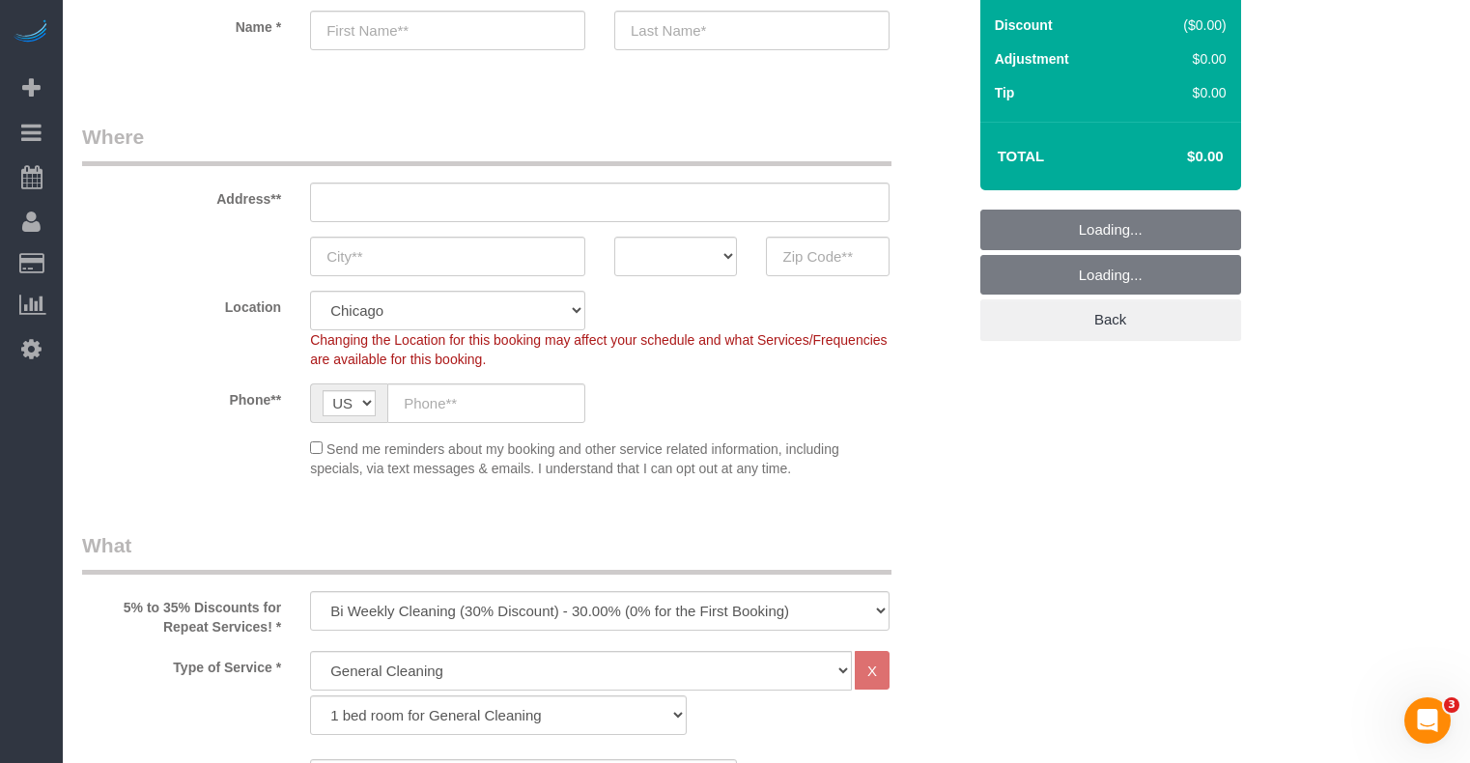
scroll to position [386, 0]
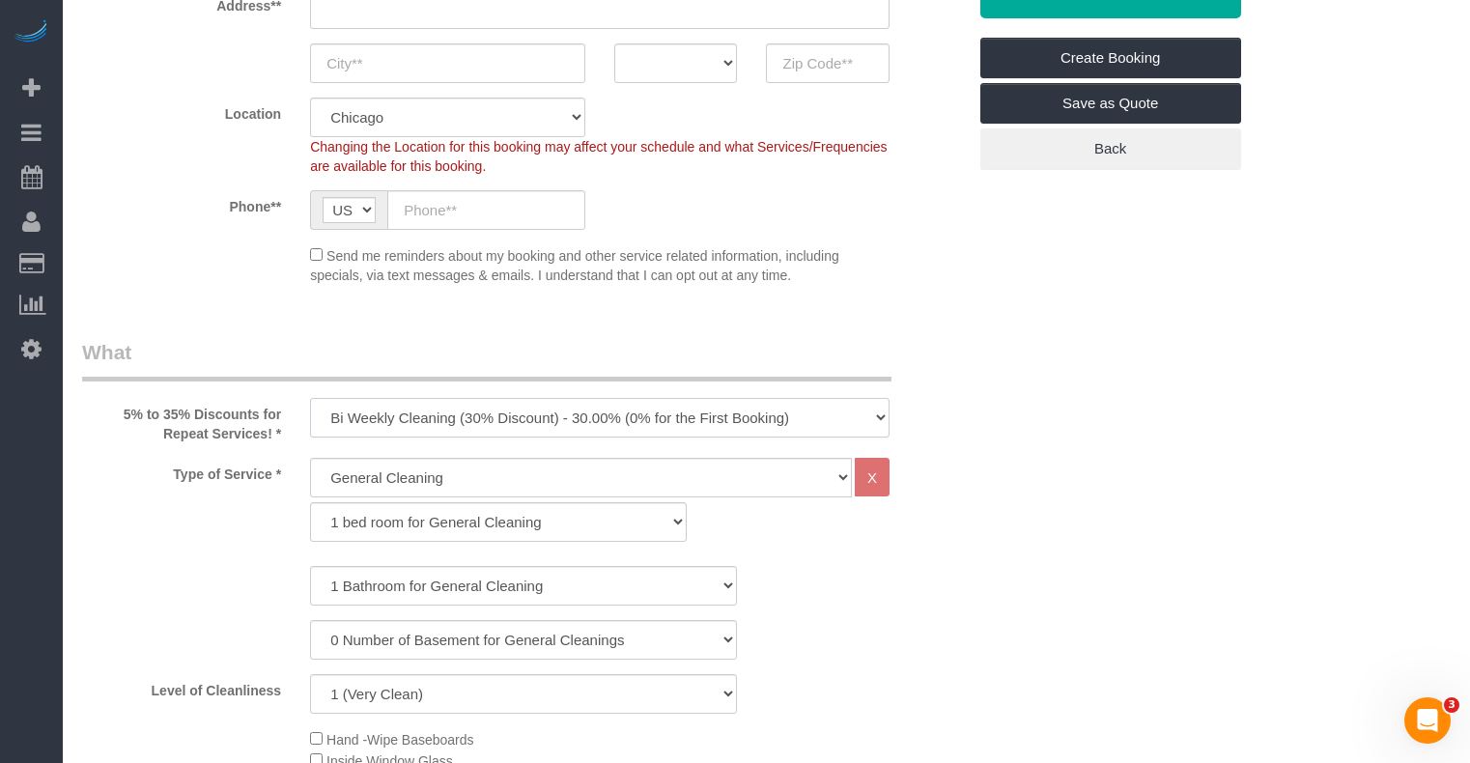
click at [392, 404] on select "One Time Cleaning Weekly Cleaning (35% Discount) - 35.00% (0% for the First Boo…" at bounding box center [599, 418] width 579 height 40
select select "object:1439"
click at [310, 398] on select "One Time Cleaning Weekly Cleaning (35% Discount) - 35.00% (0% for the First Boo…" at bounding box center [599, 418] width 579 height 40
click at [377, 498] on div "General Cleaning Deep Cleaning Move-in / Move-out Cleaning COUNTS Cleaning X 1 …" at bounding box center [599, 500] width 579 height 84
click at [370, 484] on select "General Cleaning Deep Cleaning Move-in / Move-out Cleaning COUNTS Cleaning" at bounding box center [581, 478] width 542 height 40
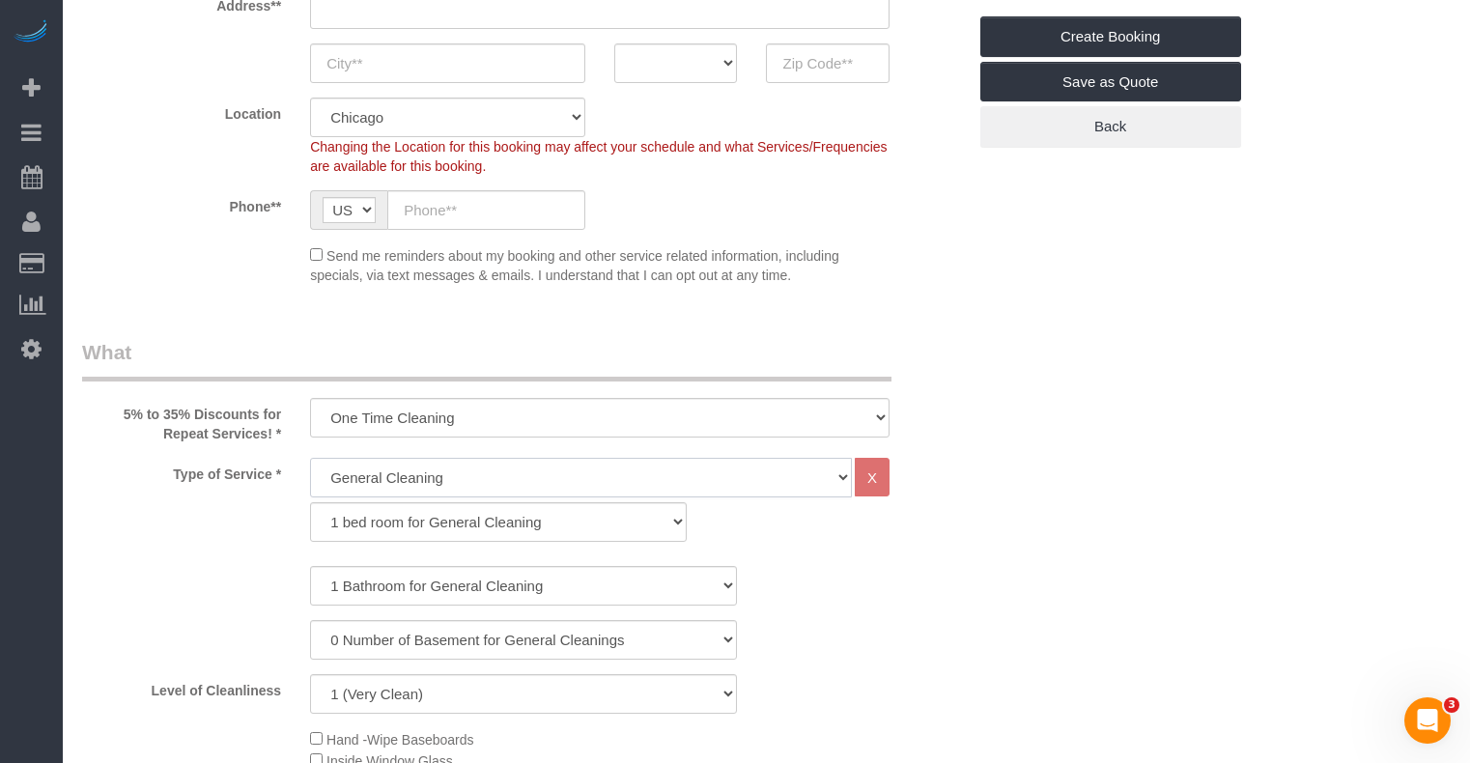
select select "513"
click at [310, 458] on select "General Cleaning Deep Cleaning Move-in / Move-out Cleaning COUNTS Cleaning" at bounding box center [581, 478] width 542 height 40
click at [267, 538] on div "Type of Service * General Cleaning Deep Cleaning Move-in / Move-out Cleaning CO…" at bounding box center [524, 505] width 913 height 94
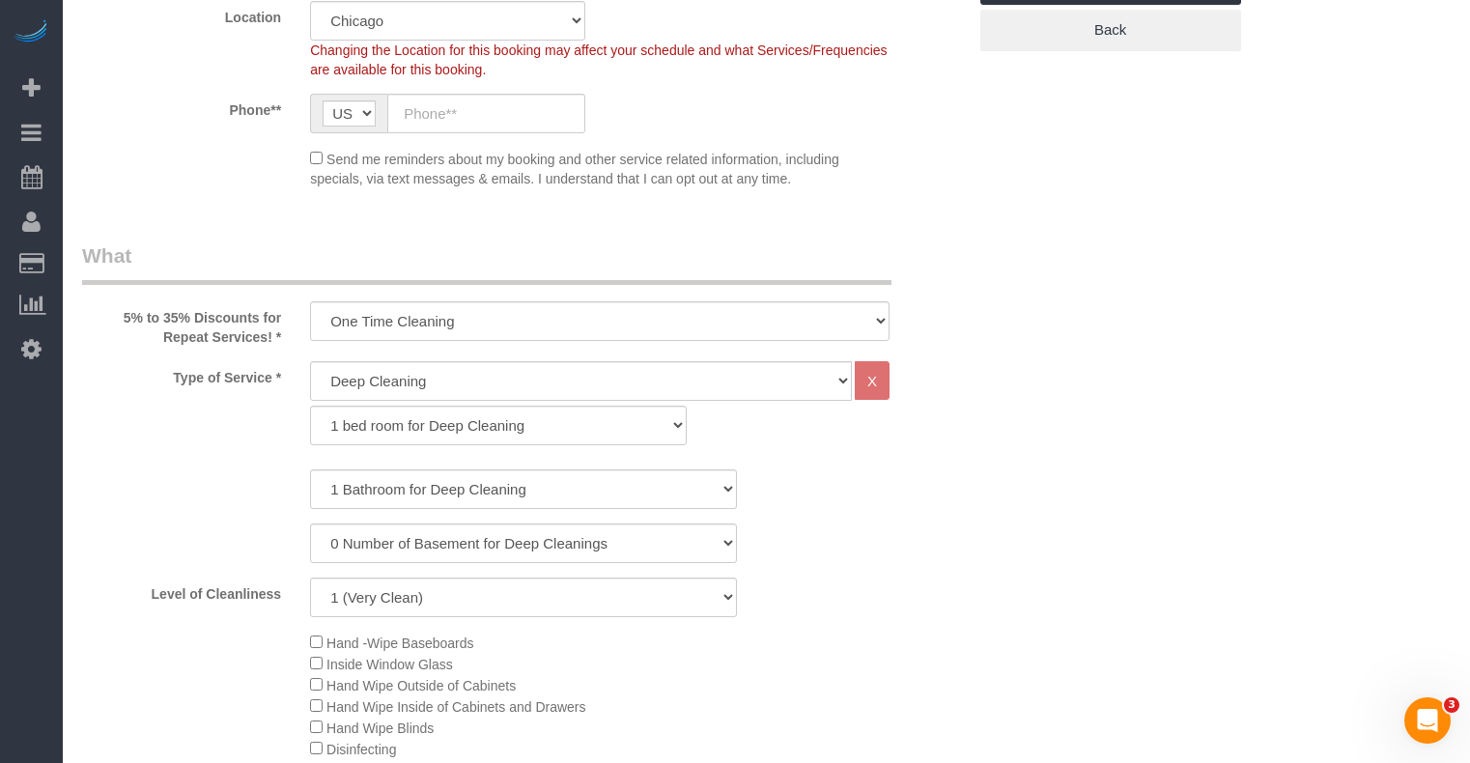
scroll to position [579, 0]
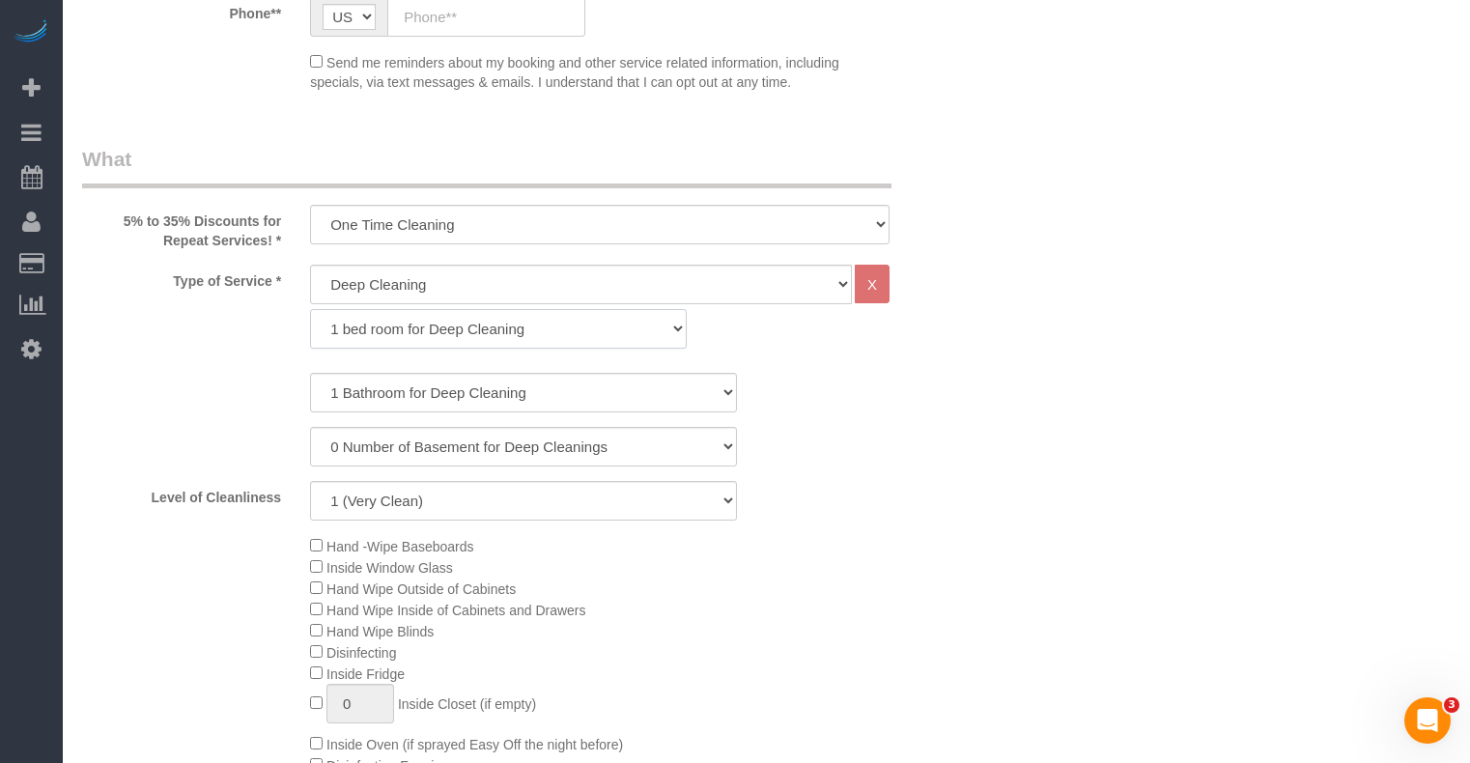
click at [369, 335] on select "1 bed room for Deep Cleaning 2 bed room for Deep Cleaning 3 bed room for Deep C…" at bounding box center [498, 329] width 377 height 40
select select "292"
click at [310, 309] on select "1 bed room for Deep Cleaning 2 bed room for Deep Cleaning 3 bed room for Deep C…" at bounding box center [498, 329] width 377 height 40
click at [387, 452] on select "0 Number of Basement for Deep Cleanings 1 Number of Basement for Deep Cleaning …" at bounding box center [523, 447] width 427 height 40
click at [179, 431] on div "0 Number of Basement for Deep Cleanings 1 Number of Basement for Deep Cleaning …" at bounding box center [524, 447] width 913 height 40
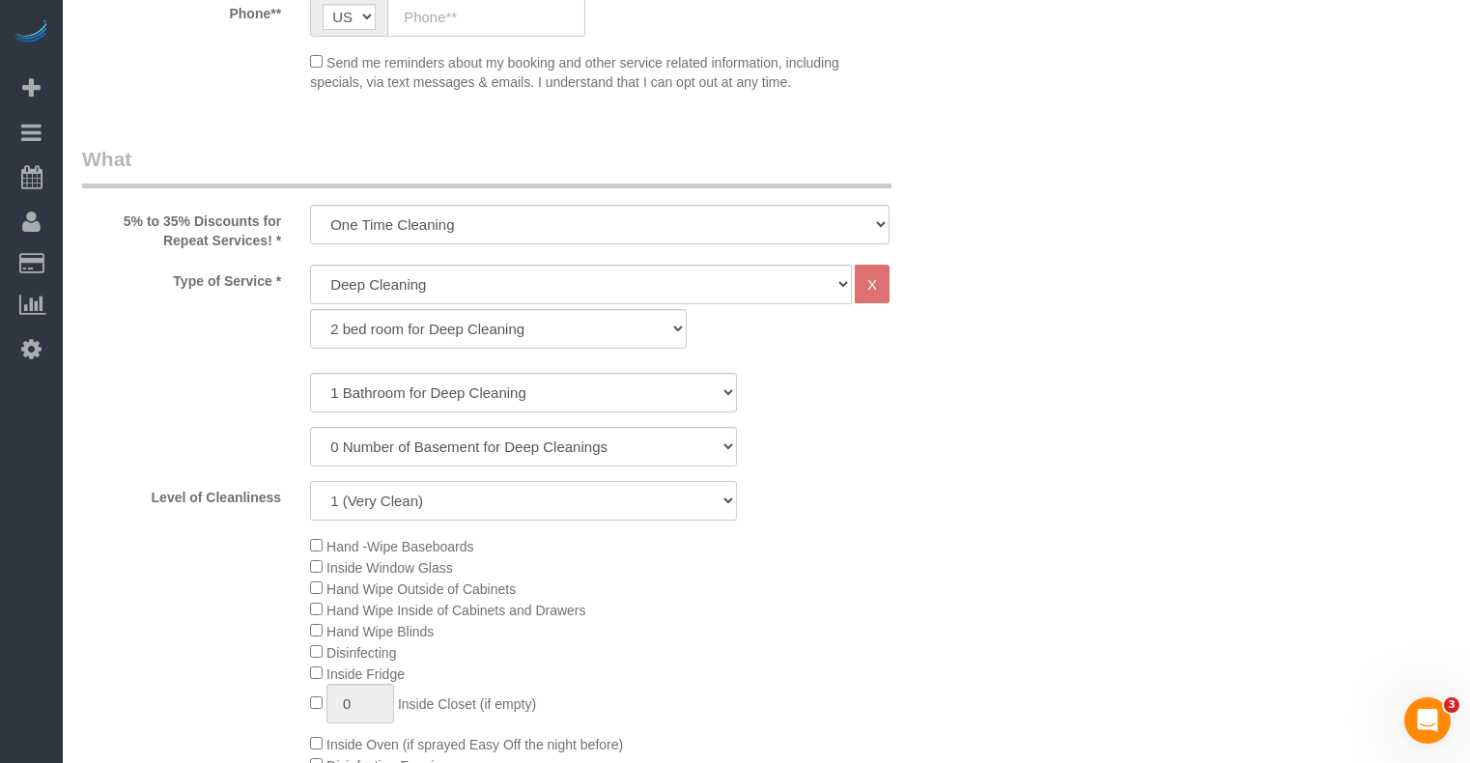
click at [367, 491] on select "1 (Very Clean) 2 3 4 5 (Average Condition) 6 7 8 9 10 (Extremely Dirty)" at bounding box center [523, 501] width 427 height 40
select select "6"
click at [310, 481] on select "1 (Very Clean) 2 3 4 5 (Average Condition) 6 7 8 9 10 (Extremely Dirty)" at bounding box center [523, 501] width 427 height 40
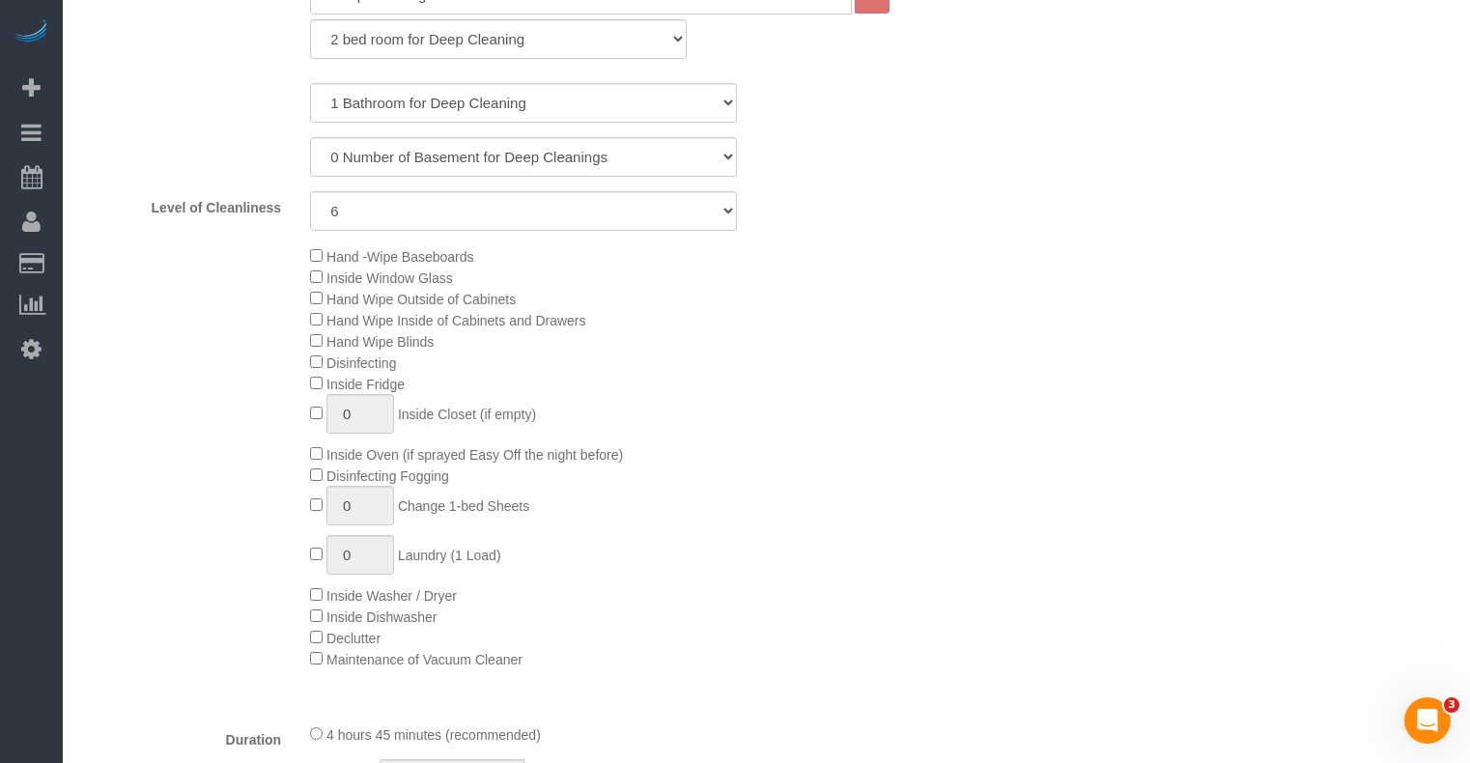
scroll to position [483, 0]
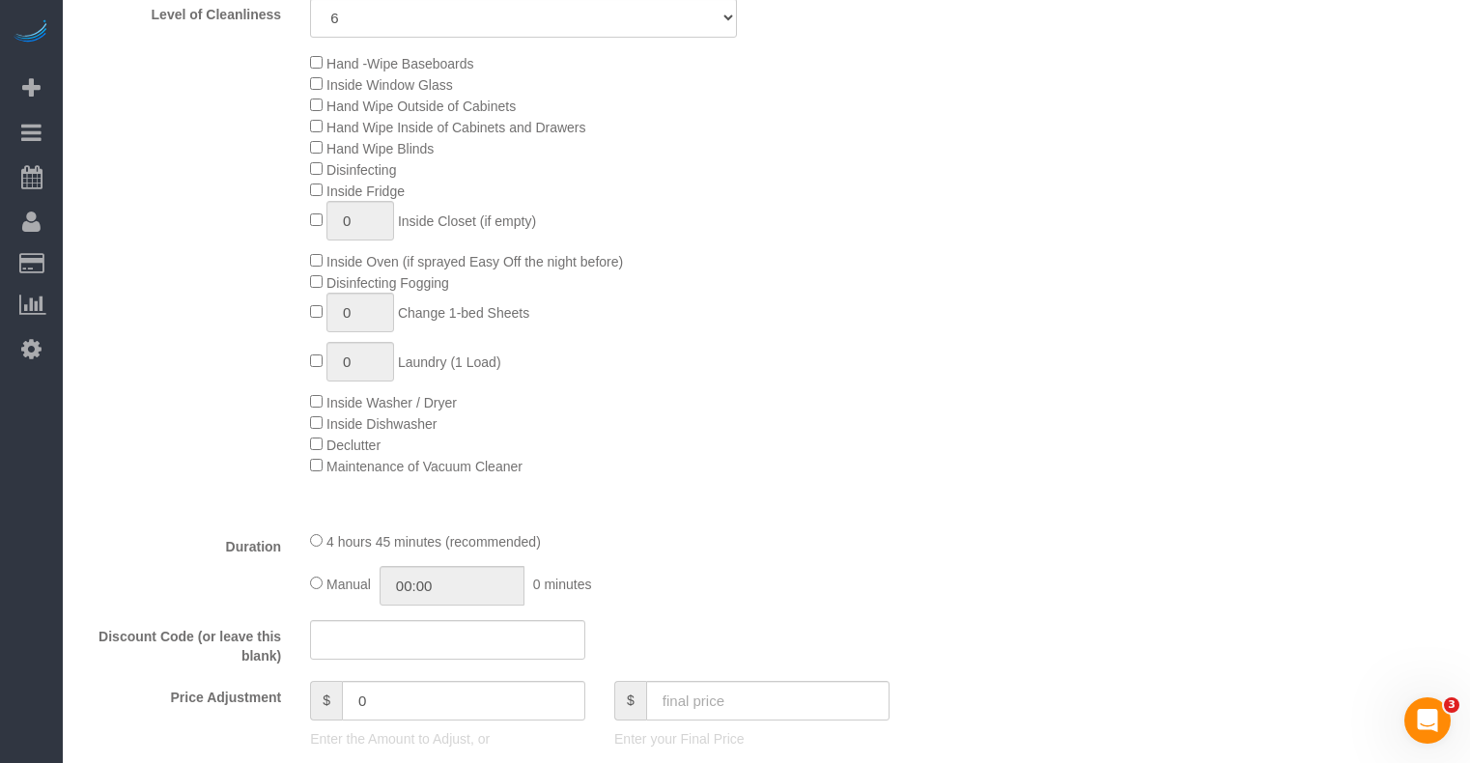
scroll to position [676, 0]
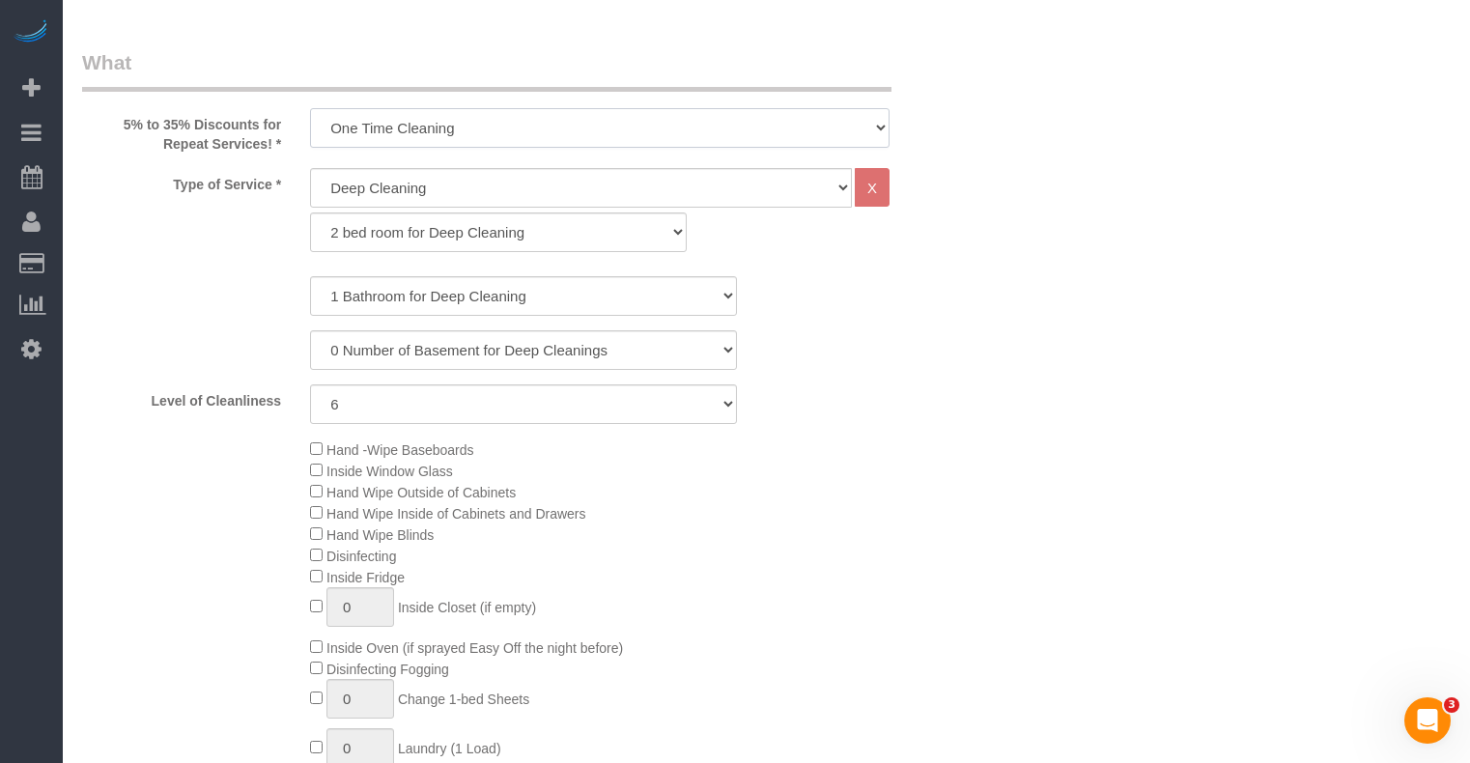
click at [444, 140] on select "One Time Cleaning Weekly Cleaning (35% Discount) - 35.00% (0% for the First Boo…" at bounding box center [599, 128] width 579 height 40
click at [440, 129] on select "One Time Cleaning Weekly Cleaning (35% Discount) - 35.00% (0% for the First Boo…" at bounding box center [599, 128] width 579 height 40
select select "object:1438"
click at [310, 108] on select "One Time Cleaning Weekly Cleaning (35% Discount) - 35.00% (0% for the First Boo…" at bounding box center [599, 128] width 579 height 40
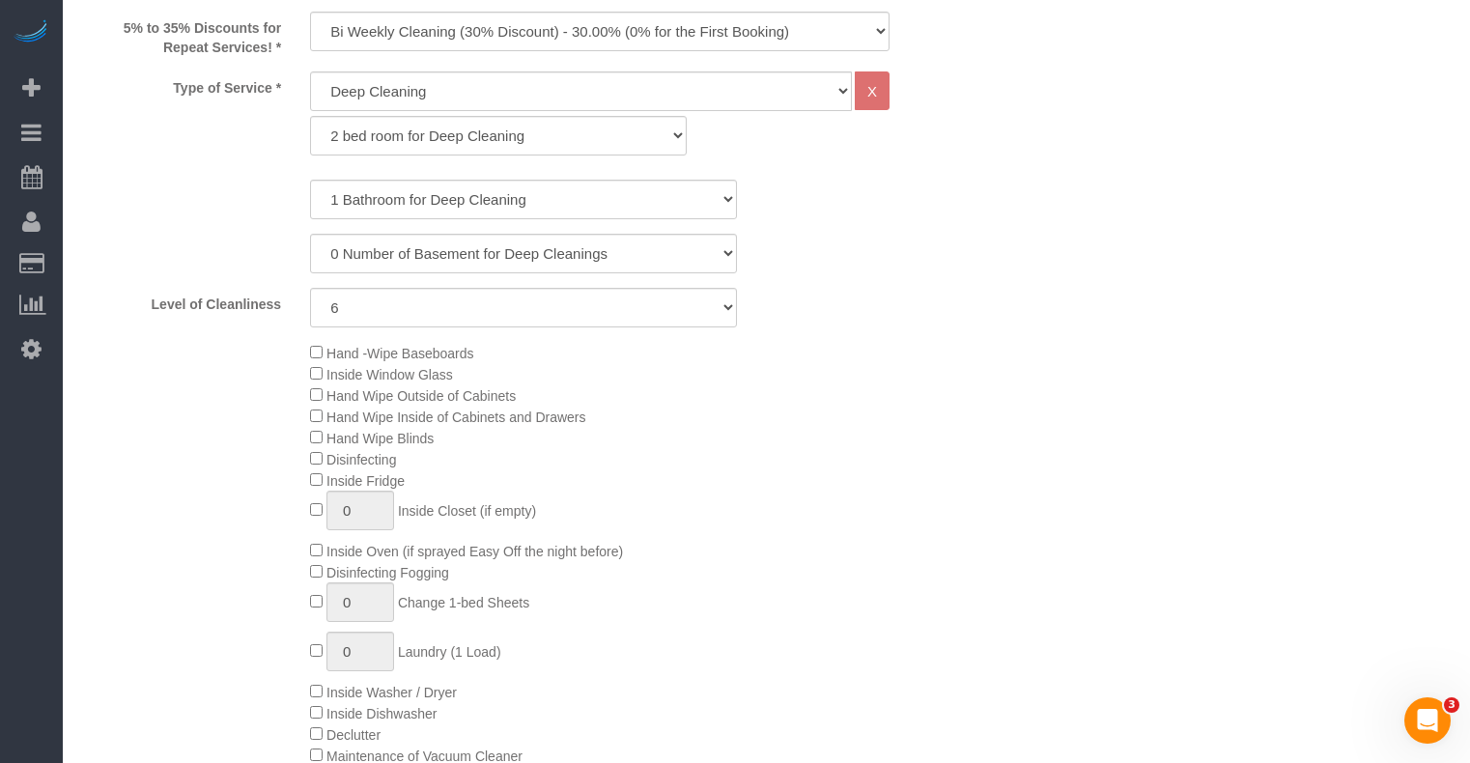
click at [567, 389] on div "Hand -Wipe Baseboards Inside Window Glass Hand Wipe Outside of Cabinets Hand Wi…" at bounding box center [637, 554] width 684 height 424
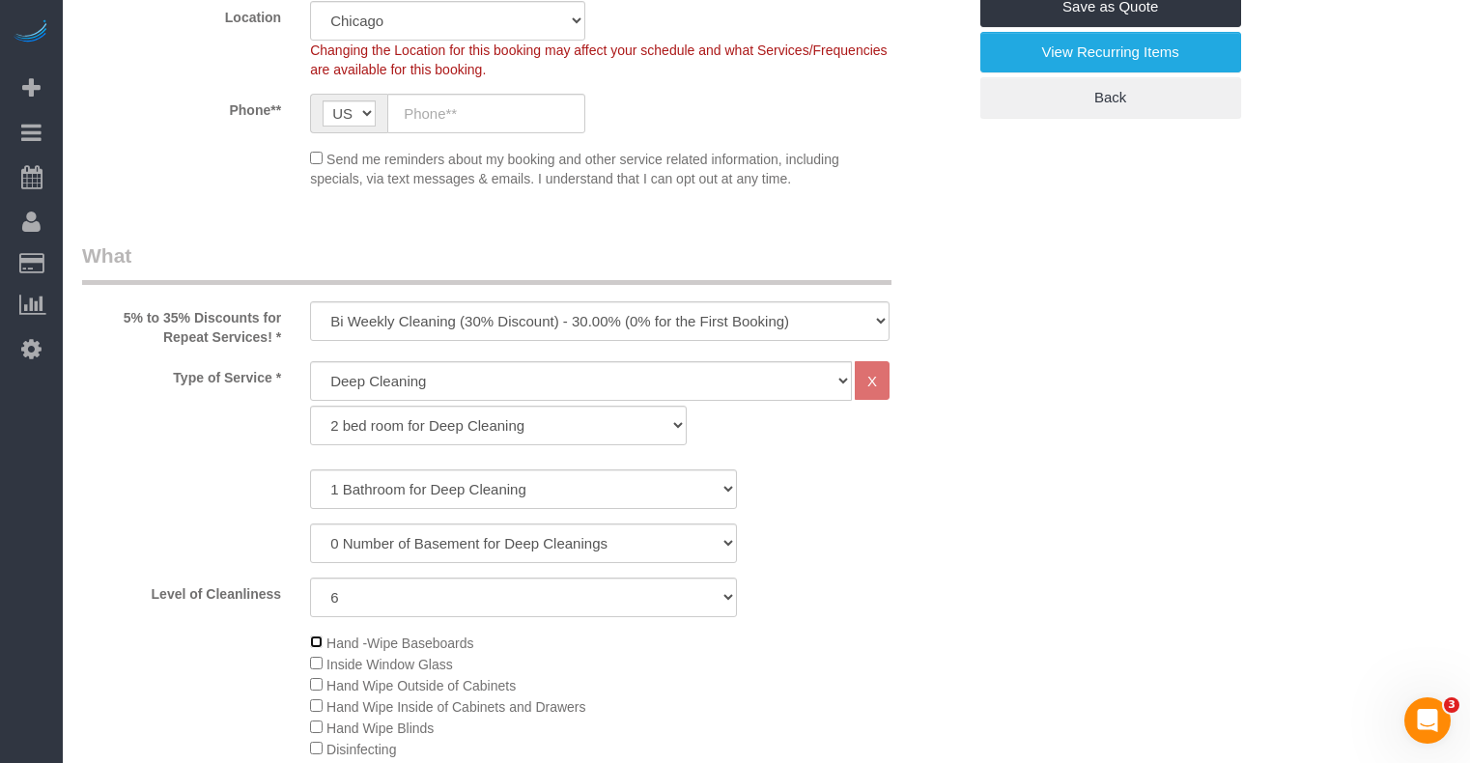
scroll to position [579, 0]
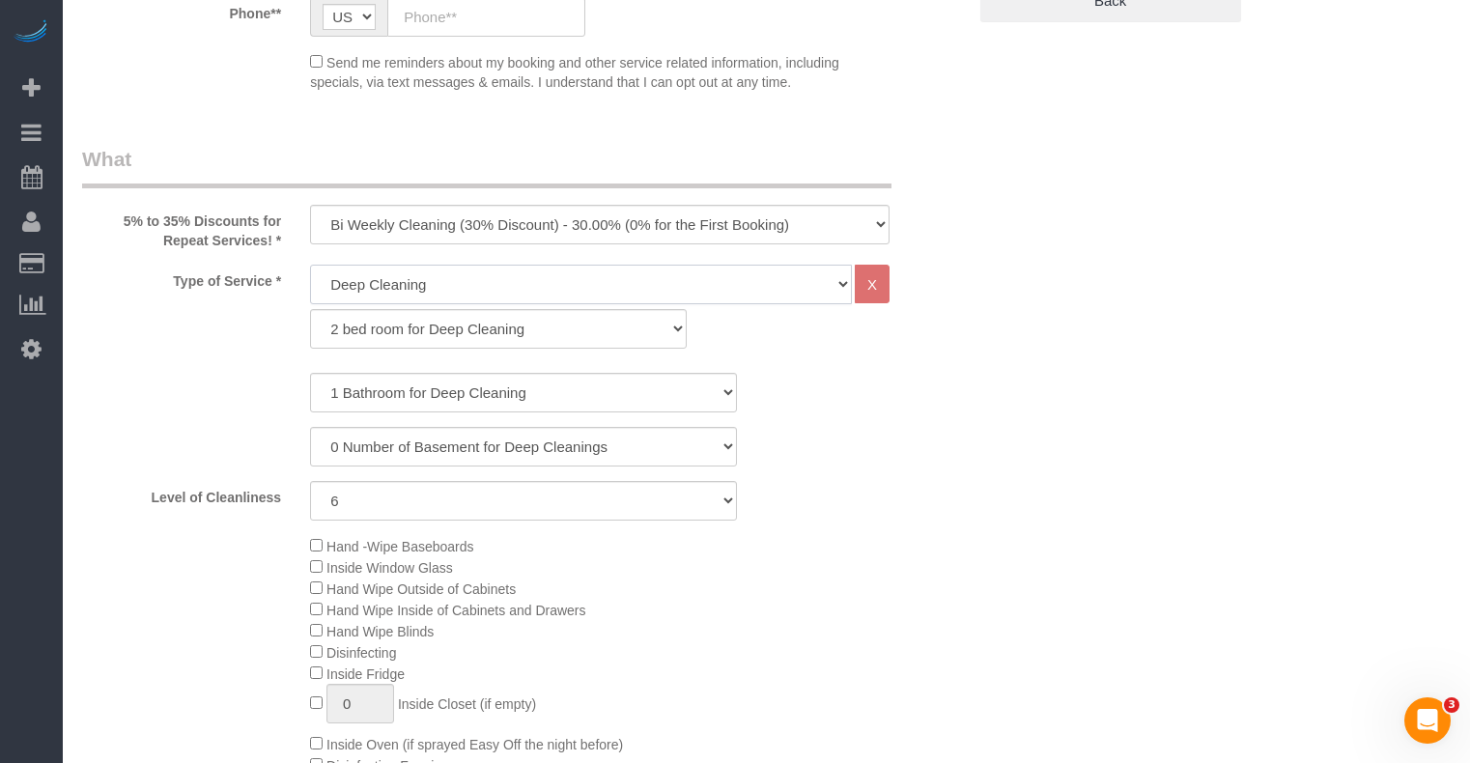
click at [478, 288] on select "General Cleaning Deep Cleaning Move-in / Move-out Cleaning COUNTS Cleaning" at bounding box center [581, 285] width 542 height 40
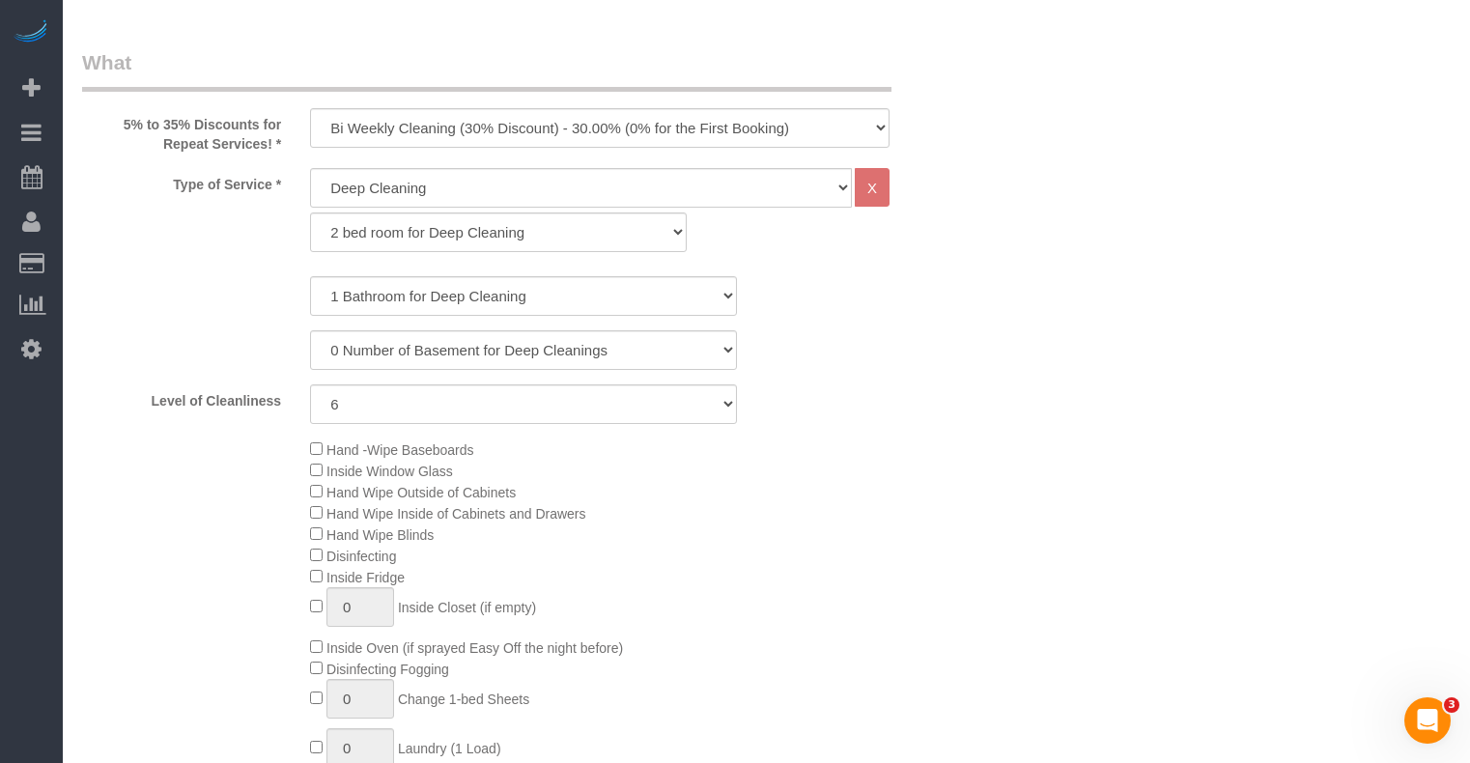
click at [183, 402] on label "Level of Cleanliness" at bounding box center [182, 397] width 228 height 26
click at [219, 303] on div "1 Bathroom for Deep Cleaning 2 Bathroom for Deep Cleanings 3 Bathroom for Deep …" at bounding box center [524, 296] width 913 height 40
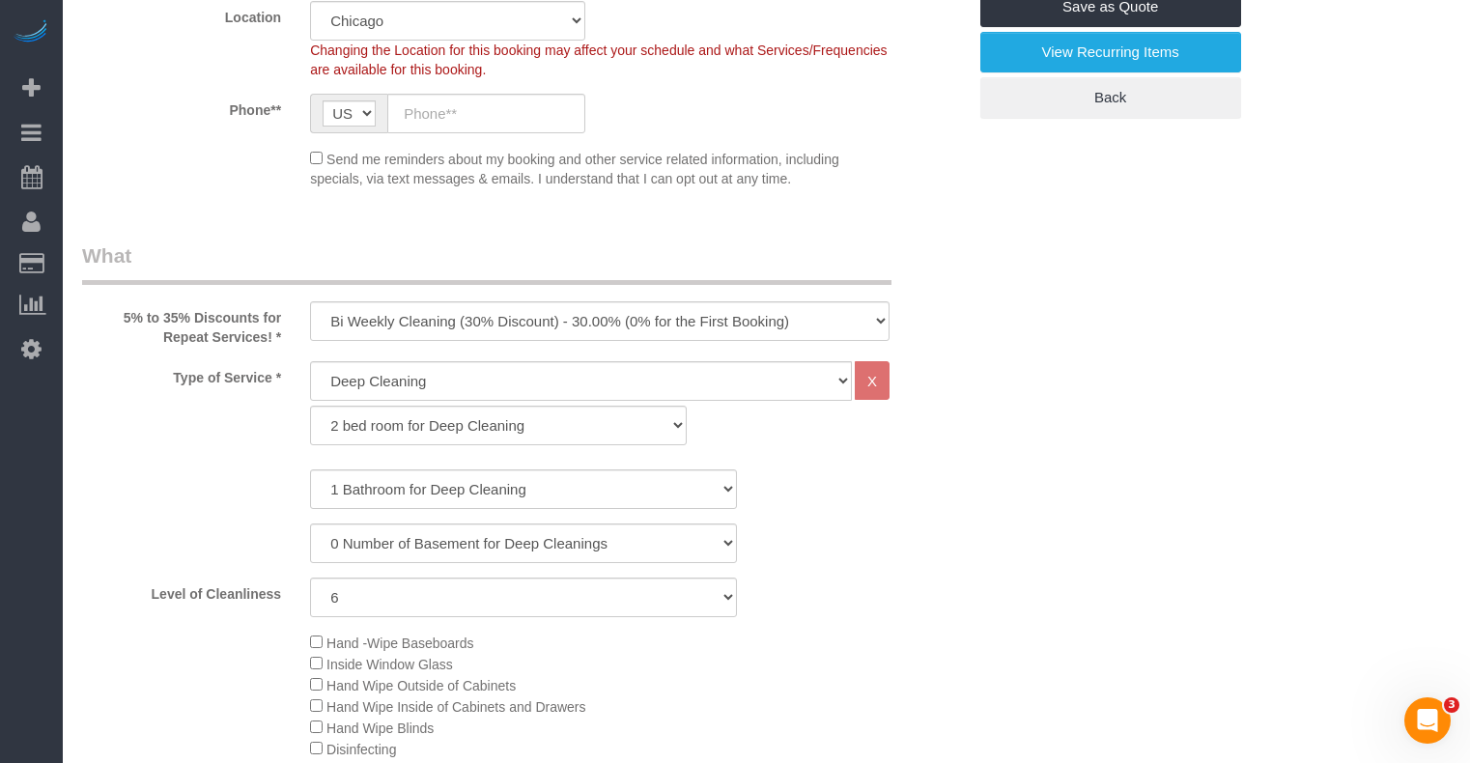
scroll to position [579, 0]
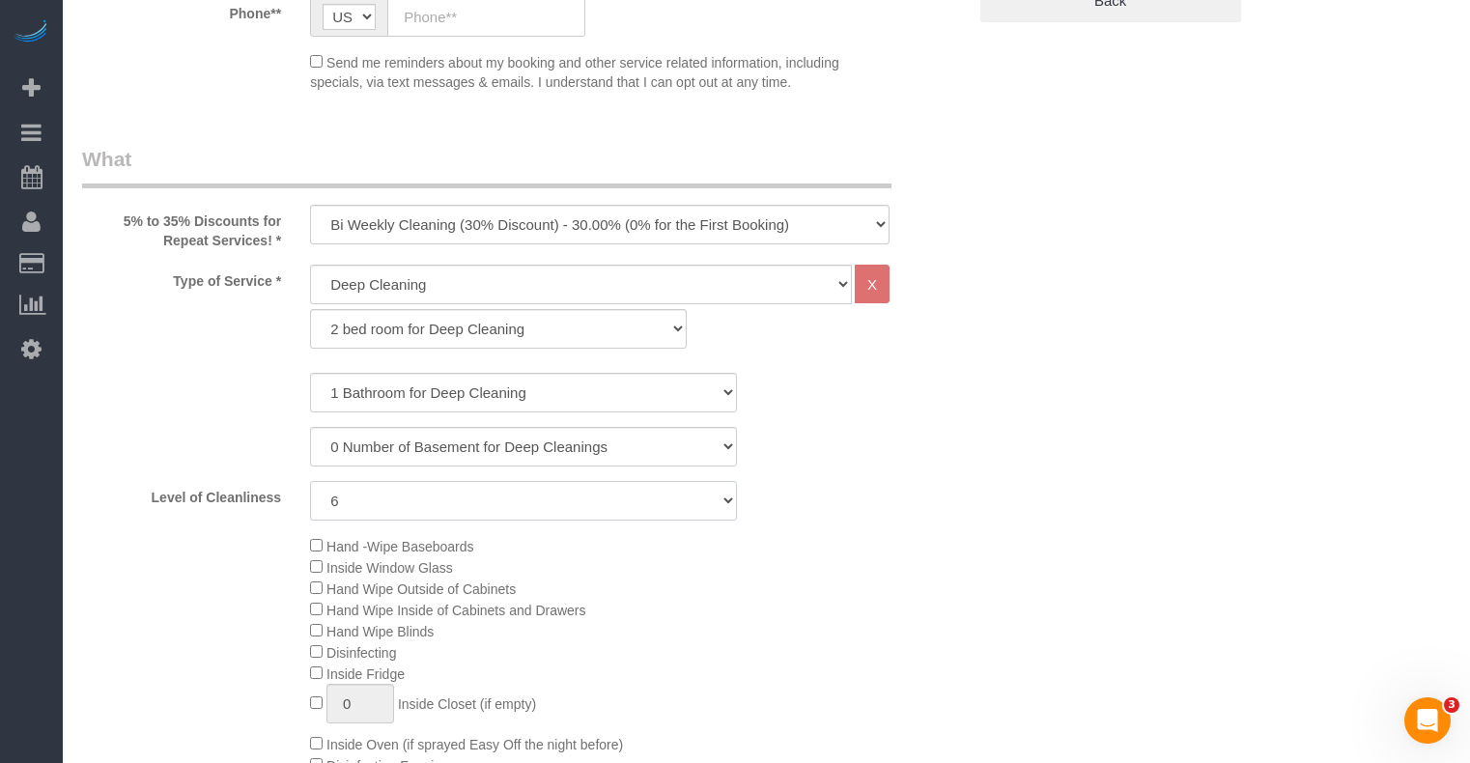
click at [469, 494] on select "1 (Very Clean) 2 3 4 5 (Average Condition) 6 7 8 9 10 (Extremely Dirty)" at bounding box center [523, 501] width 427 height 40
select select "8"
click at [310, 481] on select "1 (Very Clean) 2 3 4 5 (Average Condition) 6 7 8 9 10 (Extremely Dirty)" at bounding box center [523, 501] width 427 height 40
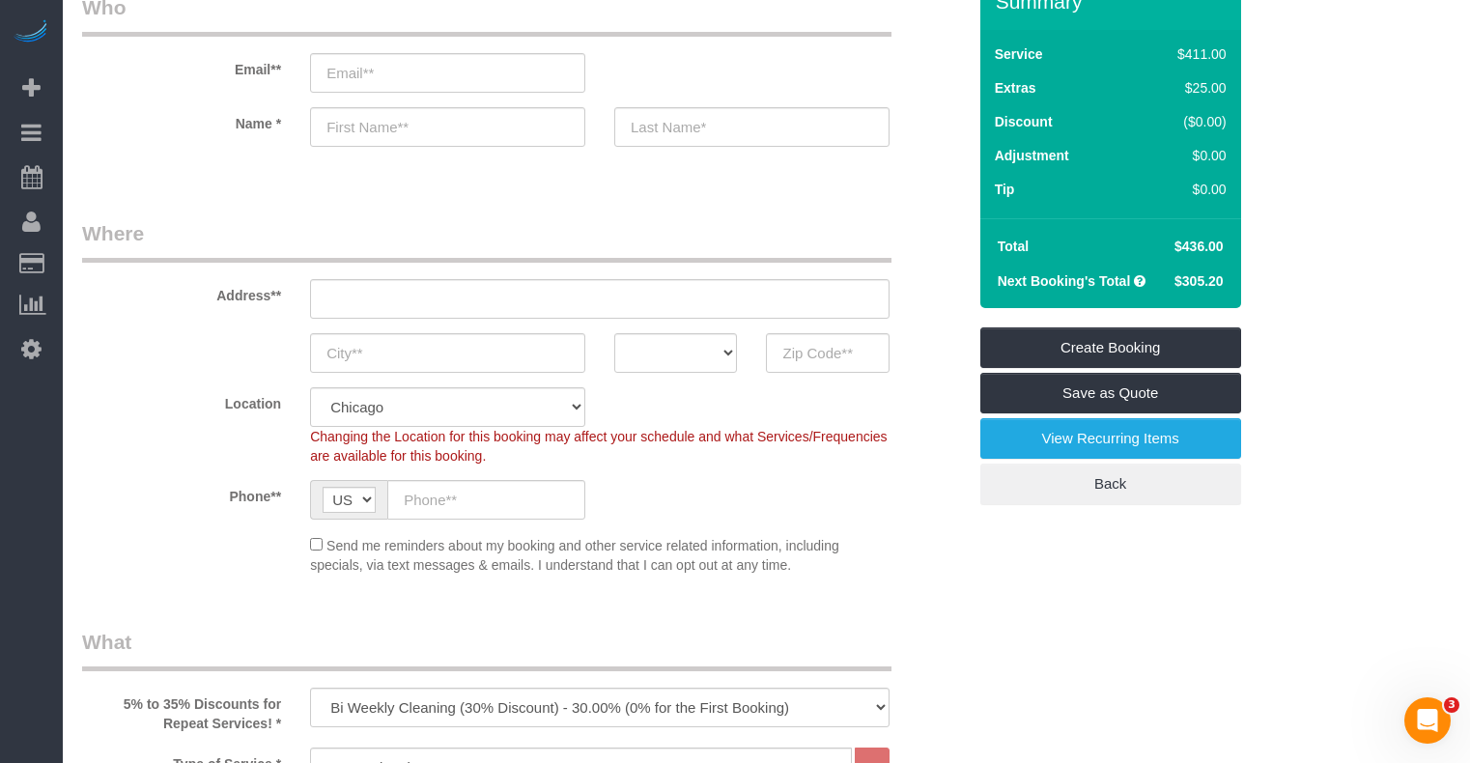
scroll to position [290, 0]
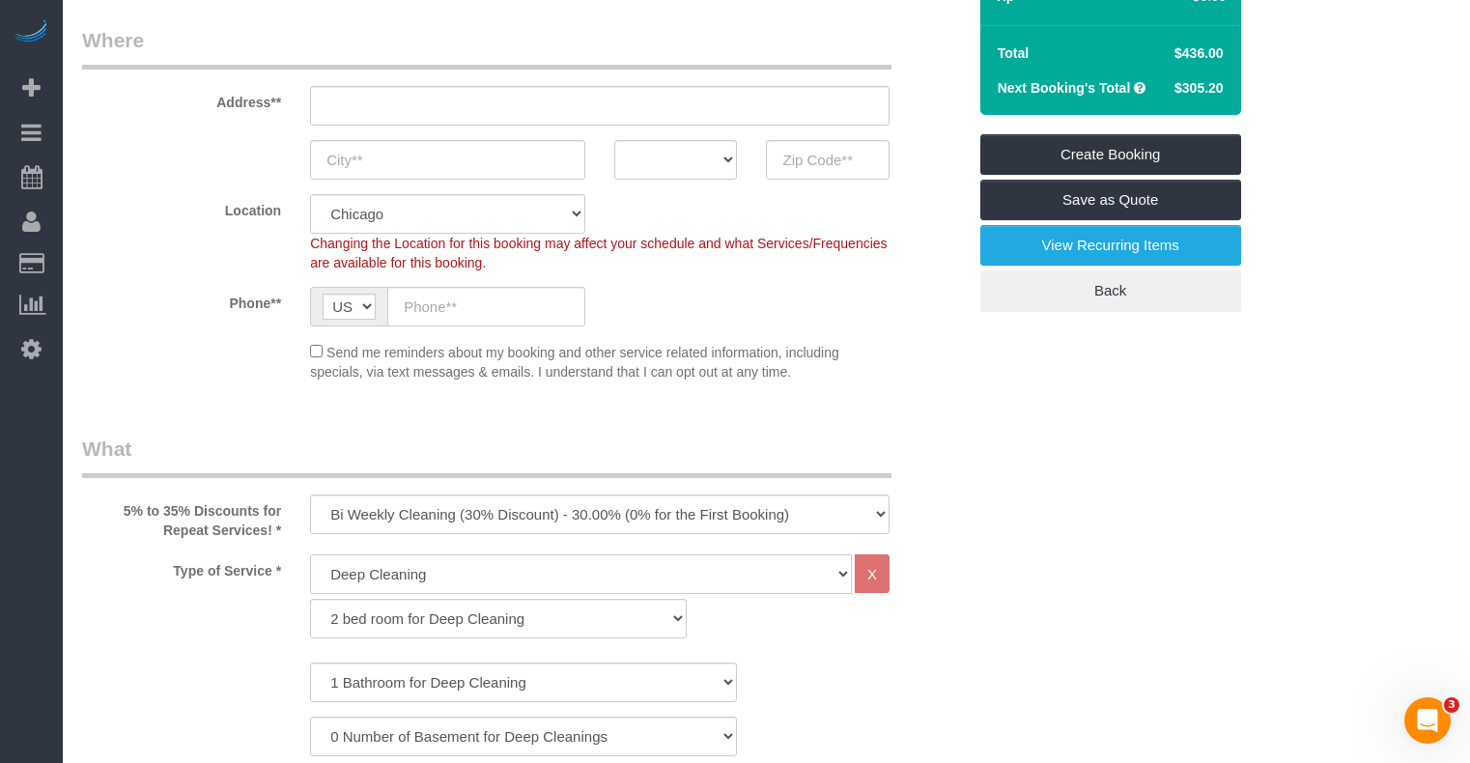
click at [415, 572] on select "General Cleaning Deep Cleaning Move-in / Move-out Cleaning COUNTS Cleaning" at bounding box center [581, 574] width 542 height 40
select select "512"
click at [310, 554] on select "General Cleaning Deep Cleaning Move-in / Move-out Cleaning COUNTS Cleaning" at bounding box center [581, 574] width 542 height 40
select select "286"
select select "8"
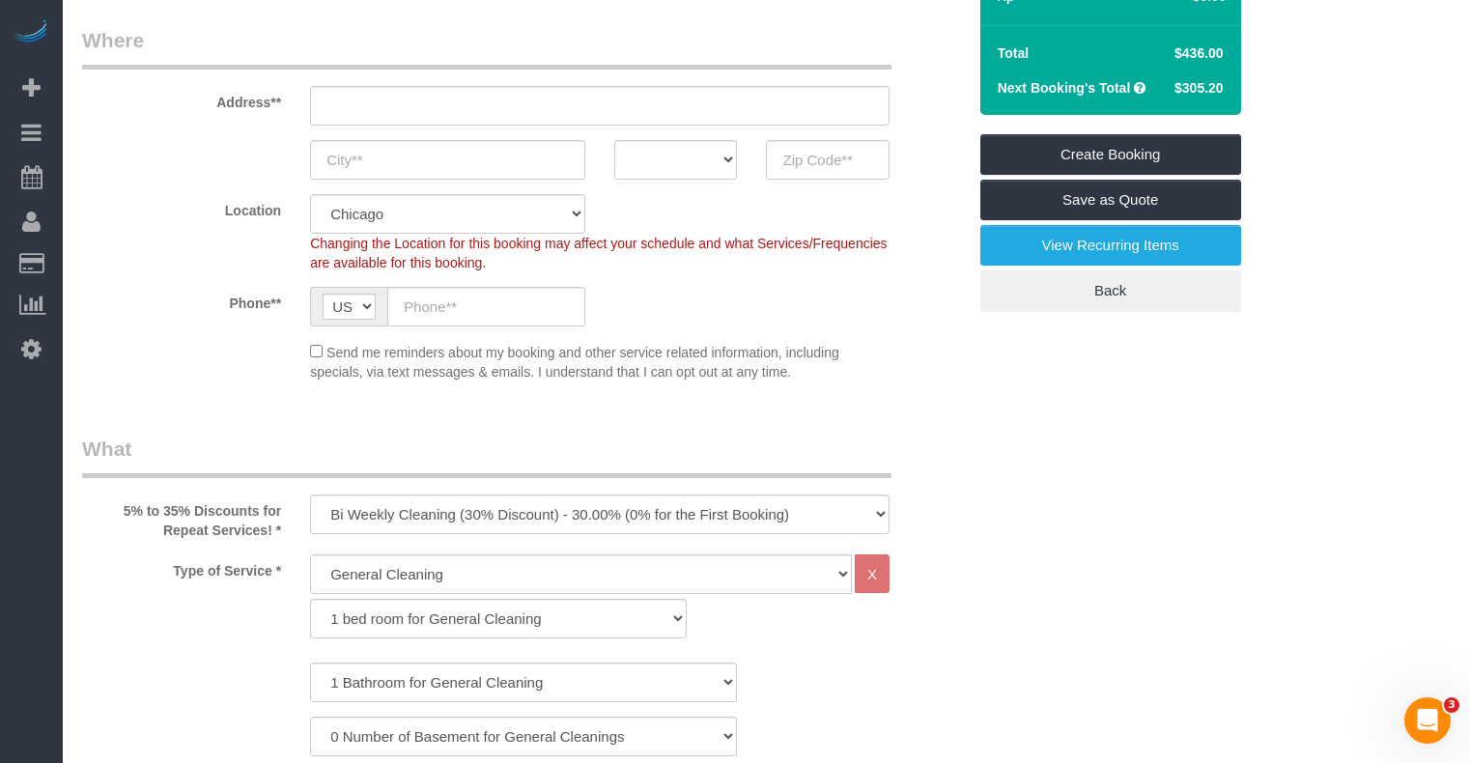
click at [279, 380] on div "Send me reminders about my booking and other service related information, inclu…" at bounding box center [524, 361] width 913 height 41
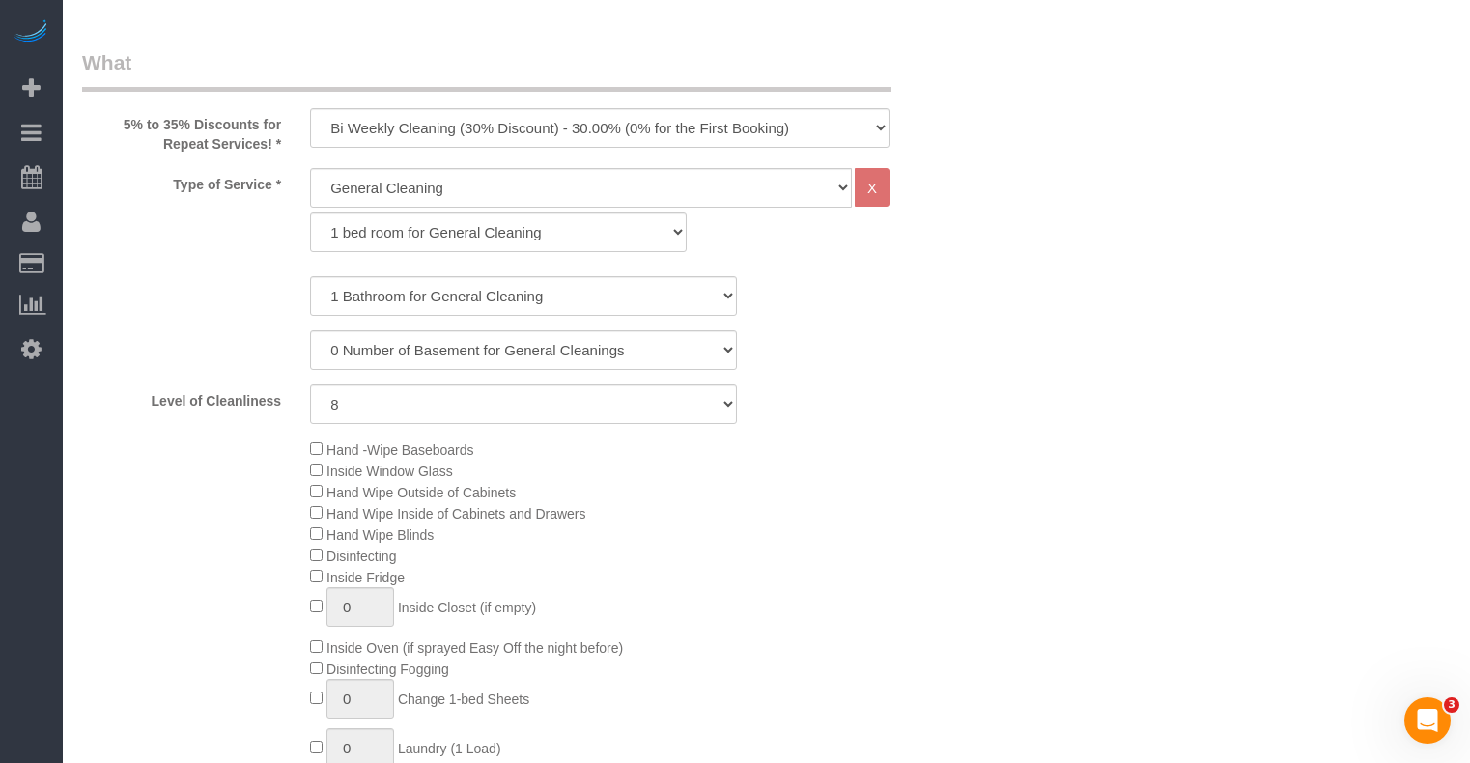
scroll to position [773, 0]
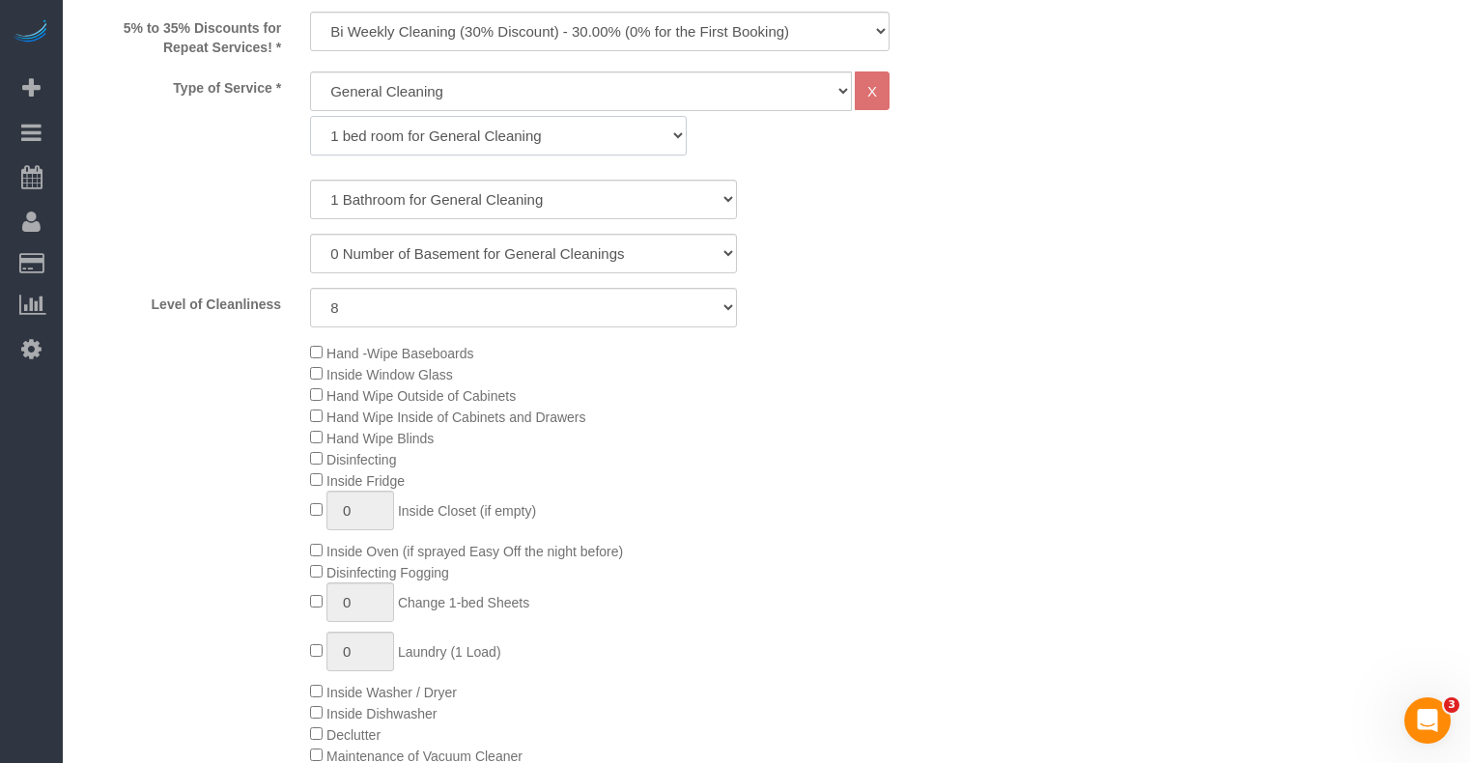
drag, startPoint x: 406, startPoint y: 133, endPoint x: 412, endPoint y: 155, distance: 22.3
click at [406, 133] on select "1 bed room for General Cleaning 2 bed room for General Cleaning 3 bed room for …" at bounding box center [498, 136] width 377 height 40
select select "287"
click at [310, 116] on select "1 bed room for General Cleaning 2 bed room for General Cleaning 3 bed room for …" at bounding box center [498, 136] width 377 height 40
select select "8"
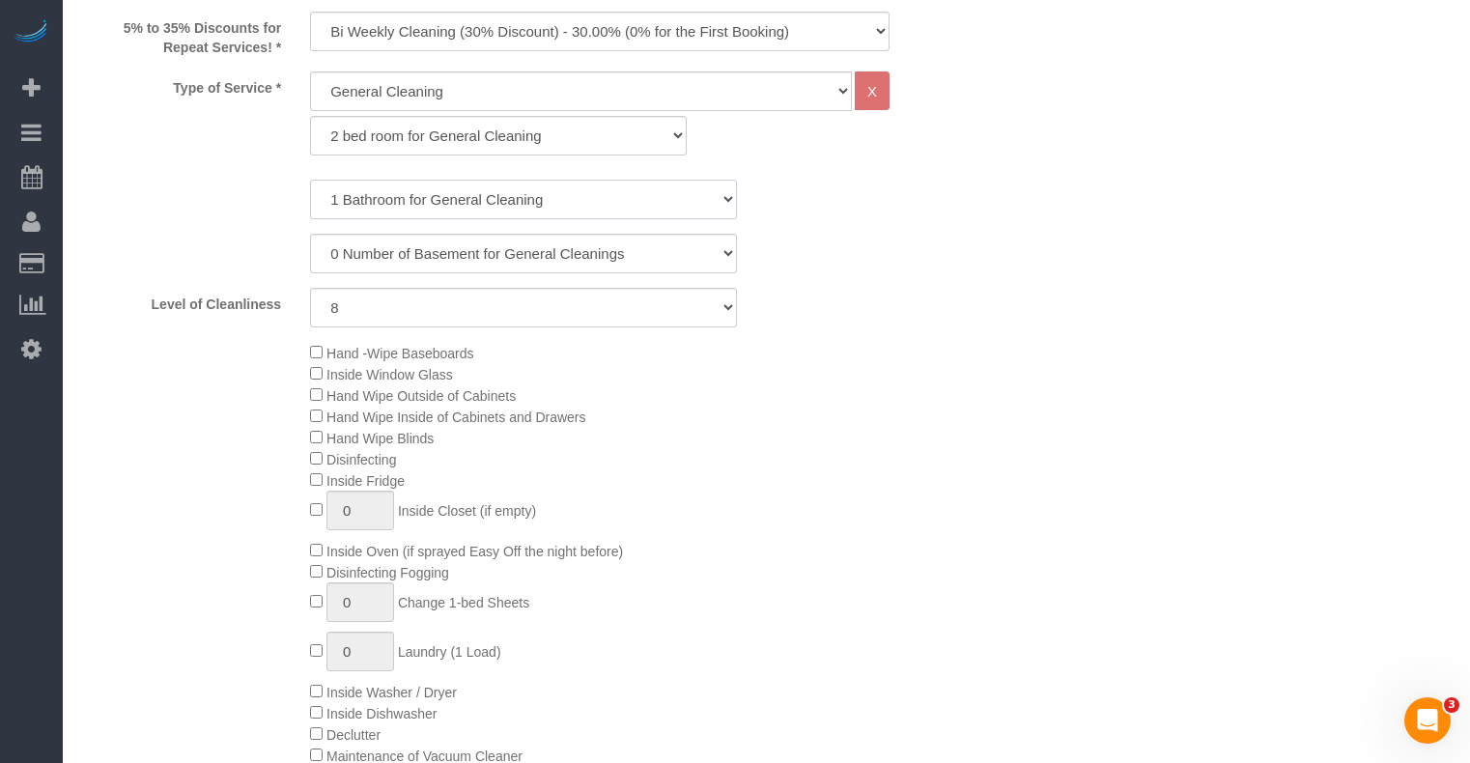
click at [410, 198] on select "1 Bathroom for General Cleaning 2 Bathroom for General Cleanings 3 Bathroom for…" at bounding box center [523, 200] width 427 height 40
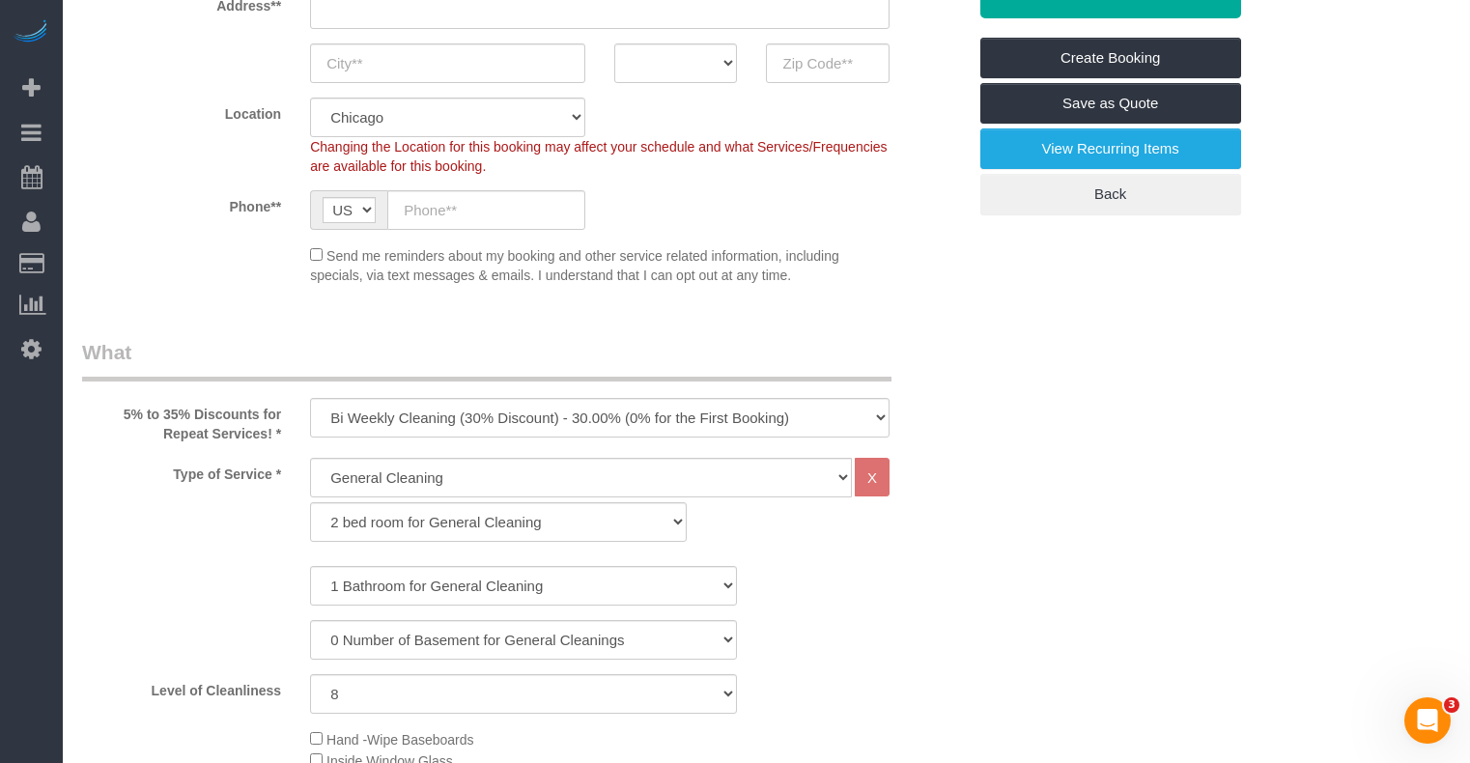
scroll to position [483, 0]
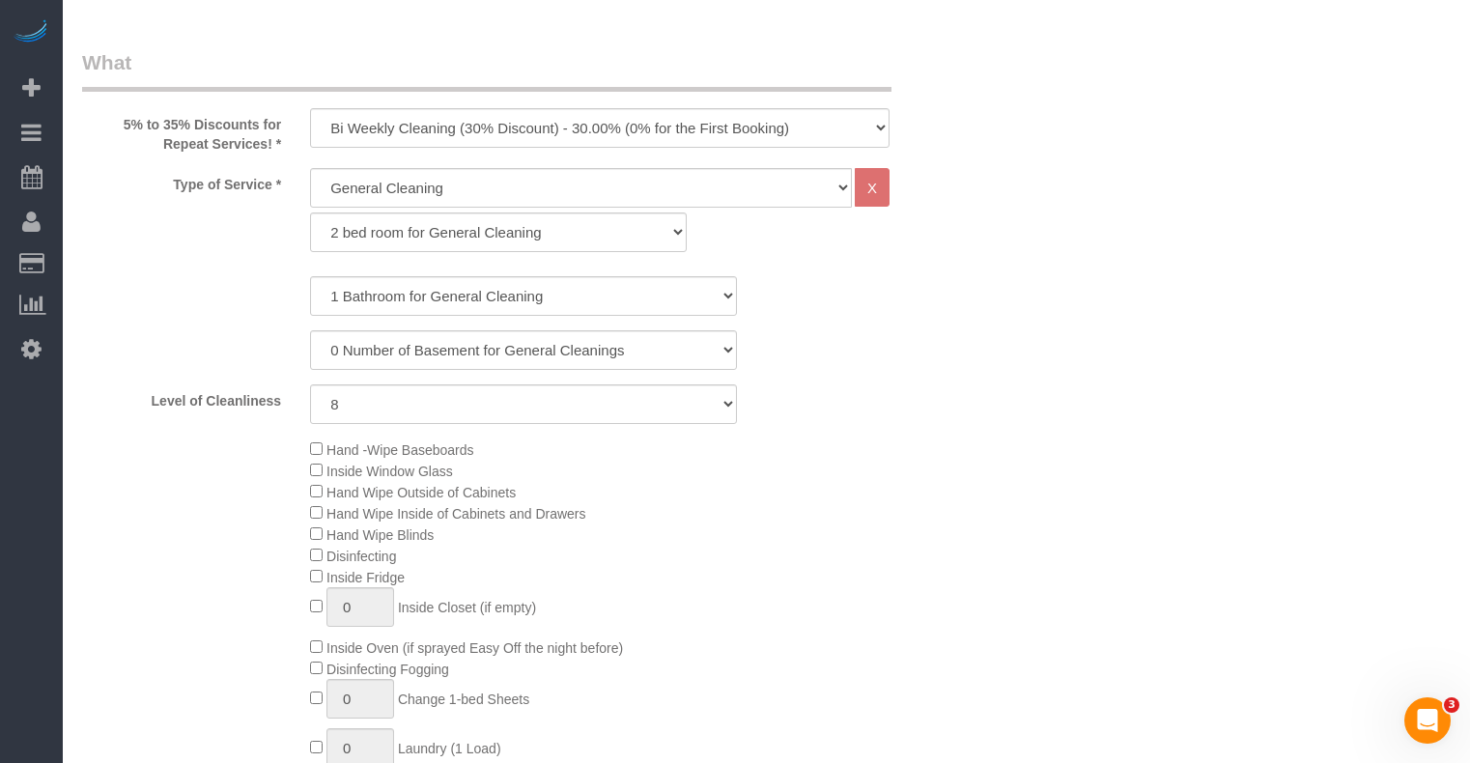
scroll to position [773, 0]
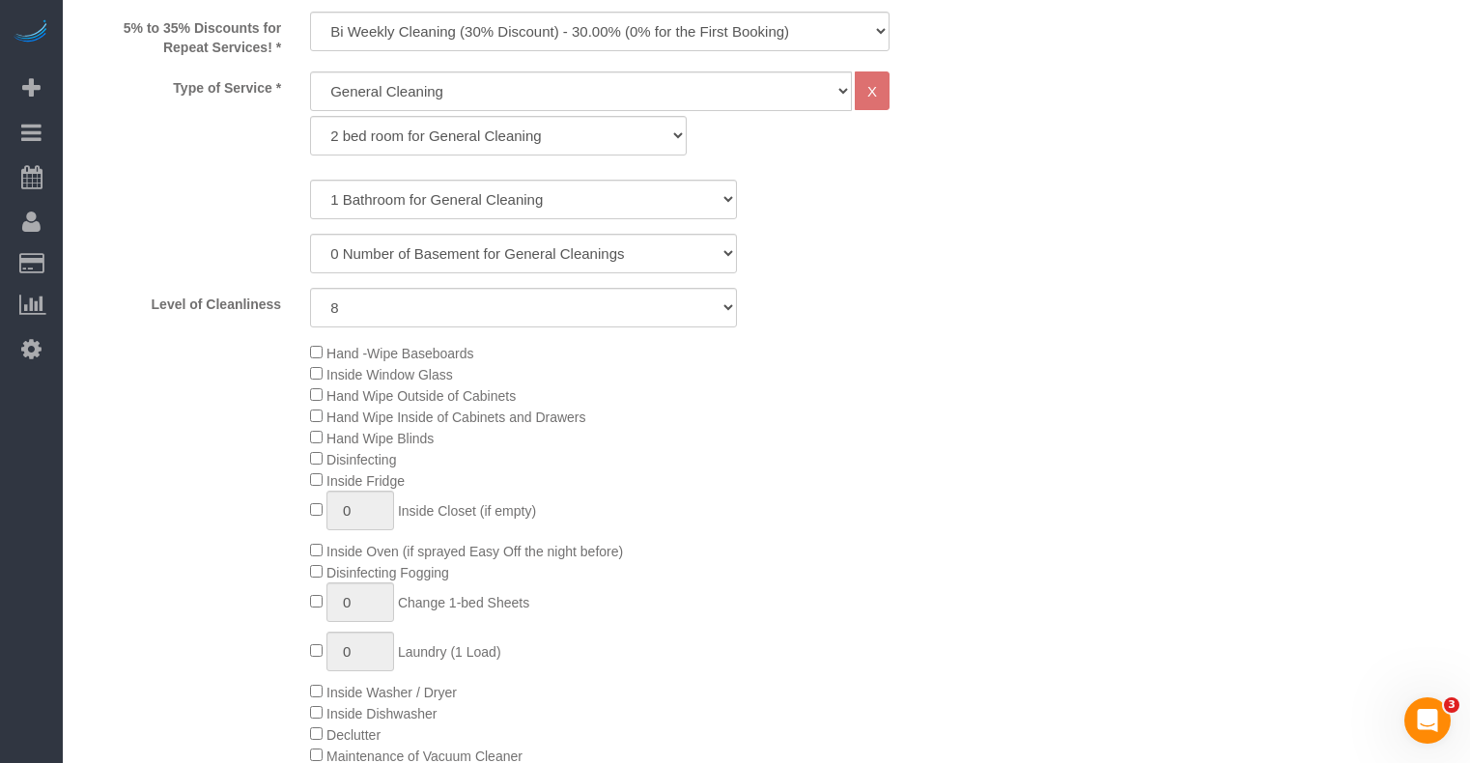
click at [320, 358] on span "Hand -Wipe Baseboards" at bounding box center [391, 353] width 163 height 15
click at [313, 344] on div "Hand -Wipe Baseboards Inside Window Glass Hand Wipe Outside of Cabinets Hand Wi…" at bounding box center [637, 554] width 684 height 424
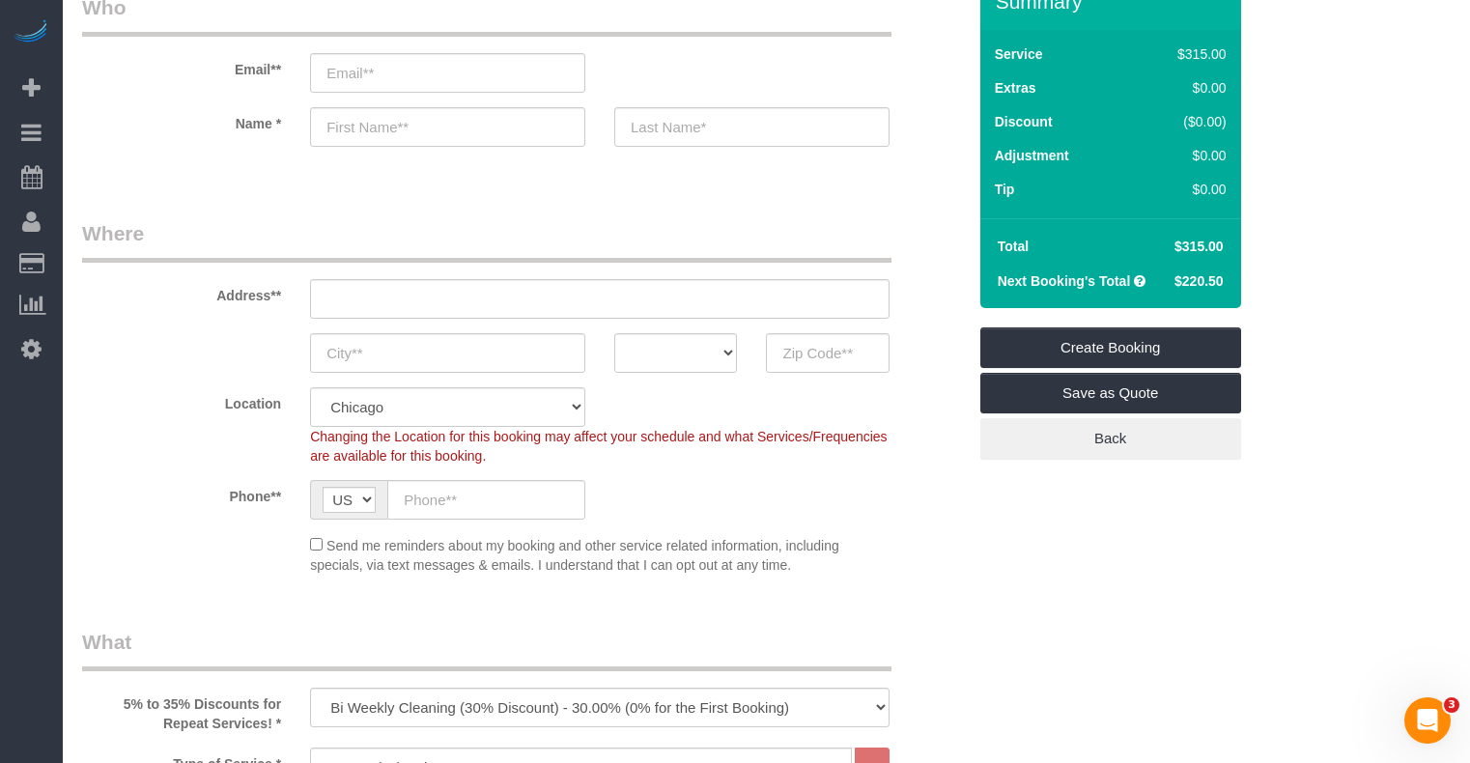
scroll to position [579, 0]
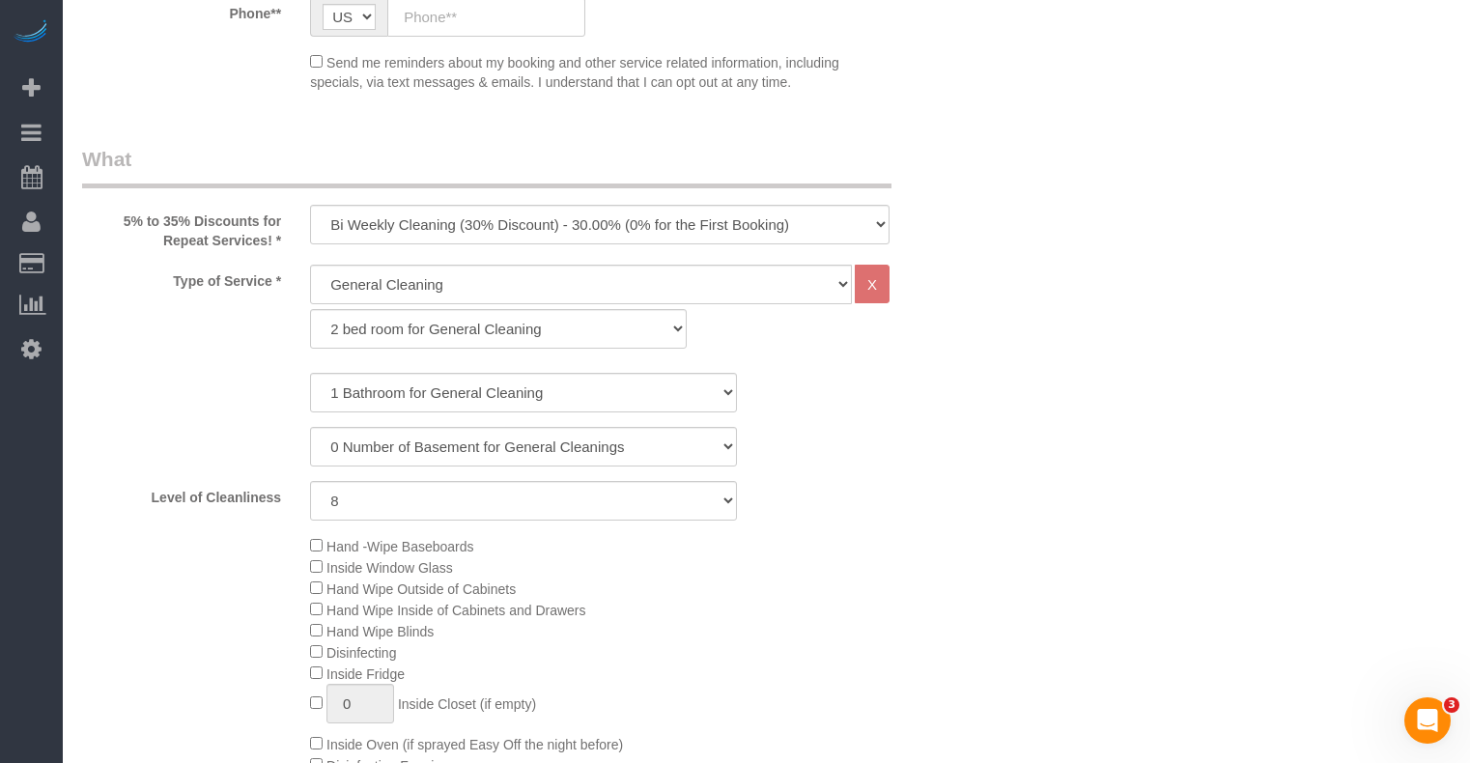
click at [222, 494] on label "Level of Cleanliness" at bounding box center [182, 494] width 228 height 26
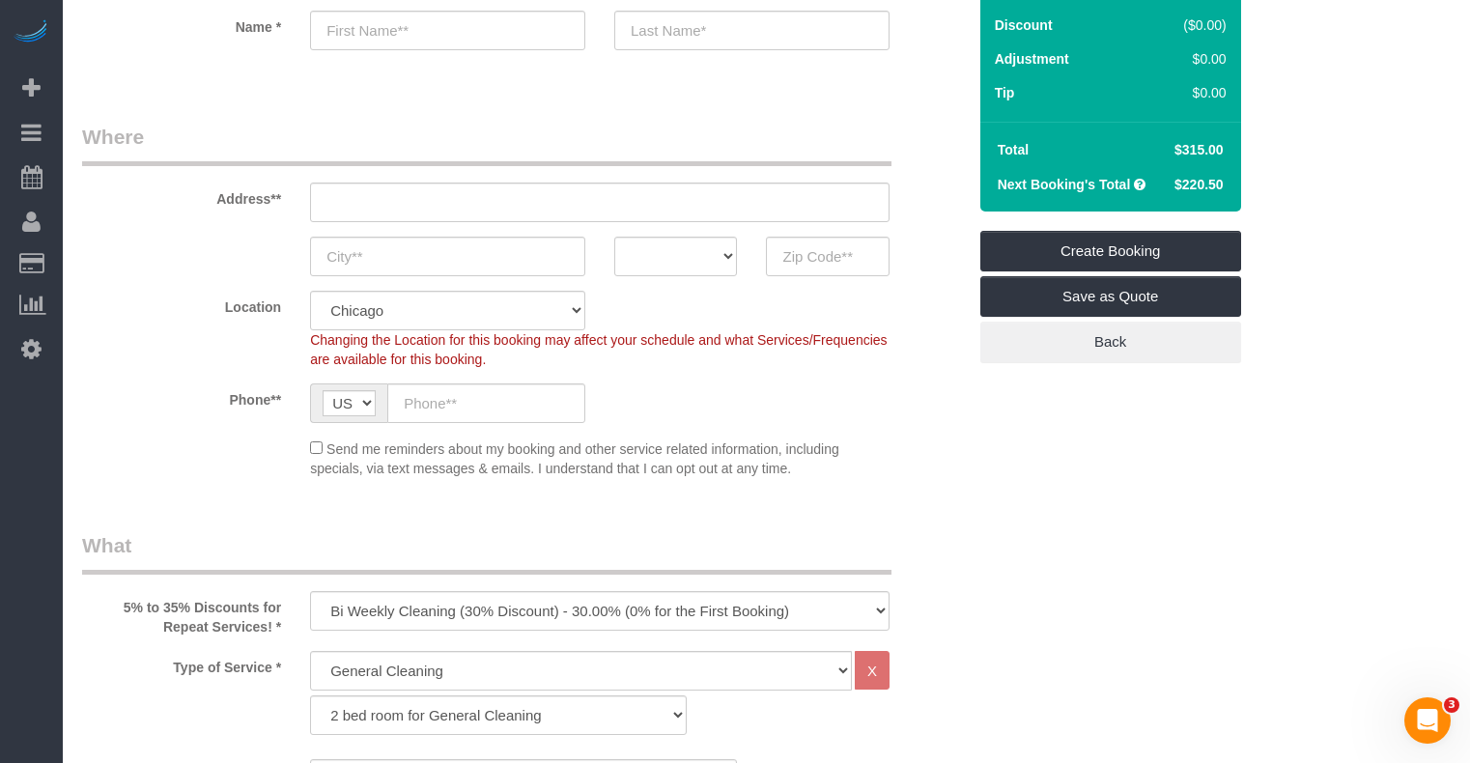
scroll to position [0, 0]
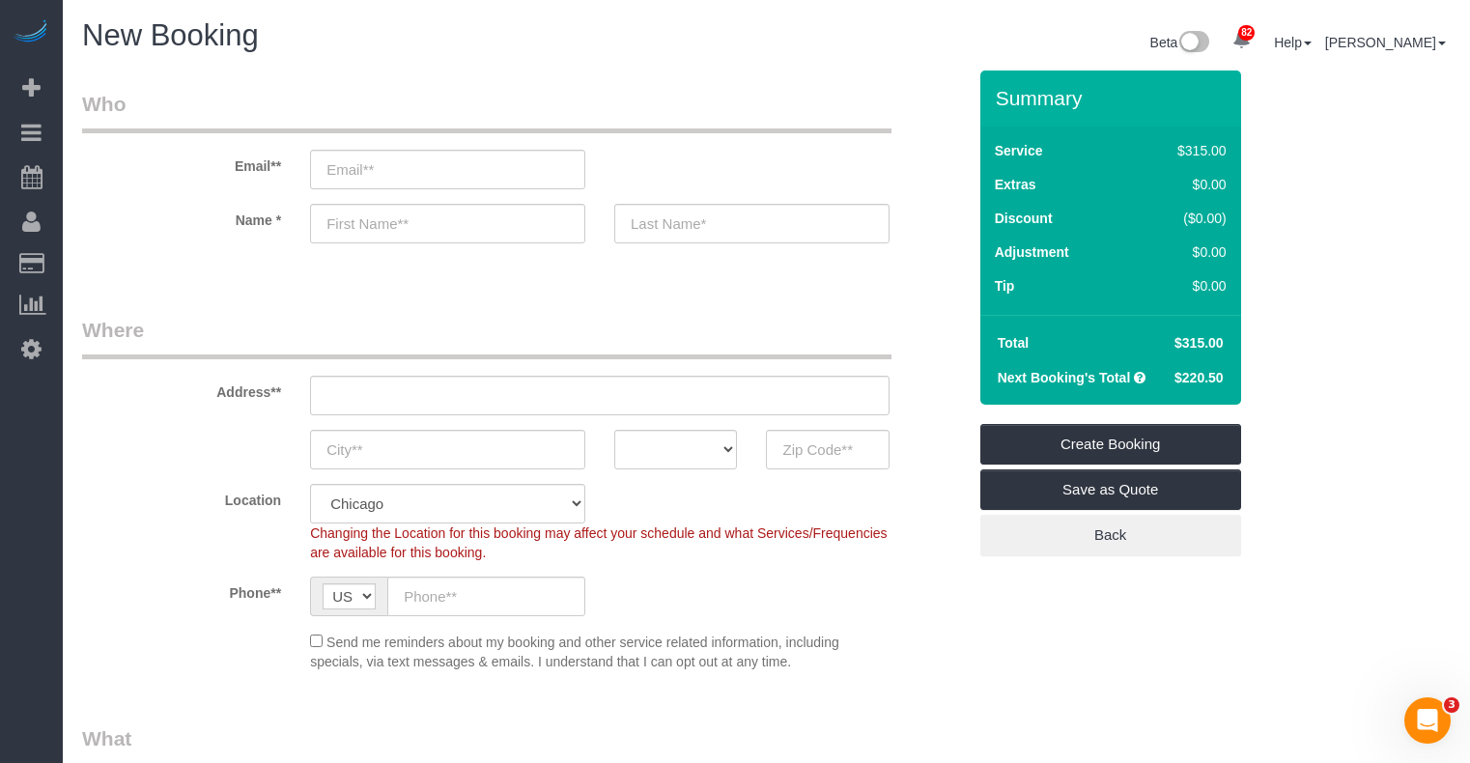
click at [896, 108] on div "Email**" at bounding box center [524, 139] width 913 height 99
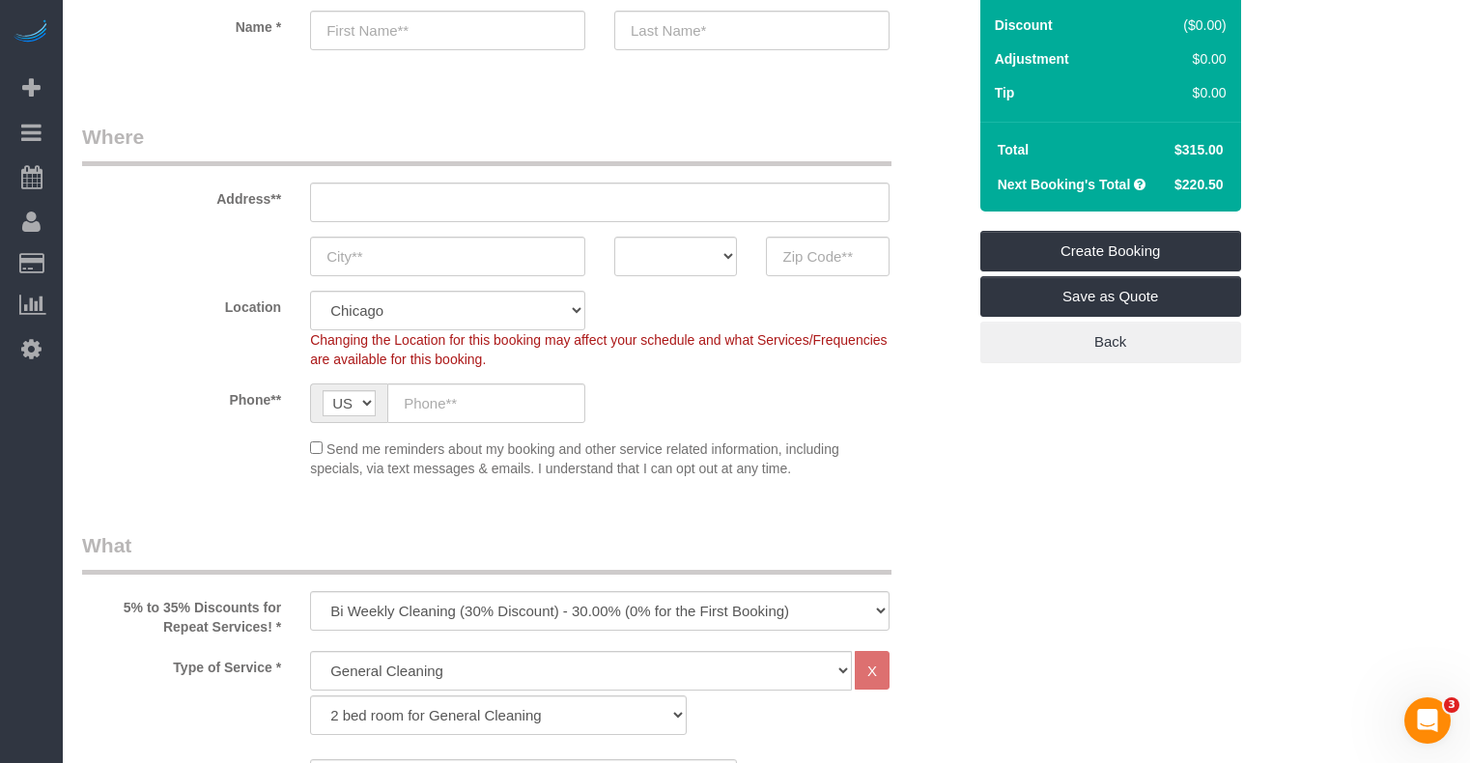
scroll to position [386, 0]
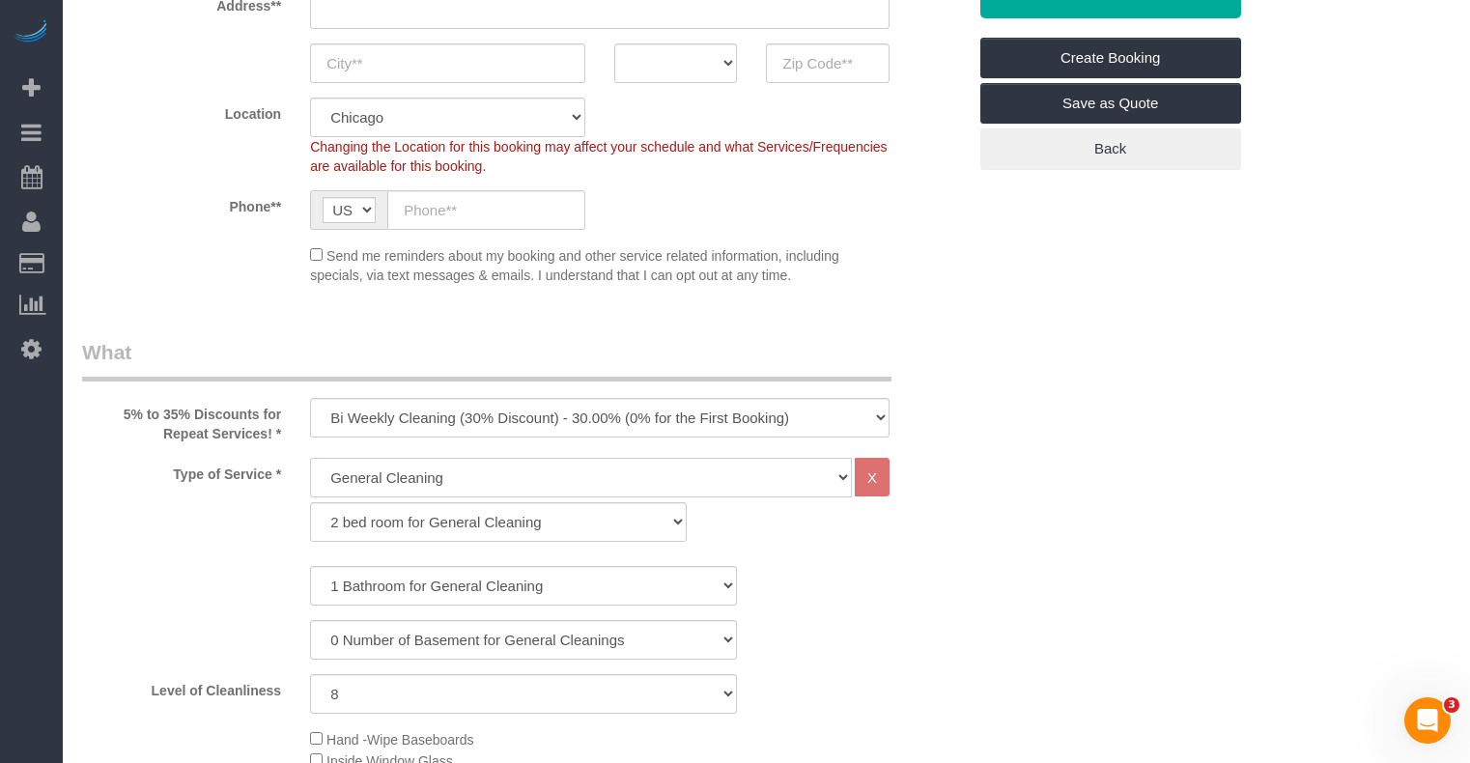
click at [427, 466] on select "General Cleaning Deep Cleaning Move-in / Move-out Cleaning COUNTS Cleaning" at bounding box center [581, 478] width 542 height 40
select select "513"
click at [310, 458] on select "General Cleaning Deep Cleaning Move-in / Move-out Cleaning COUNTS Cleaning" at bounding box center [581, 478] width 542 height 40
select select "291"
select select "8"
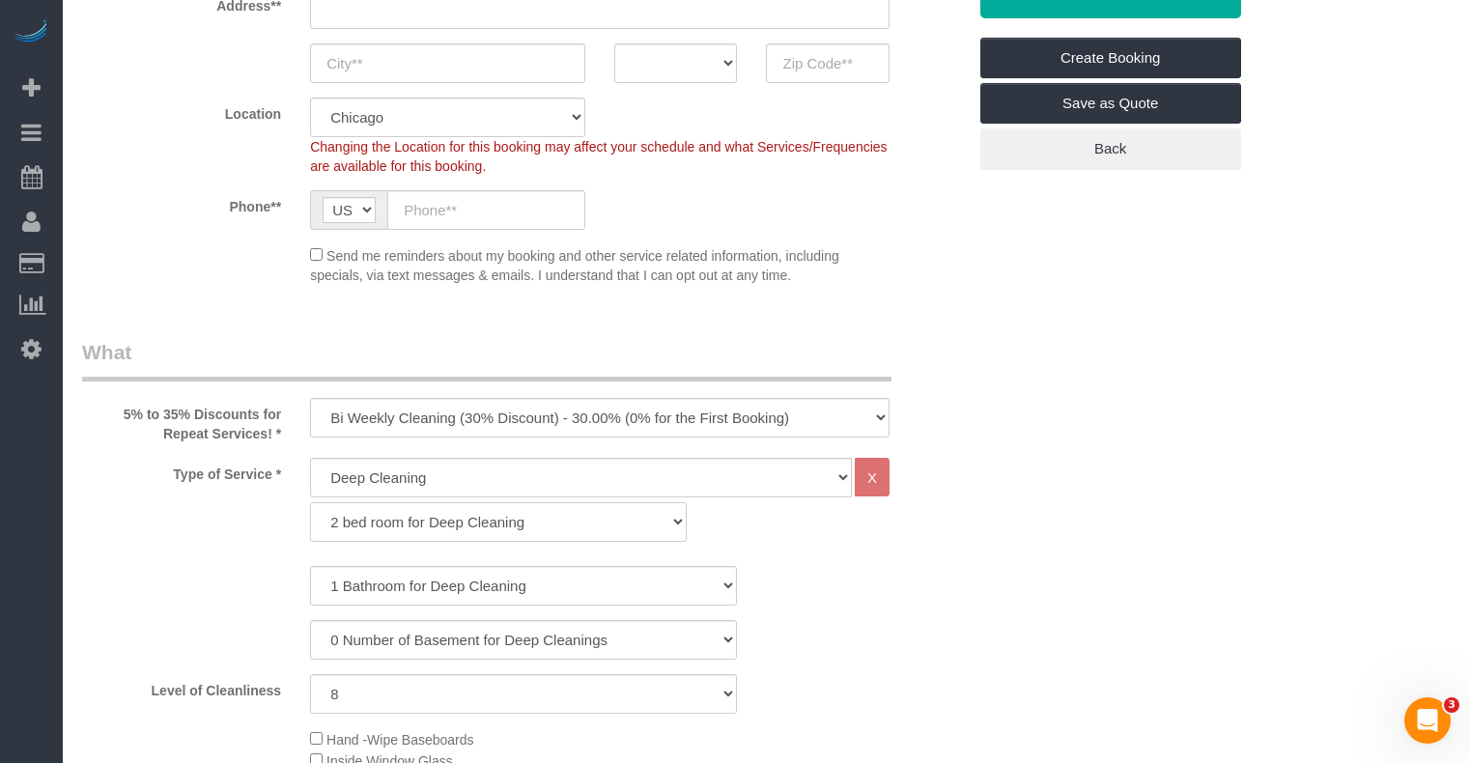
click at [541, 518] on select "1 bed room for Deep Cleaning 2 bed room for Deep Cleaning 3 bed room for Deep C…" at bounding box center [498, 522] width 377 height 40
select select "292"
click at [310, 502] on select "1 bed room for Deep Cleaning 2 bed room for Deep Cleaning 3 bed room for Deep C…" at bounding box center [498, 522] width 377 height 40
select select "8"
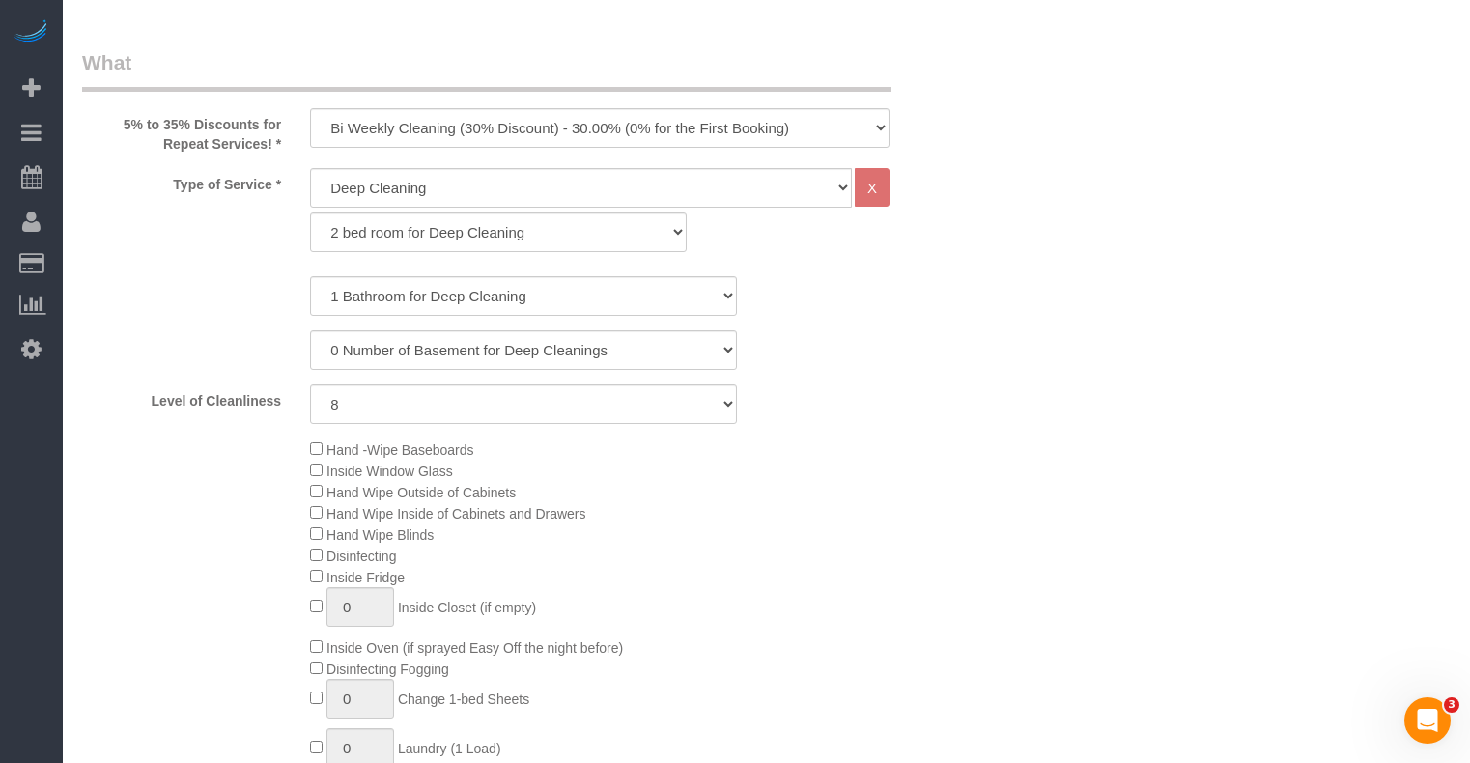
click at [310, 451] on div "Hand -Wipe Baseboards Inside Window Glass Hand Wipe Outside of Cabinets Hand Wi…" at bounding box center [637, 650] width 684 height 424
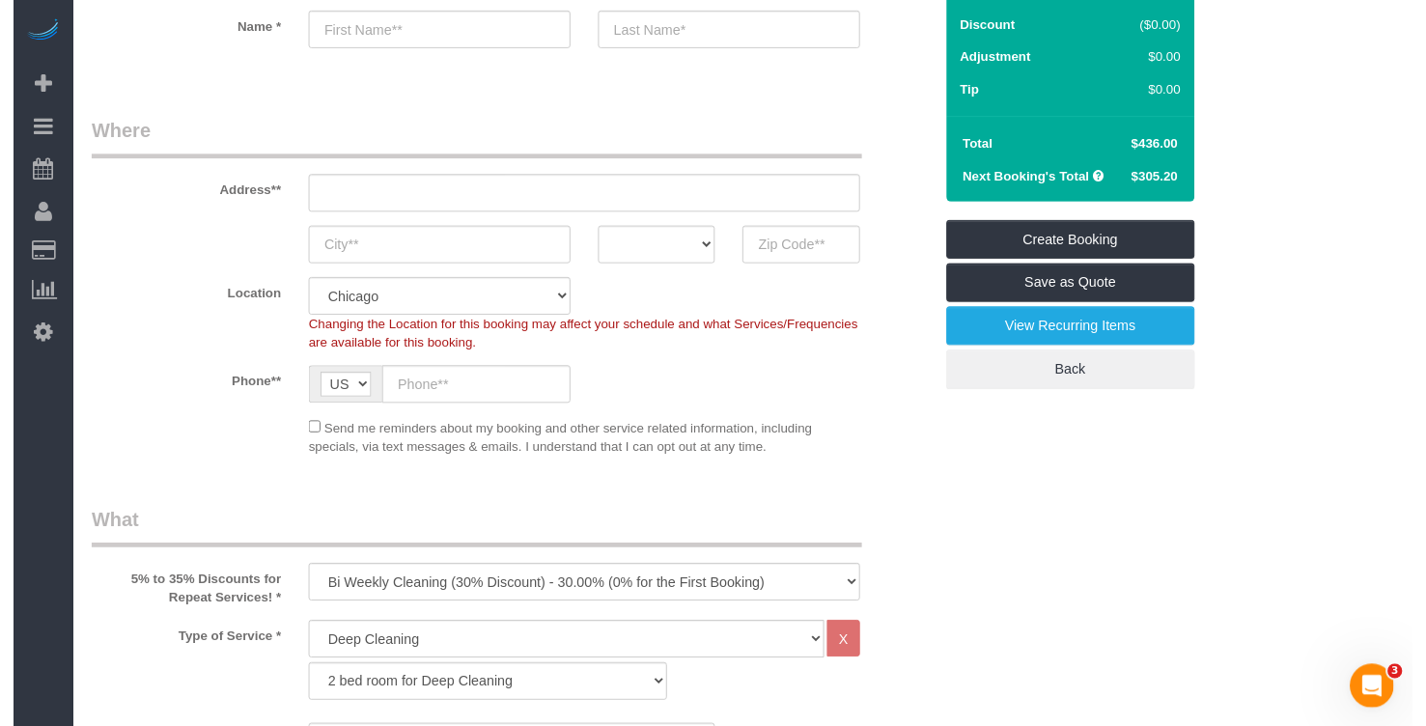
scroll to position [290, 0]
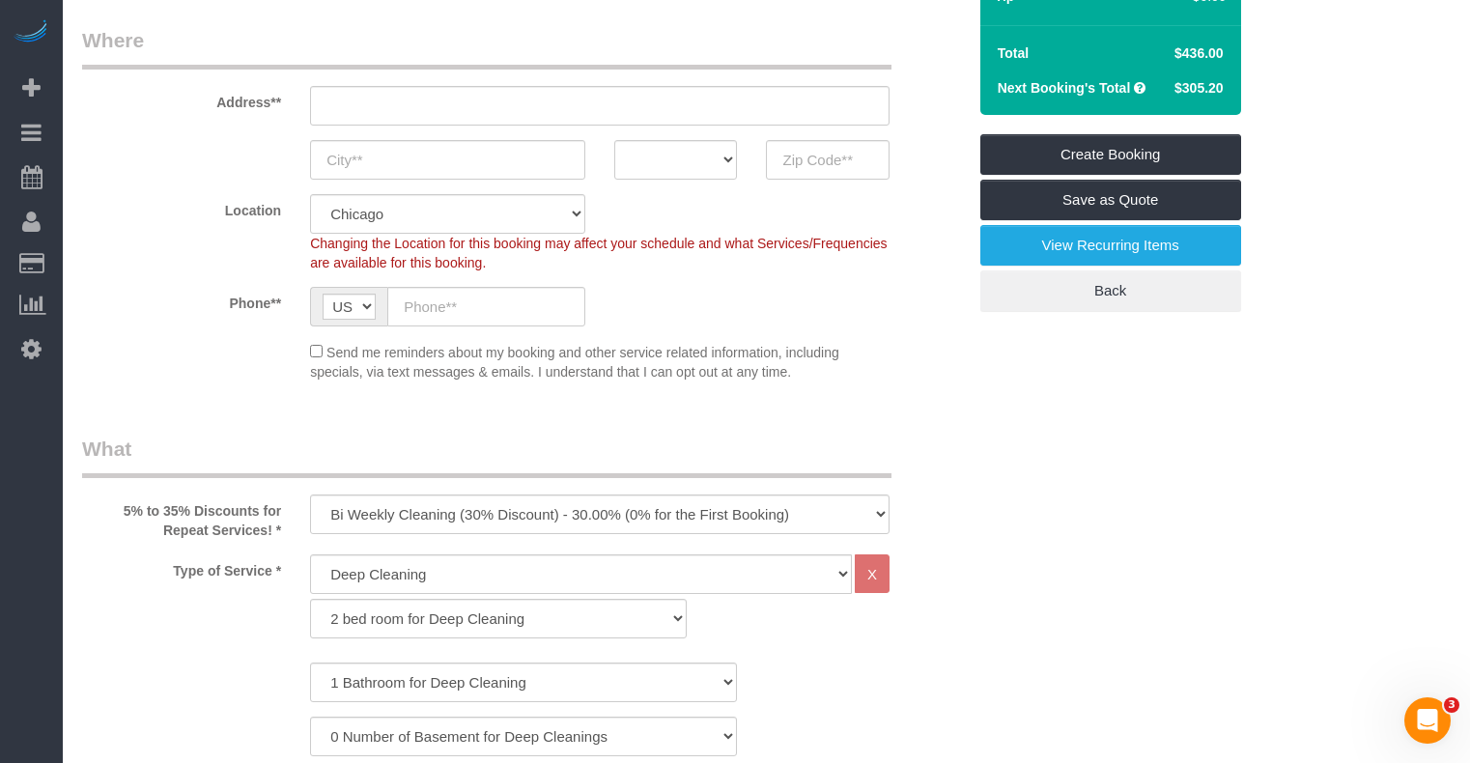
click at [540, 40] on legend "Where" at bounding box center [486, 47] width 809 height 43
